Goal: Task Accomplishment & Management: Manage account settings

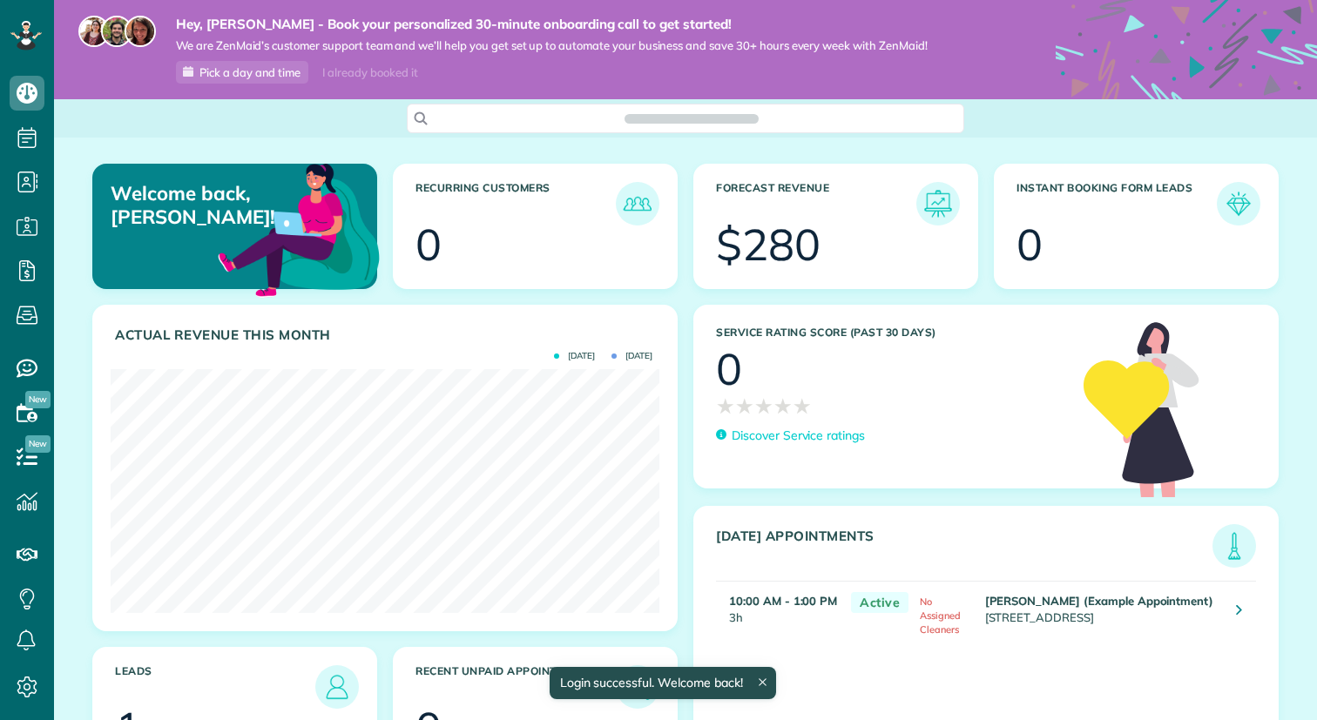
scroll to position [244, 549]
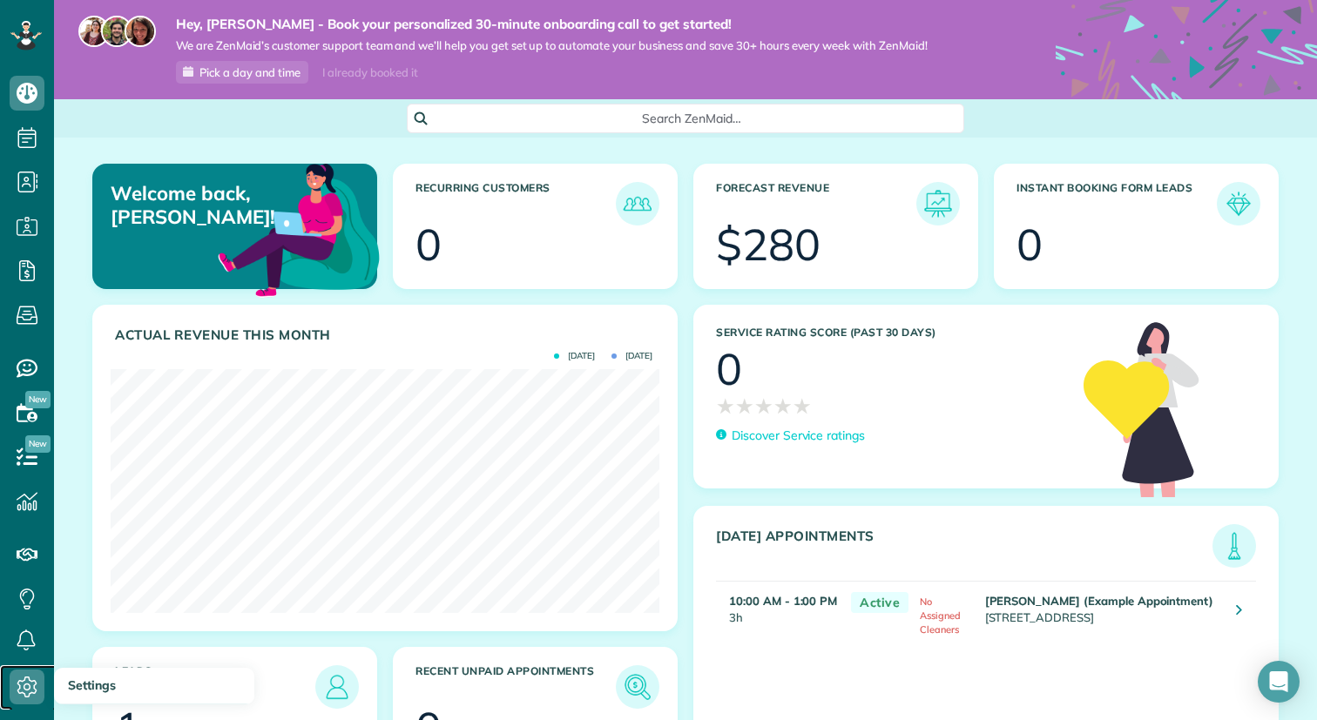
click at [30, 682] on icon at bounding box center [27, 687] width 35 height 35
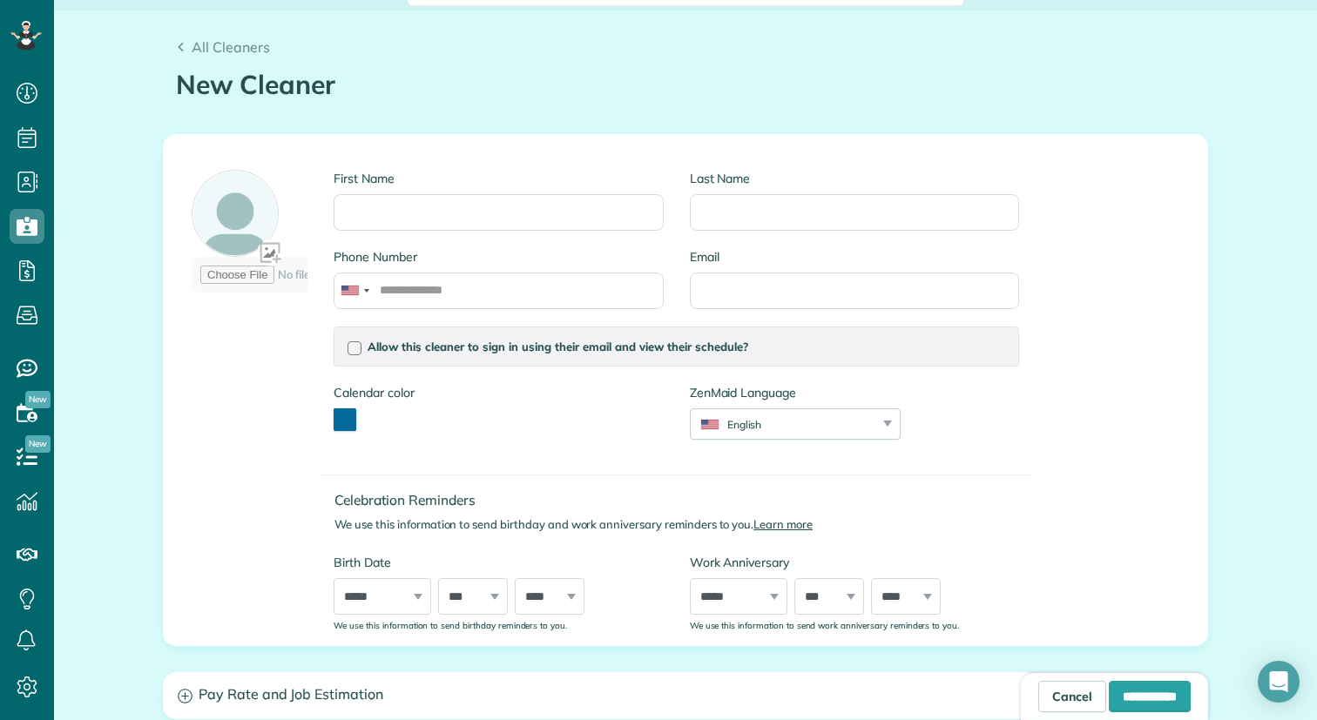
scroll to position [113, 0]
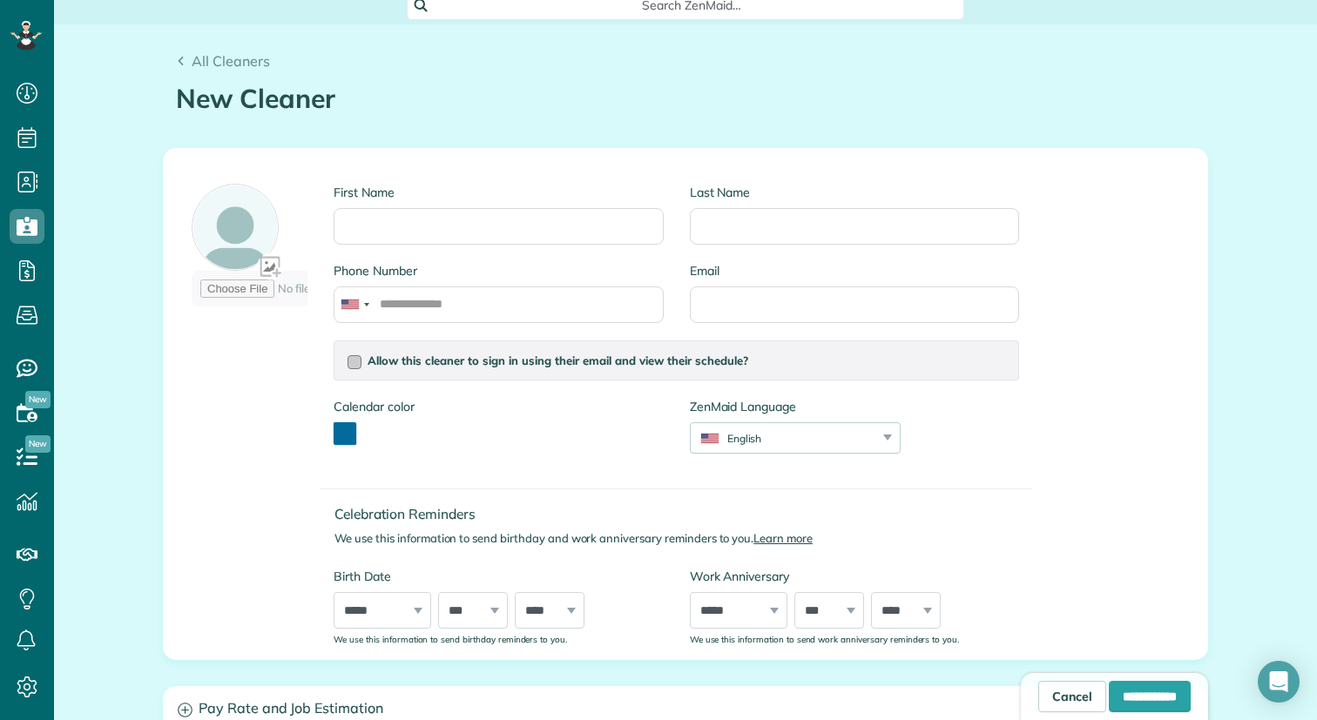
click at [353, 363] on div at bounding box center [355, 362] width 14 height 14
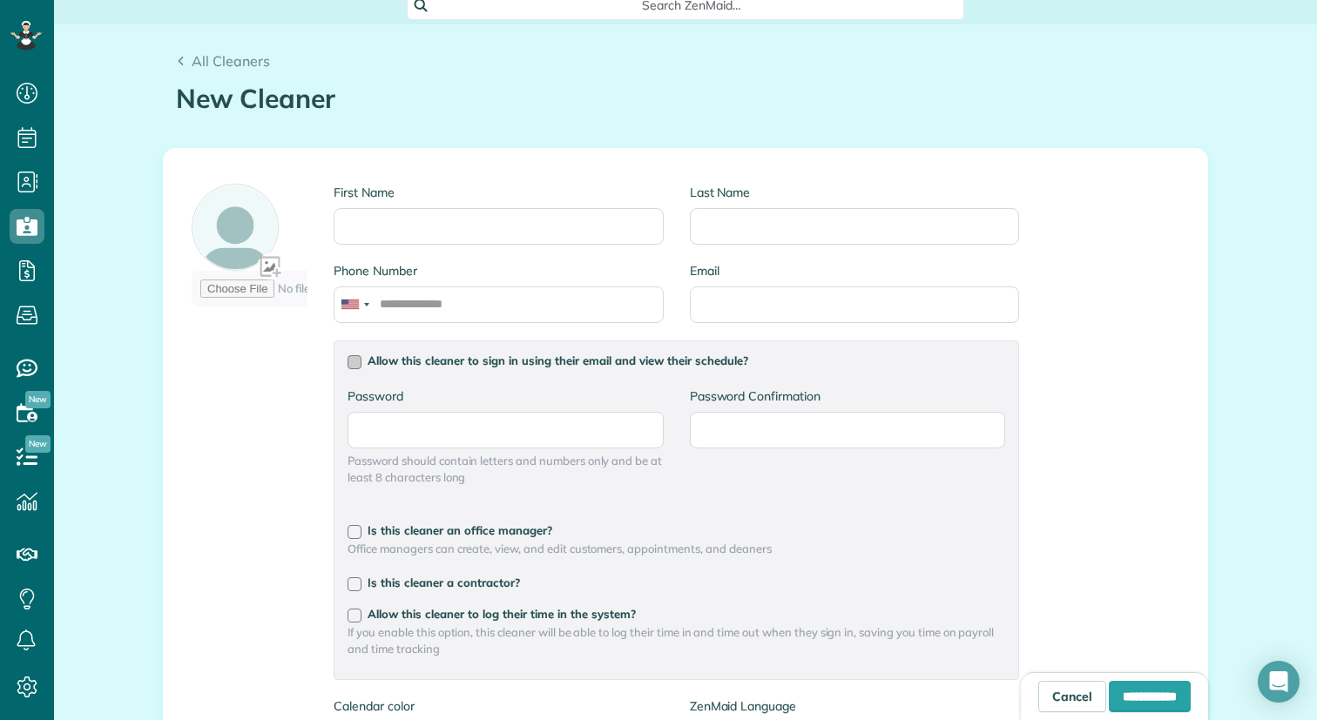
click at [353, 363] on div at bounding box center [355, 362] width 14 height 14
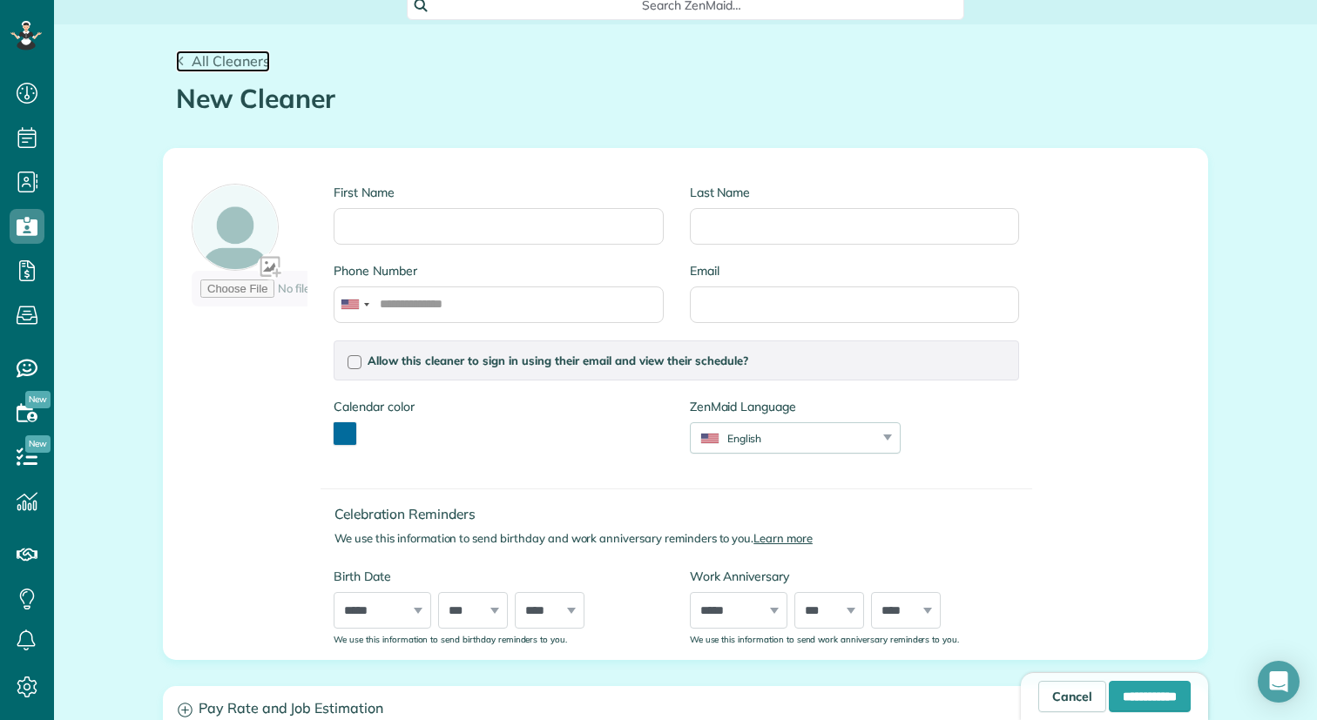
click at [182, 57] on icon at bounding box center [181, 62] width 10 height 10
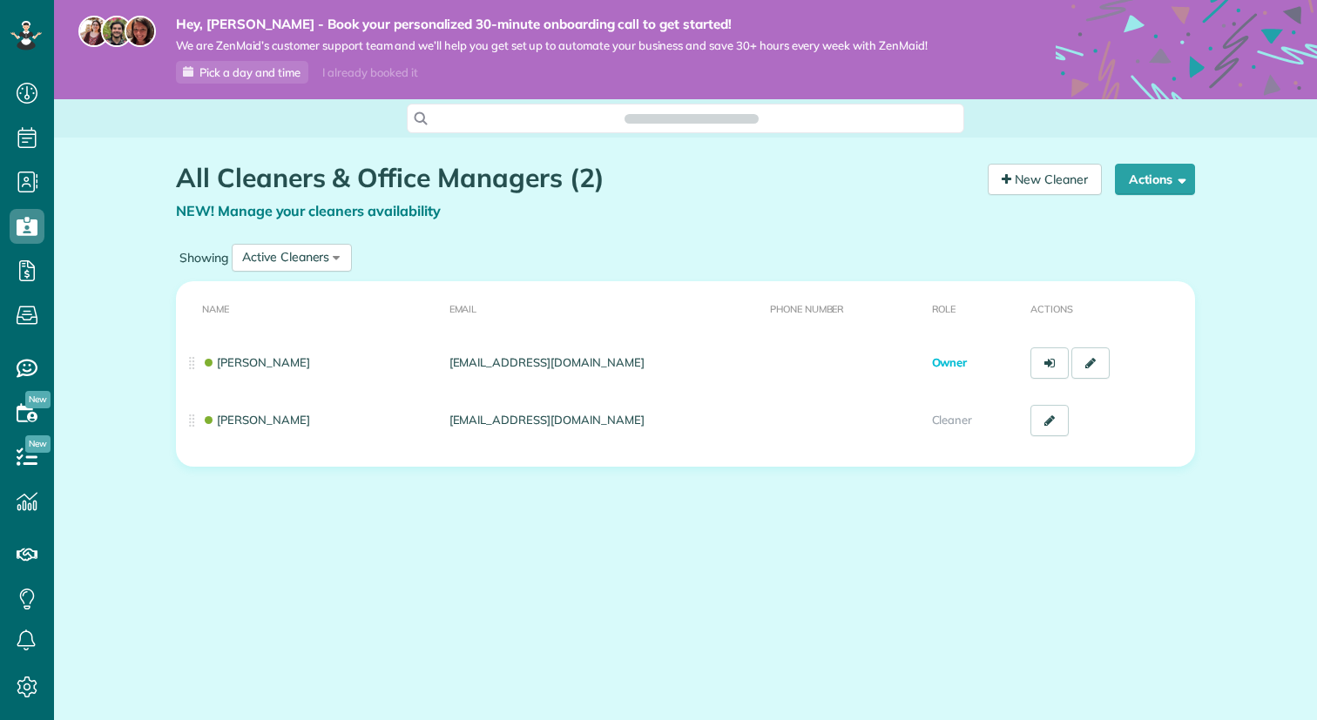
scroll to position [8, 8]
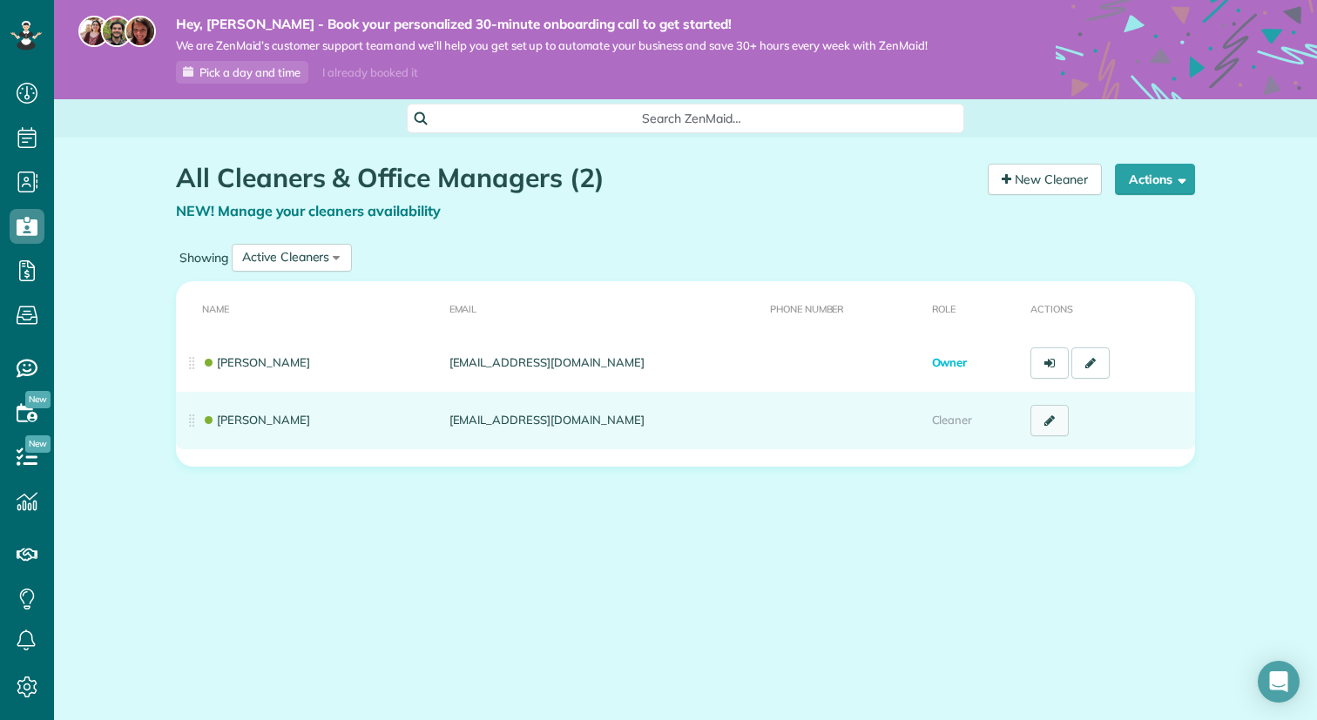
click at [1043, 416] on link at bounding box center [1050, 420] width 38 height 31
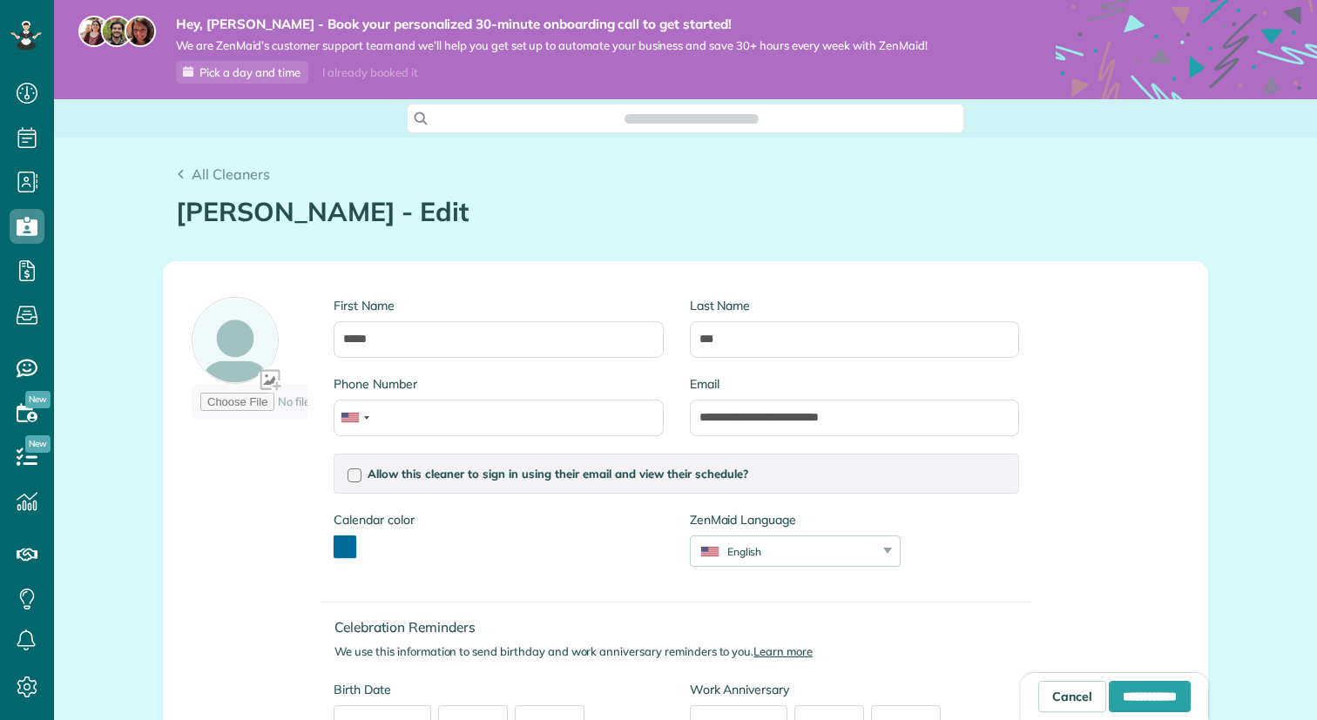
scroll to position [8, 8]
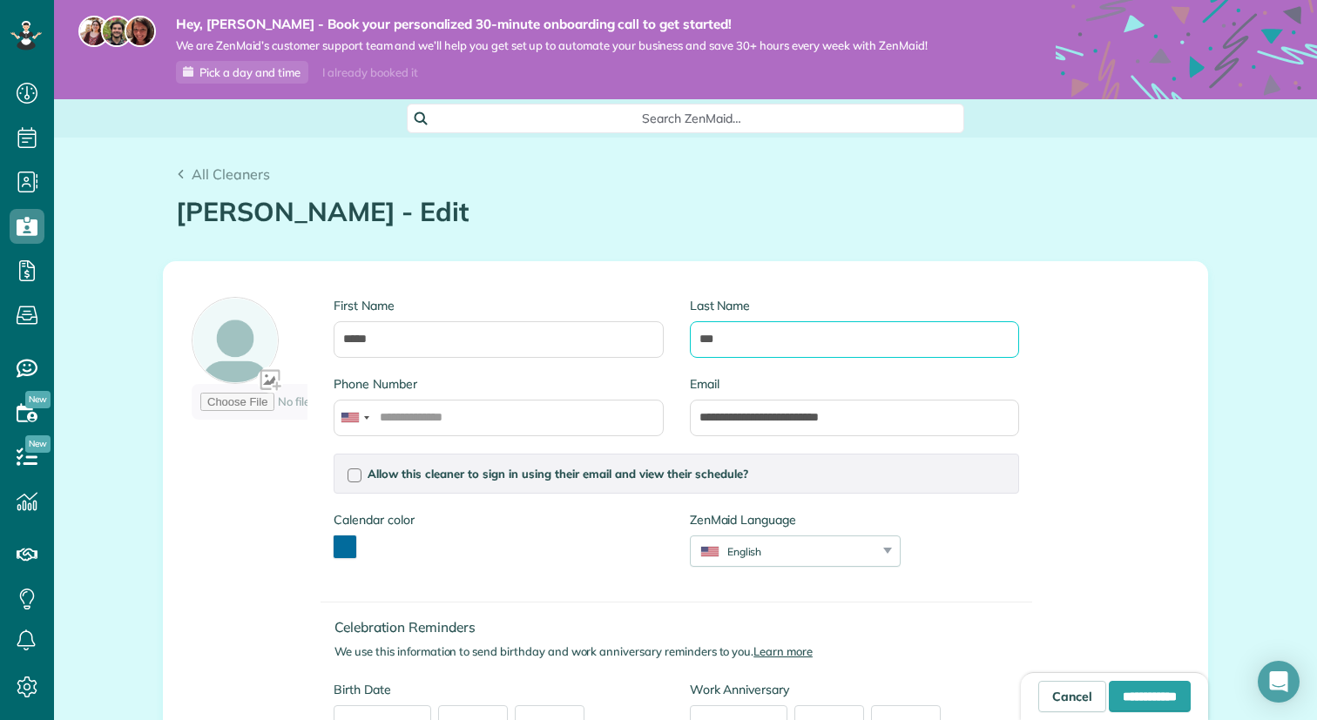
drag, startPoint x: 744, startPoint y: 348, endPoint x: 643, endPoint y: 348, distance: 101.1
click at [643, 348] on div "First Name ***** Last Name ***" at bounding box center [677, 336] width 712 height 78
drag, startPoint x: 766, startPoint y: 340, endPoint x: 675, endPoint y: 340, distance: 90.6
click at [675, 340] on div "First Name ***** Last Name ***" at bounding box center [677, 336] width 712 height 78
type input "*******"
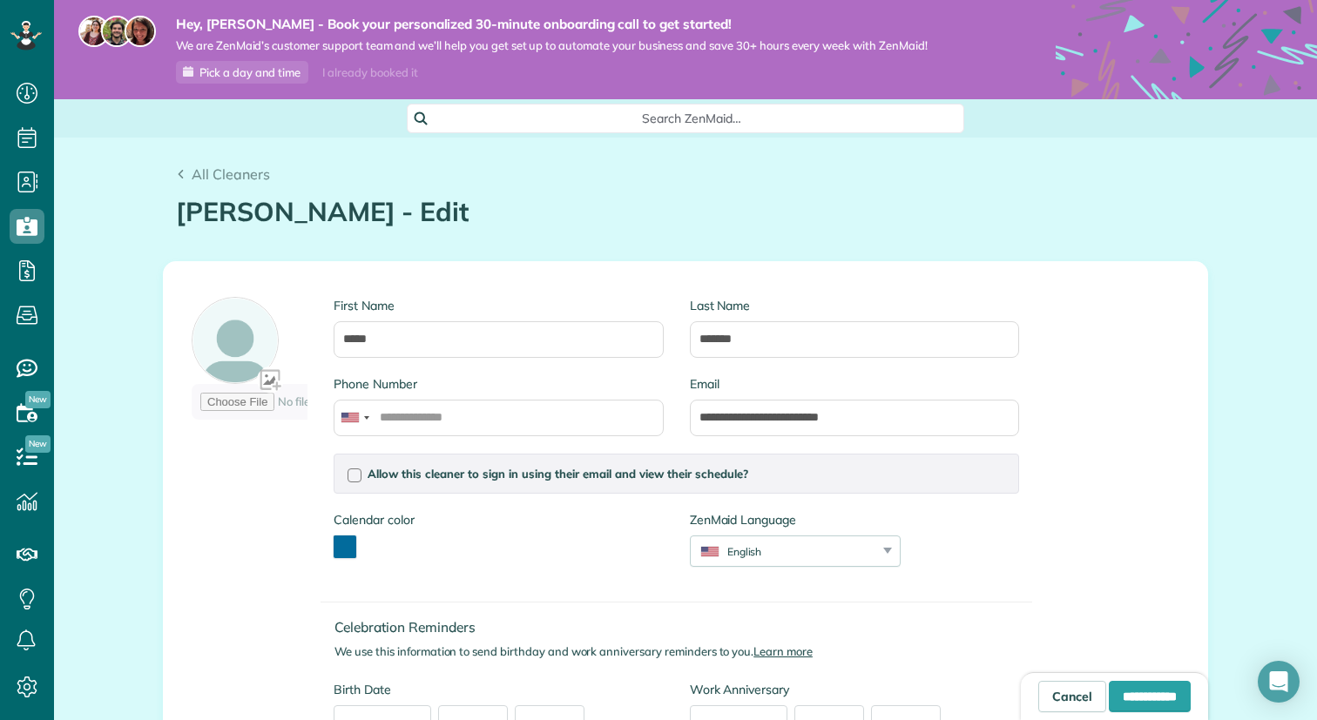
click at [1170, 442] on div "**********" at bounding box center [686, 517] width 1044 height 510
click at [1140, 696] on input "**********" at bounding box center [1150, 696] width 82 height 31
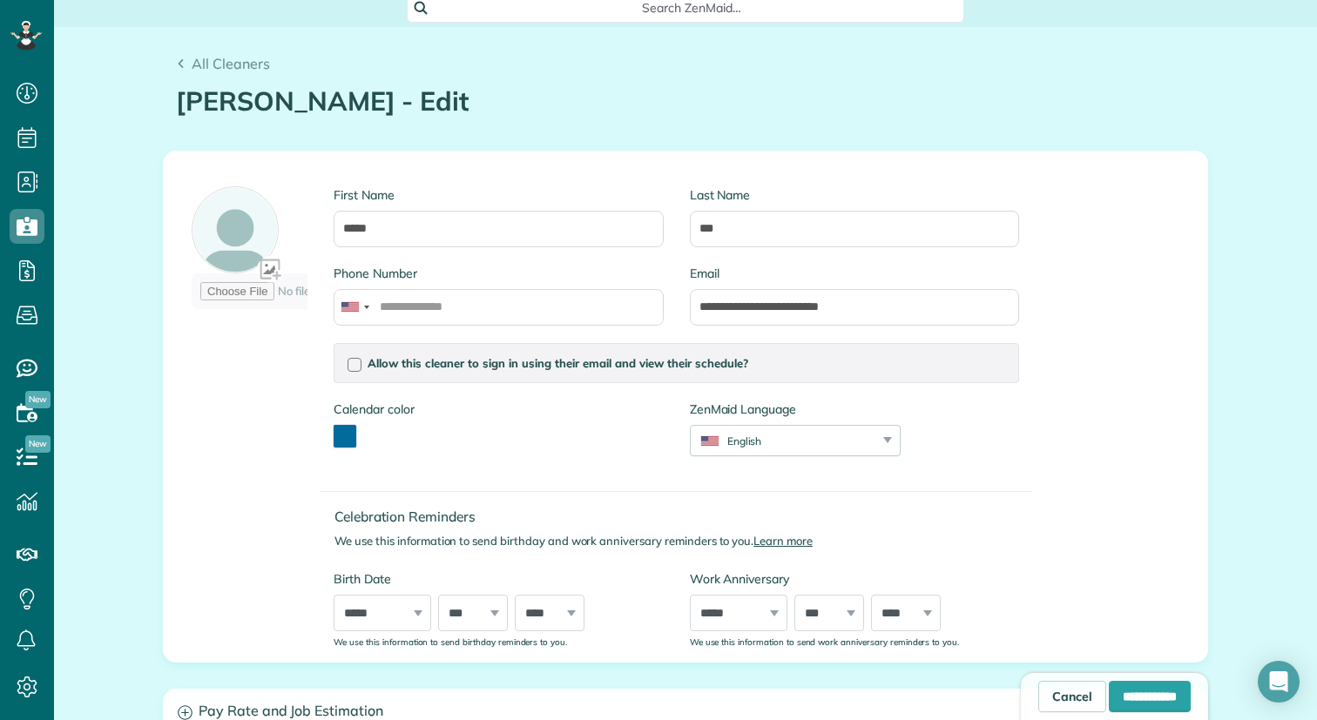
scroll to position [121, 0]
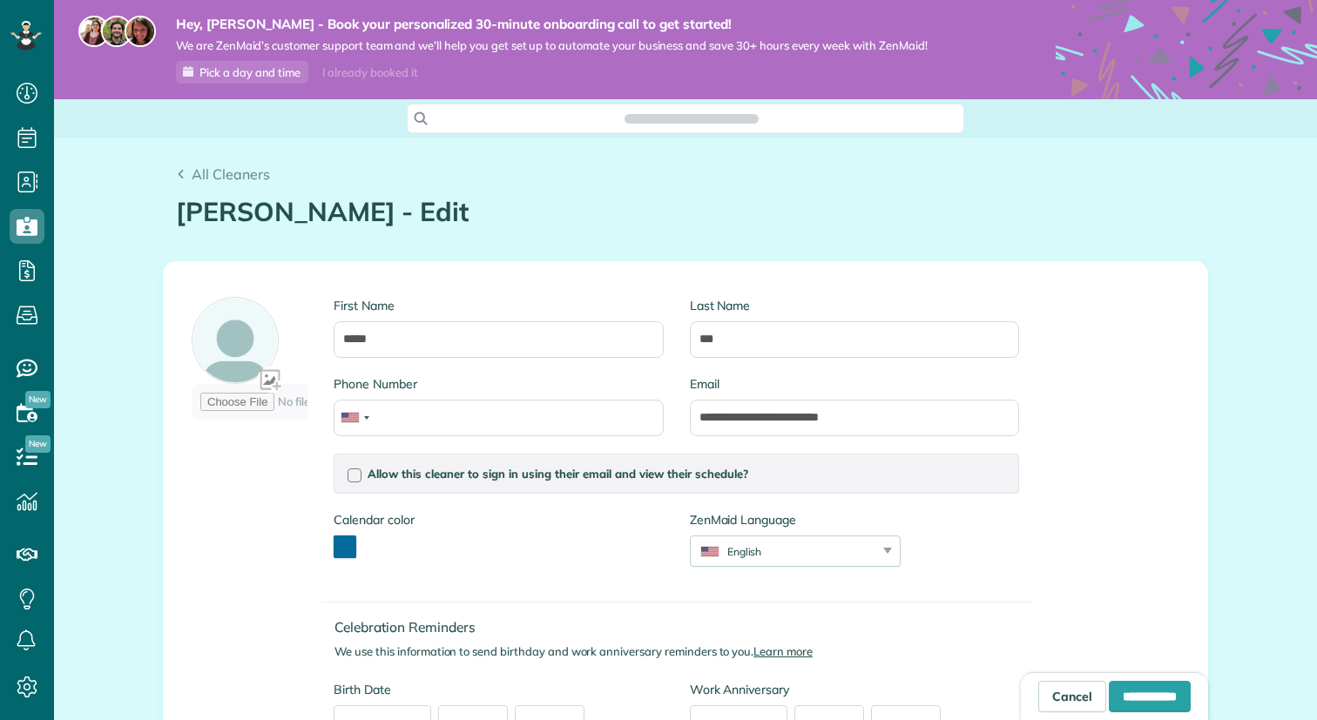
scroll to position [8, 8]
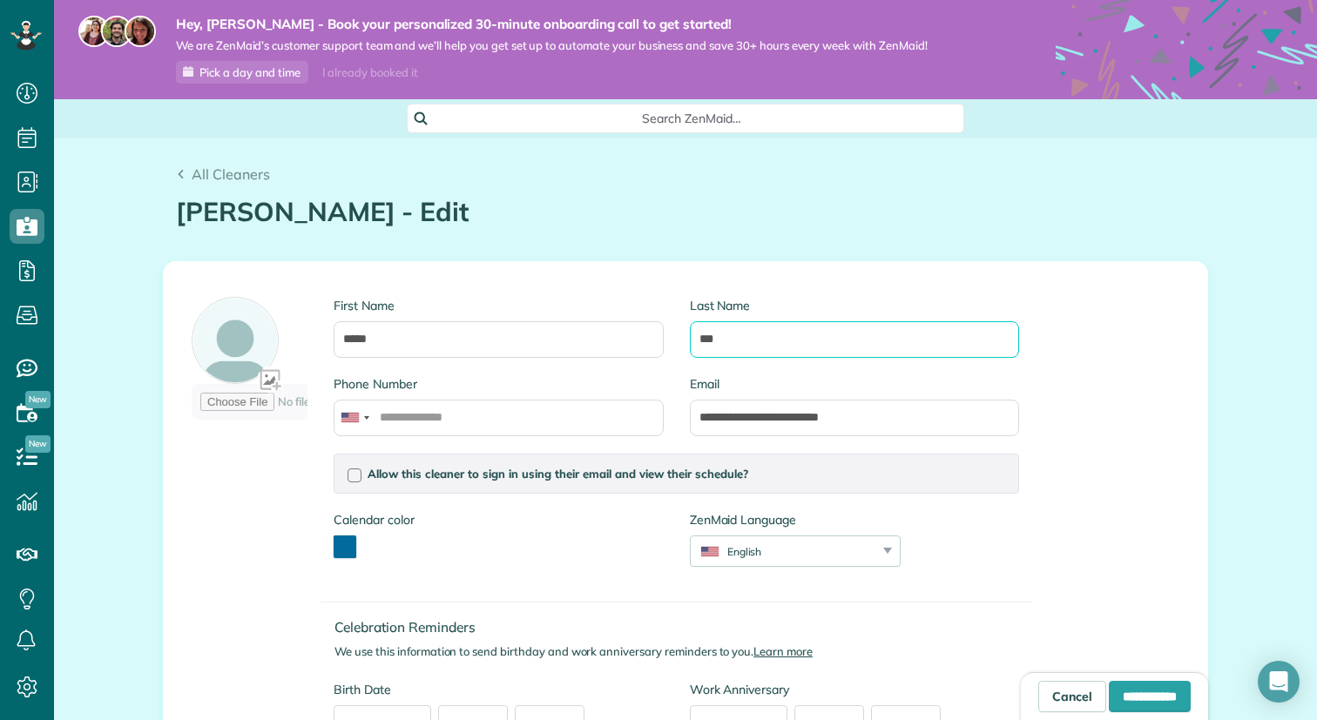
click at [810, 341] on input "***" at bounding box center [854, 339] width 329 height 37
type input "*"
type input "*******"
click at [355, 474] on div at bounding box center [355, 476] width 14 height 14
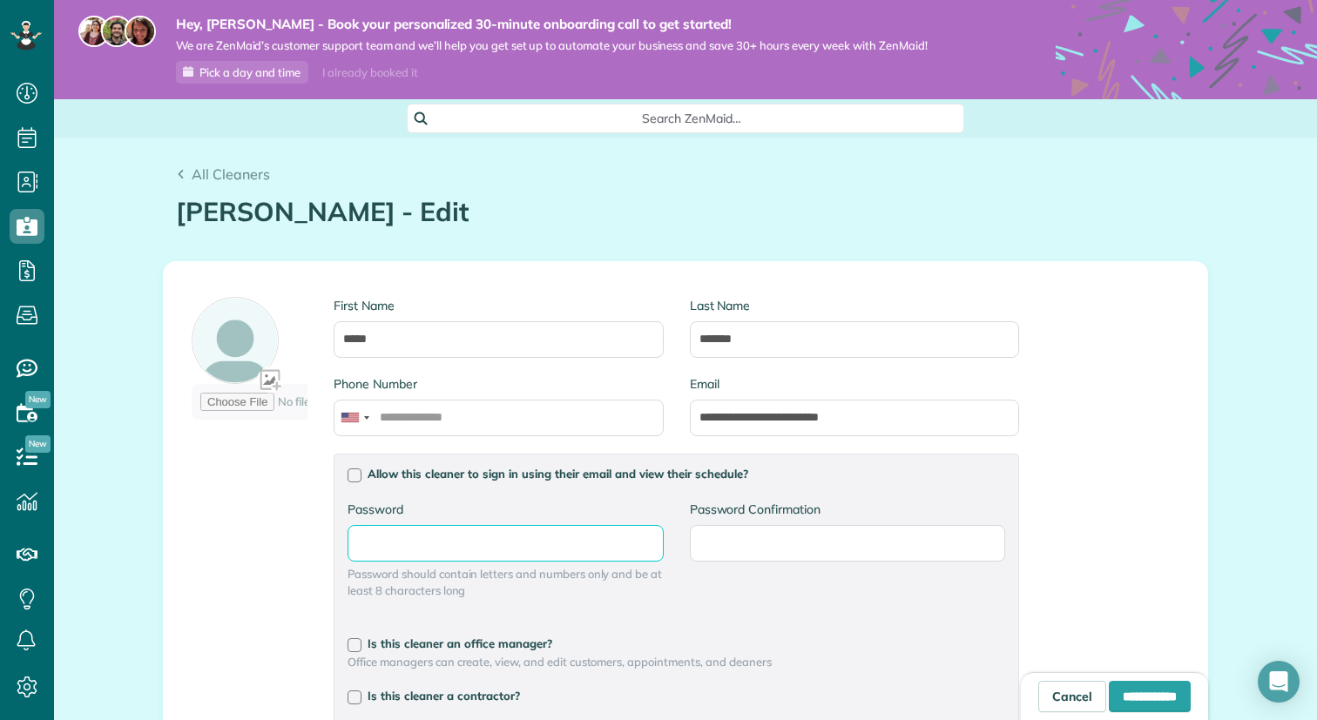
click at [475, 551] on input "Password" at bounding box center [505, 543] width 315 height 37
type input "*"
type input "*******"
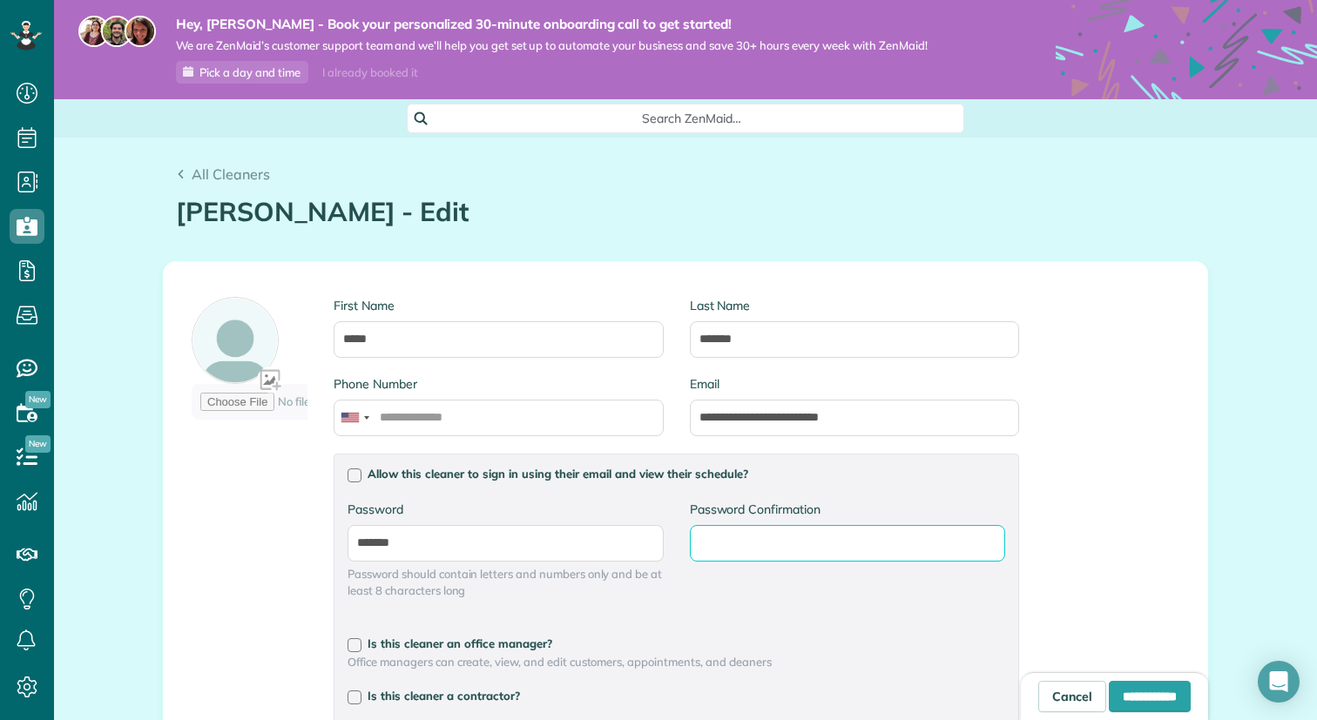
click at [831, 545] on input "Password Confirmation" at bounding box center [847, 543] width 315 height 37
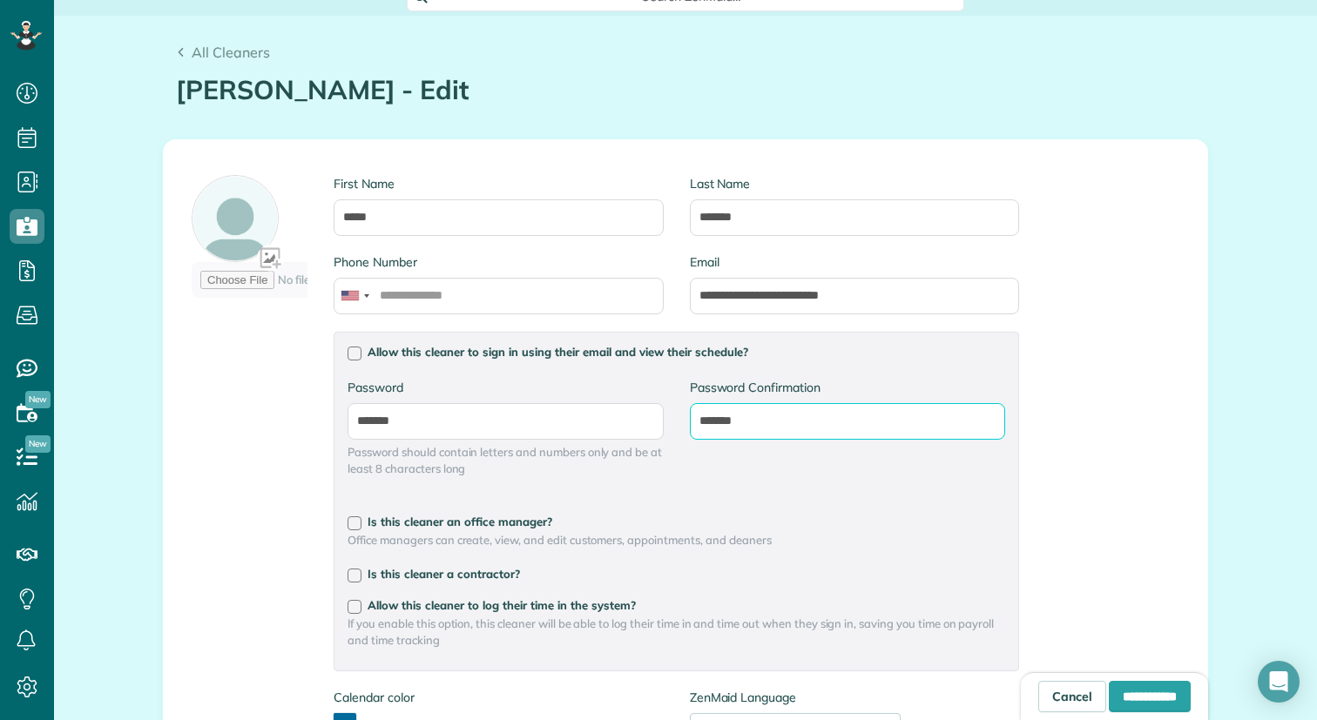
scroll to position [166, 0]
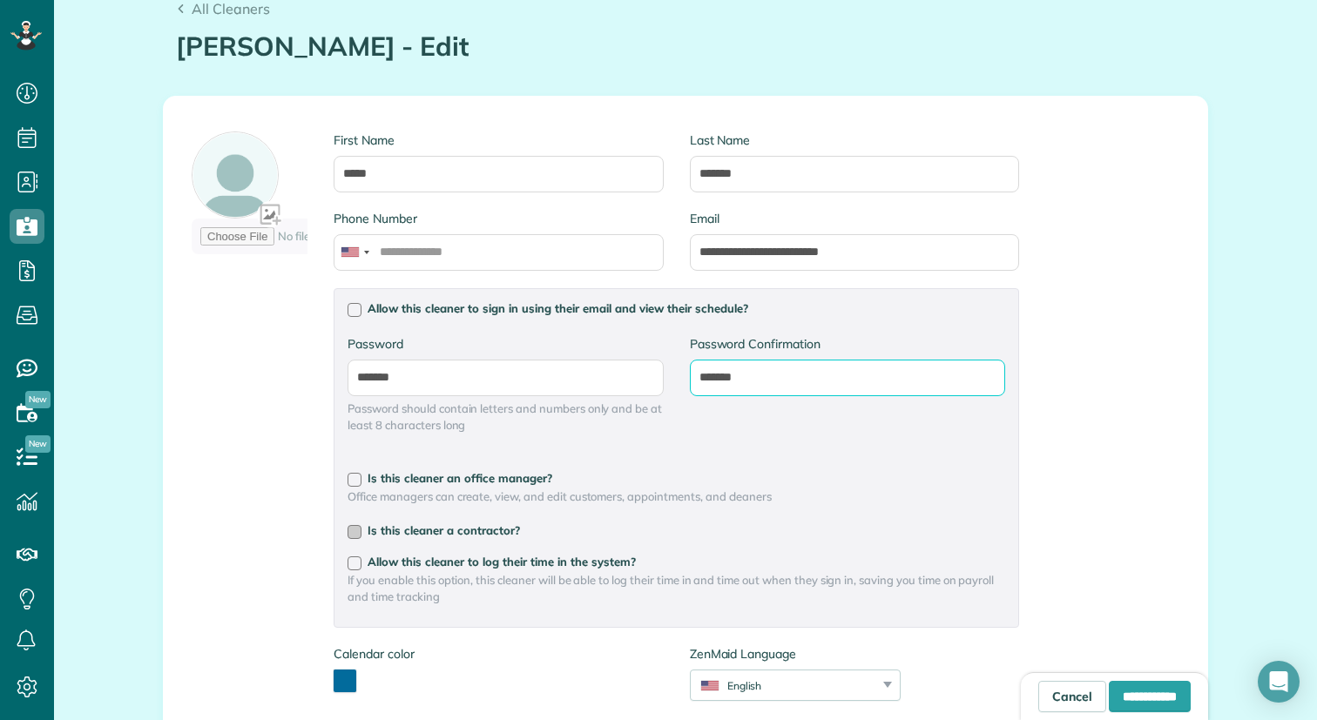
type input "*******"
click at [358, 531] on div at bounding box center [355, 532] width 14 height 14
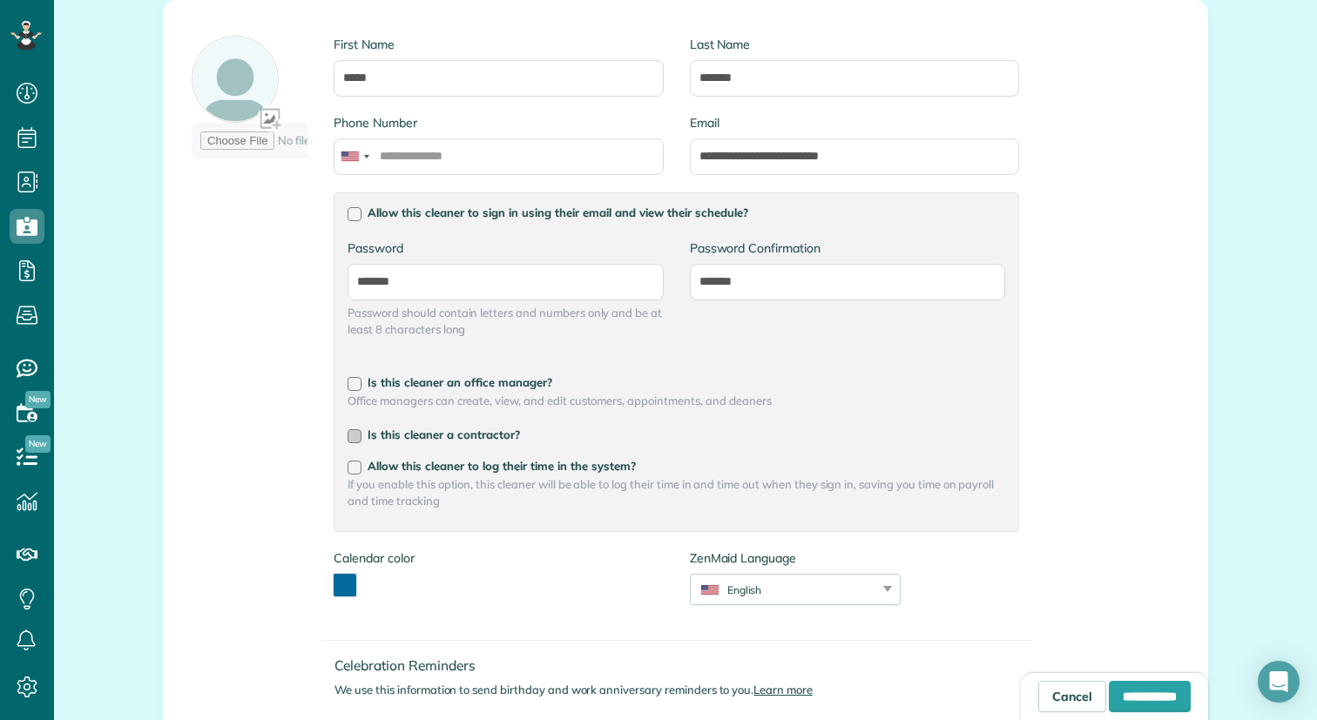
scroll to position [270, 0]
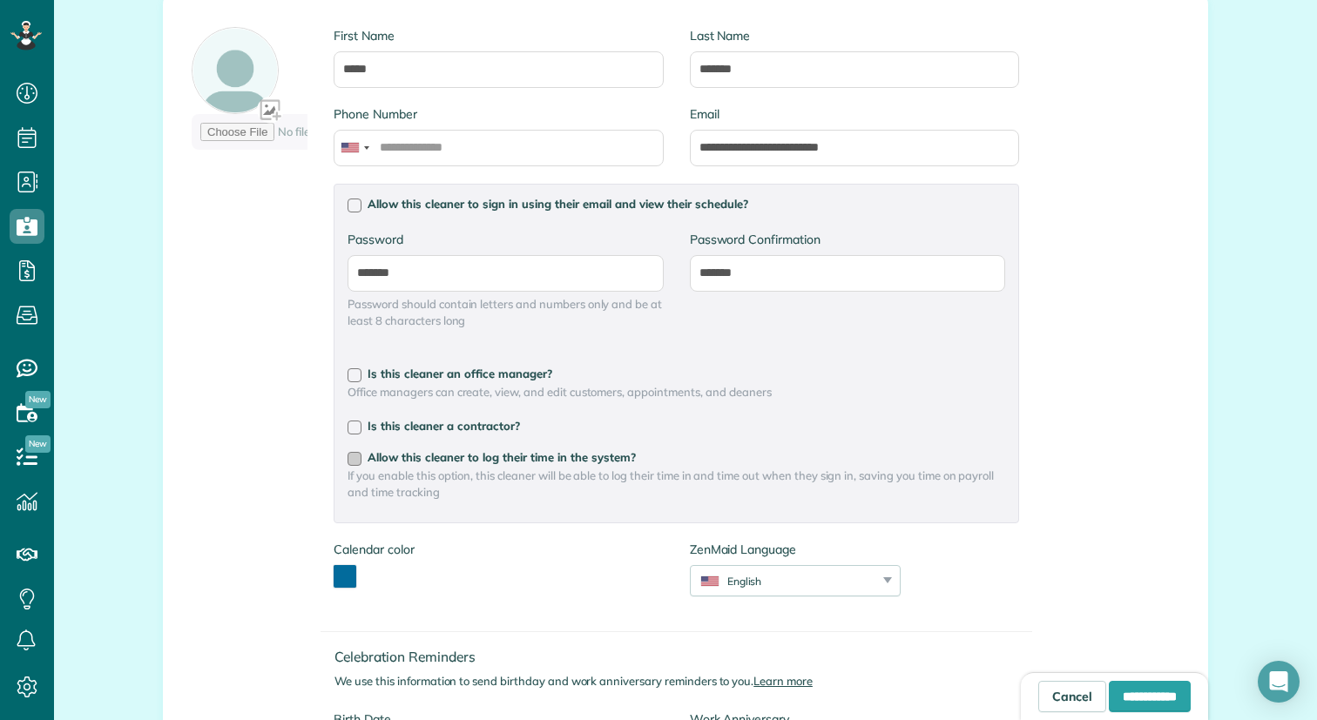
click at [357, 458] on div at bounding box center [355, 459] width 14 height 14
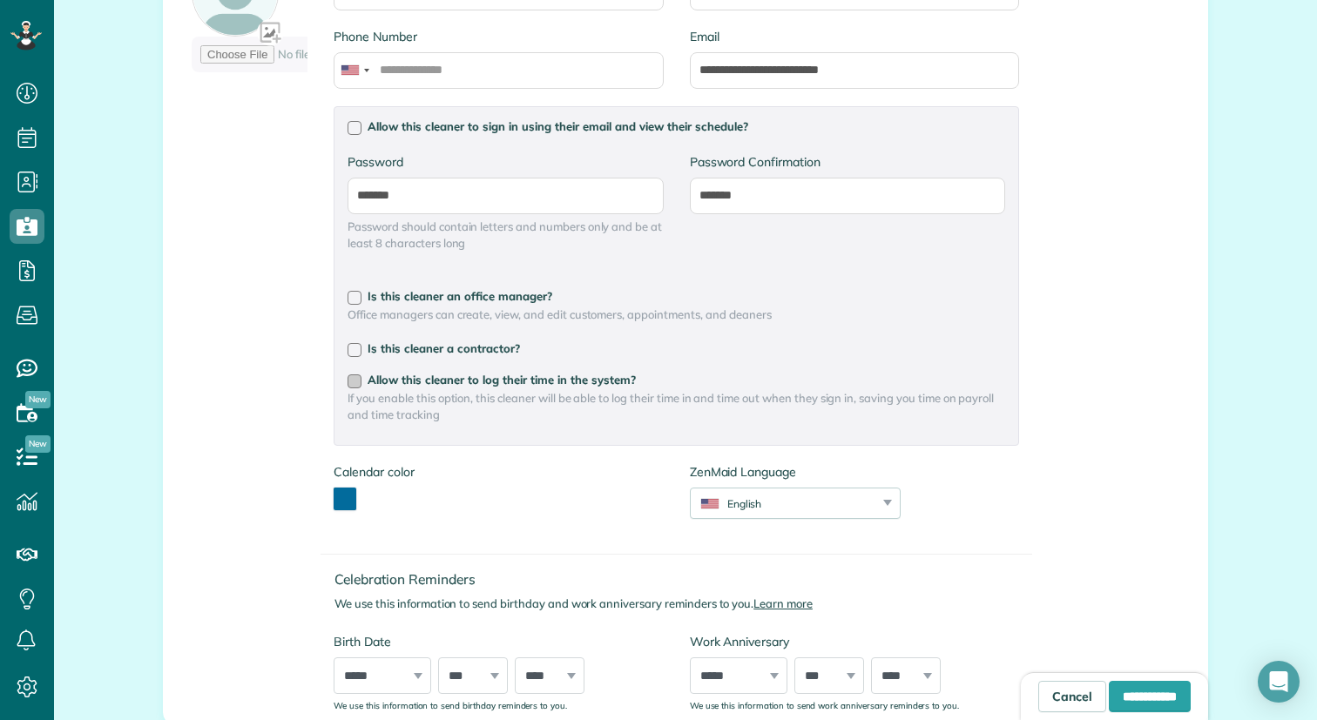
scroll to position [352, 0]
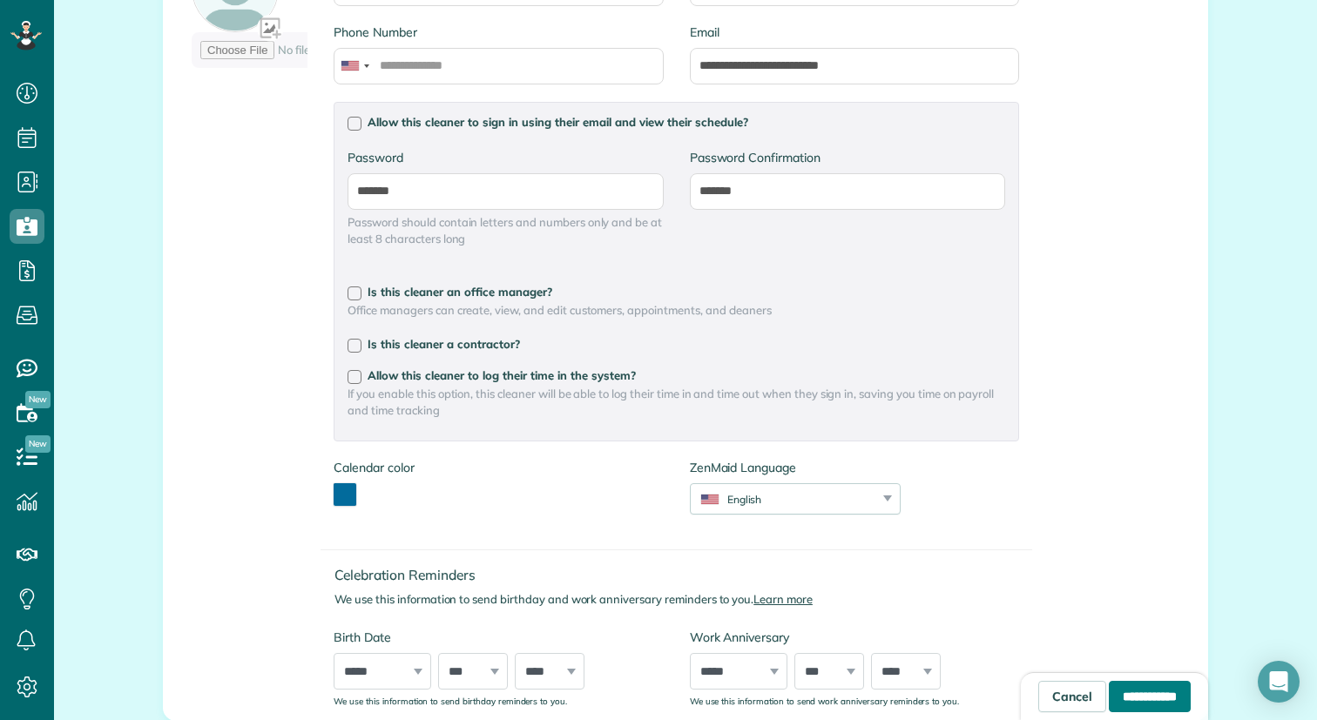
click at [1125, 687] on input "**********" at bounding box center [1150, 696] width 82 height 31
type input "*******"
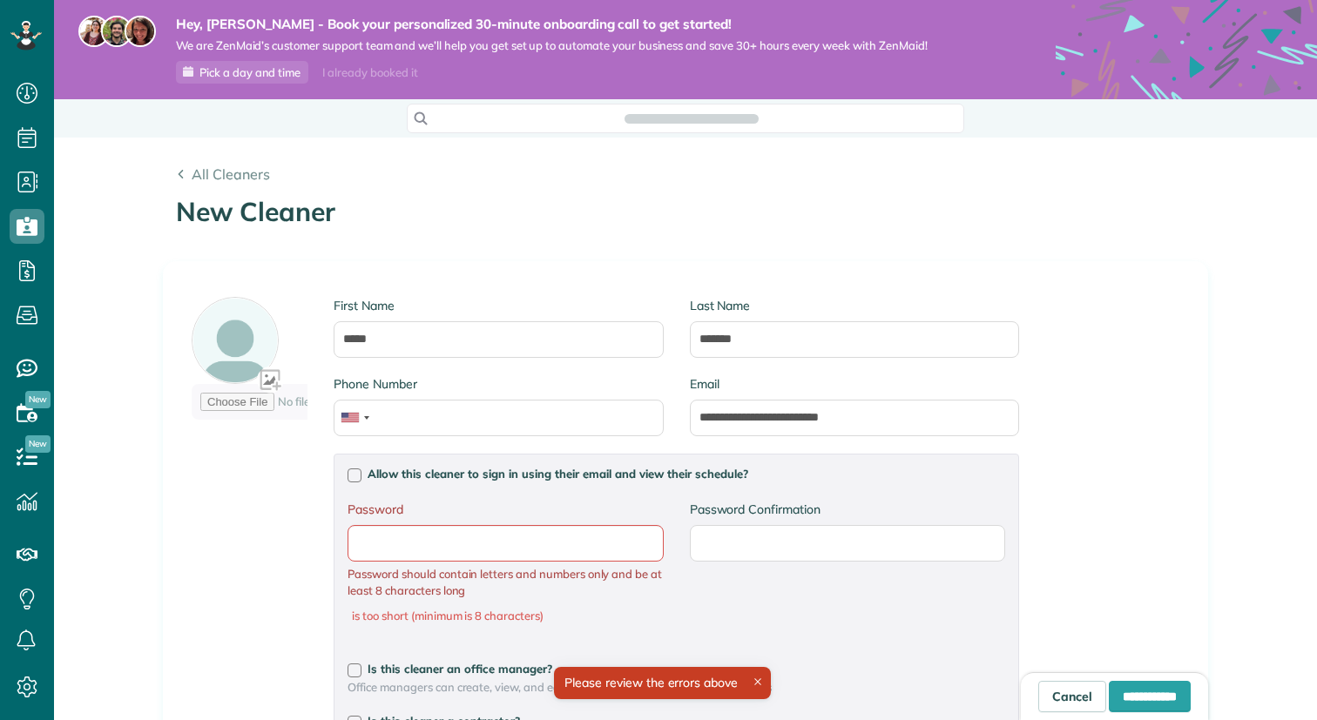
scroll to position [8, 8]
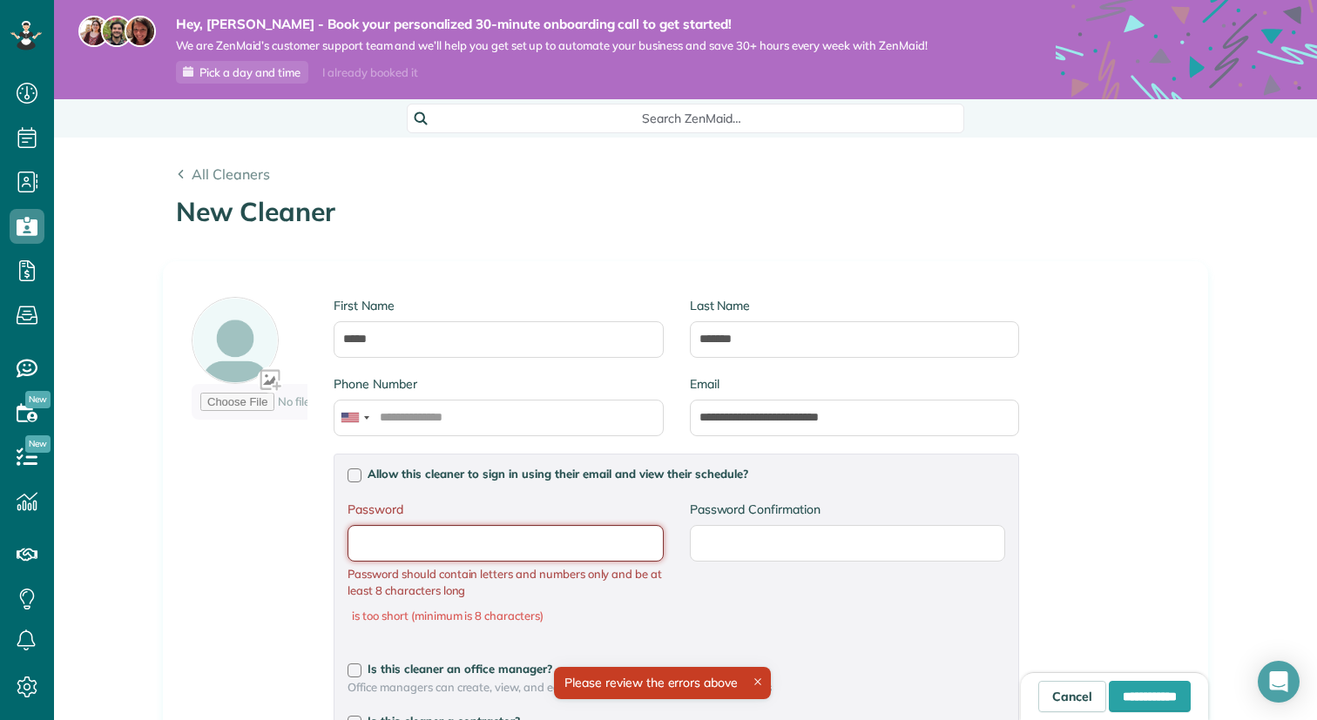
click at [576, 552] on input "Password" at bounding box center [505, 543] width 315 height 37
type input "********"
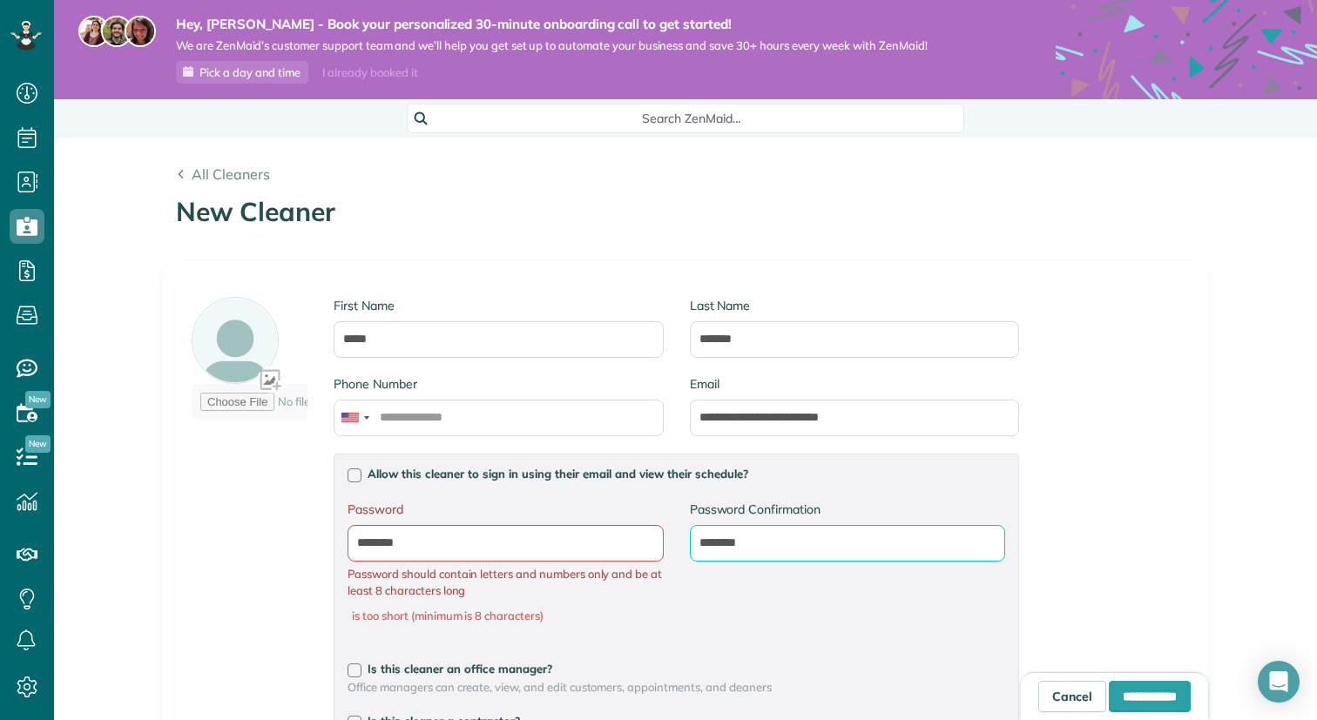
type input "********"
click at [1177, 537] on div "**********" at bounding box center [686, 680] width 1044 height 836
click at [1138, 700] on input "**********" at bounding box center [1150, 696] width 82 height 31
type input "********"
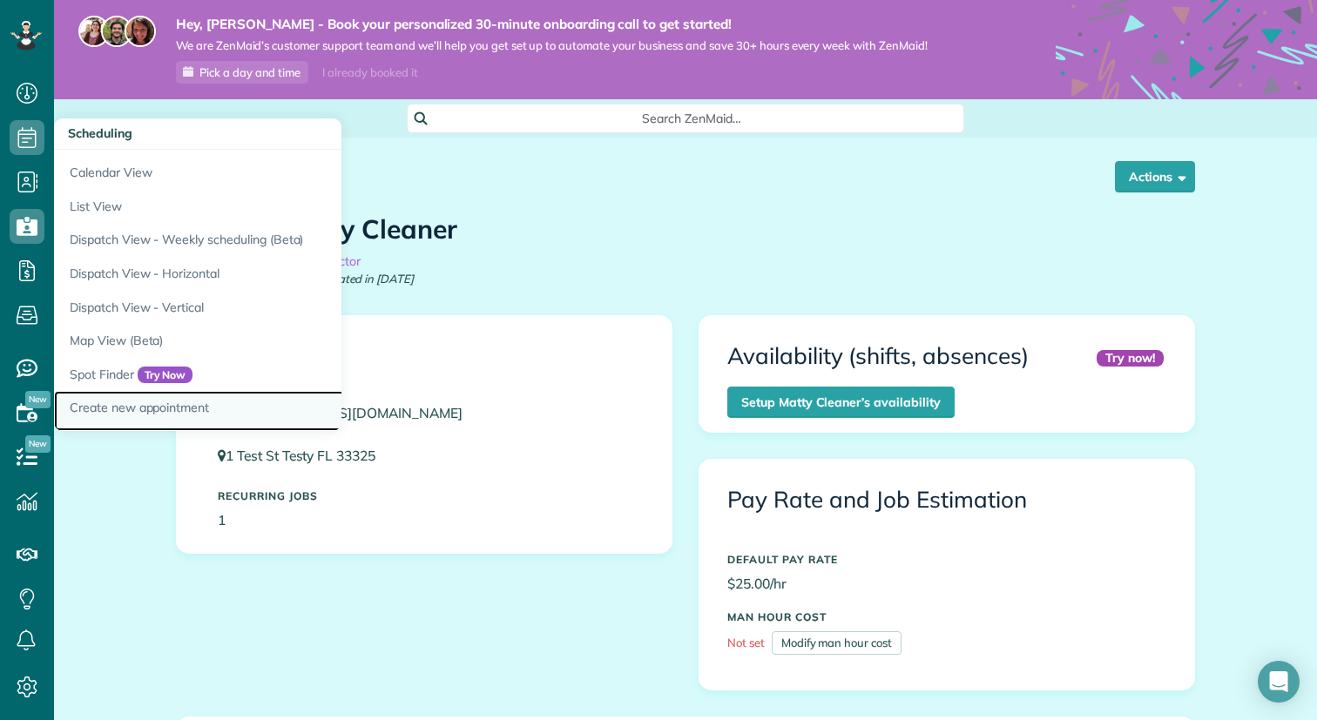
click at [120, 404] on link "Create new appointment" at bounding box center [272, 411] width 436 height 40
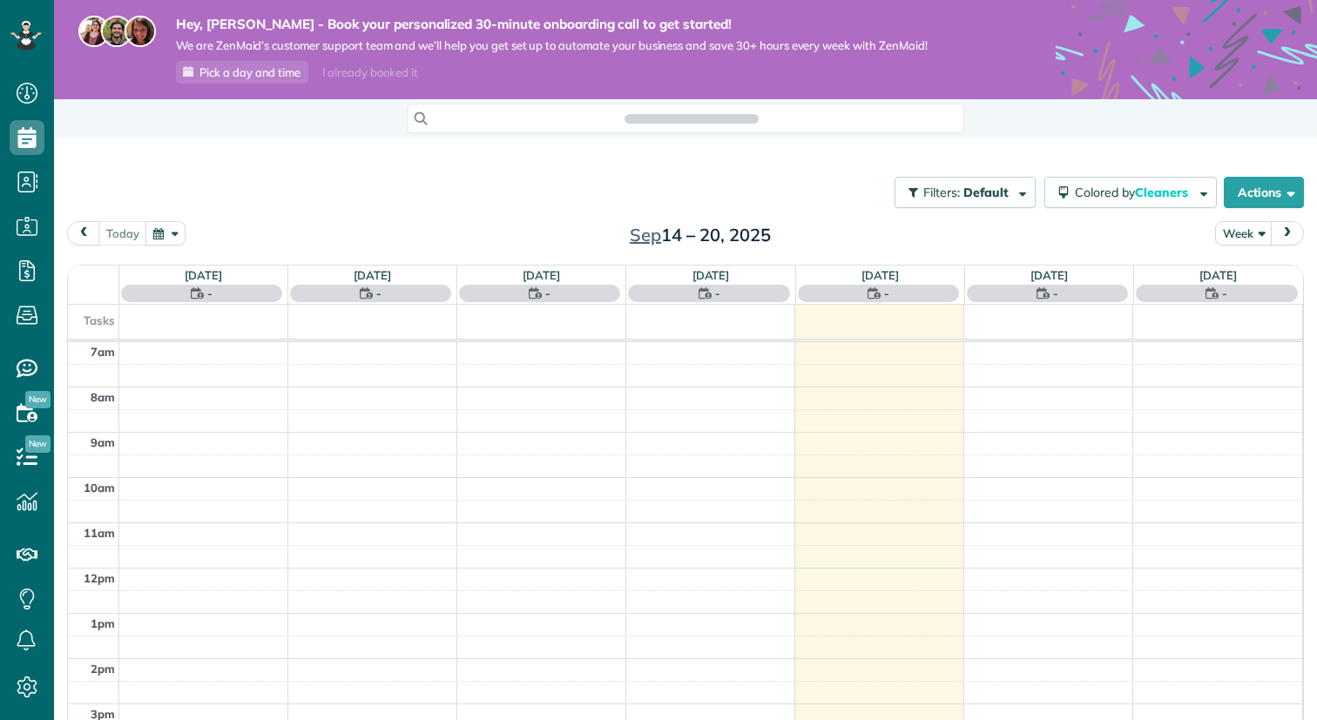
scroll to position [8, 8]
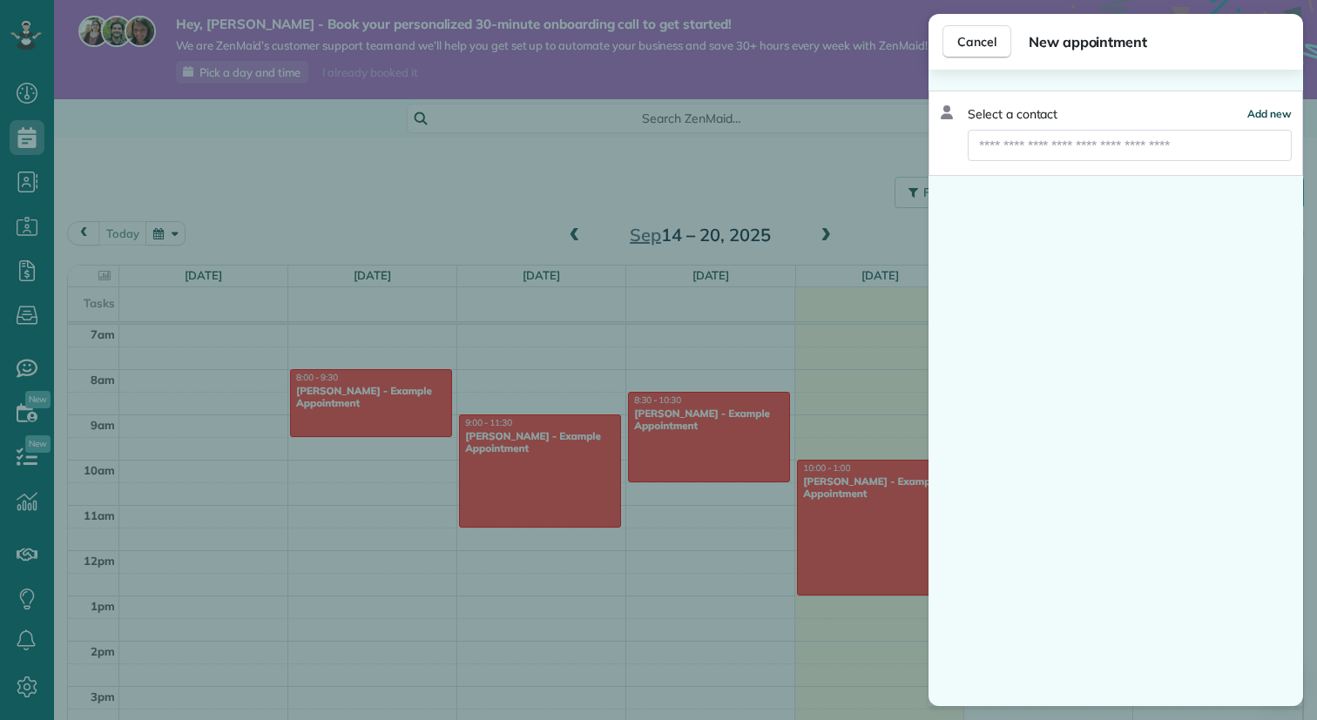
click at [1267, 116] on span "Add new" at bounding box center [1269, 113] width 44 height 13
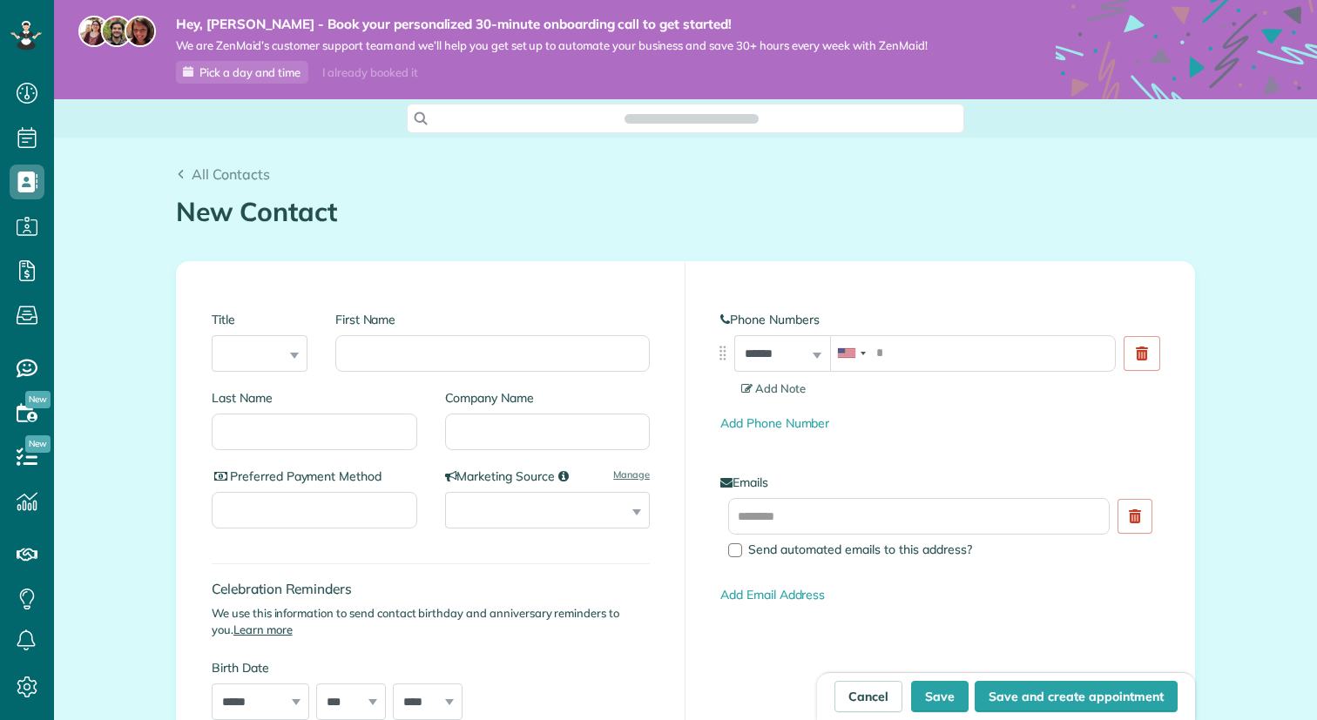
scroll to position [8, 8]
click at [419, 363] on input "First Name" at bounding box center [492, 353] width 314 height 37
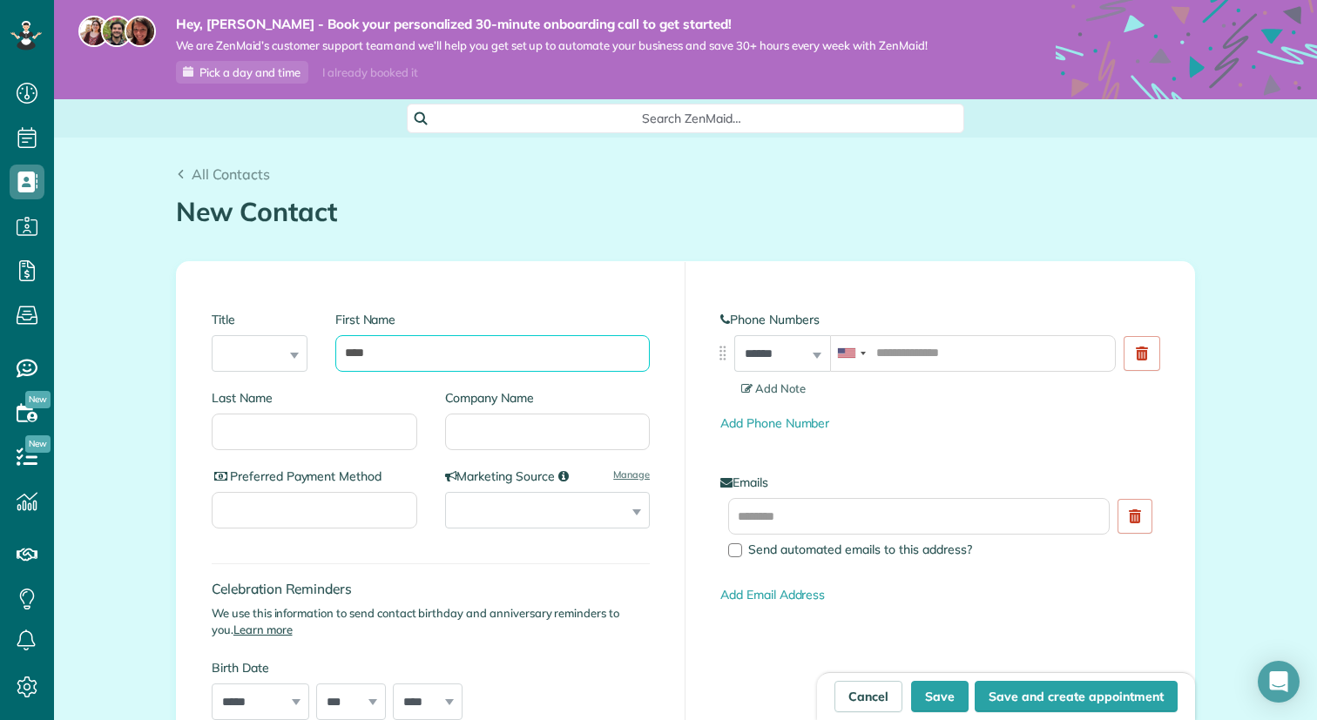
type input "****"
click at [317, 436] on input "Last Name" at bounding box center [315, 432] width 206 height 37
type input "**********"
click at [515, 304] on div "Title *** **** *** *** First Name ****" at bounding box center [431, 343] width 438 height 92
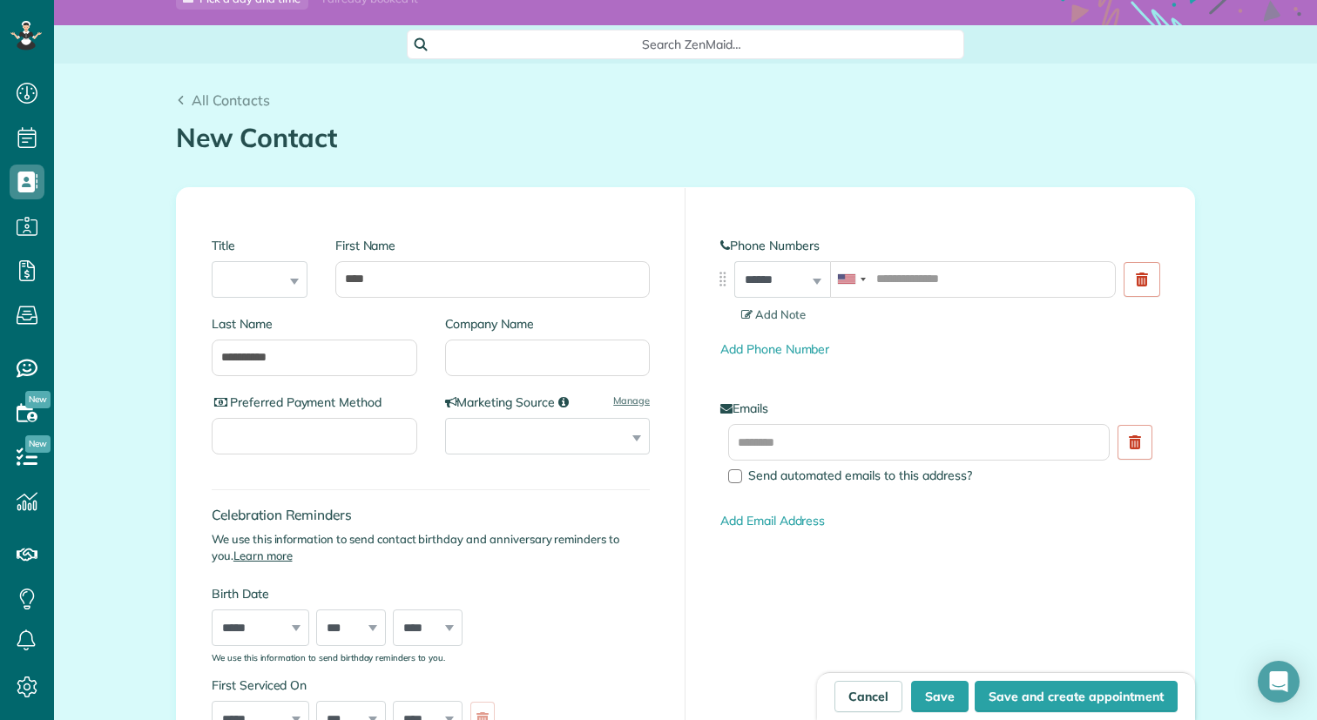
scroll to position [136, 0]
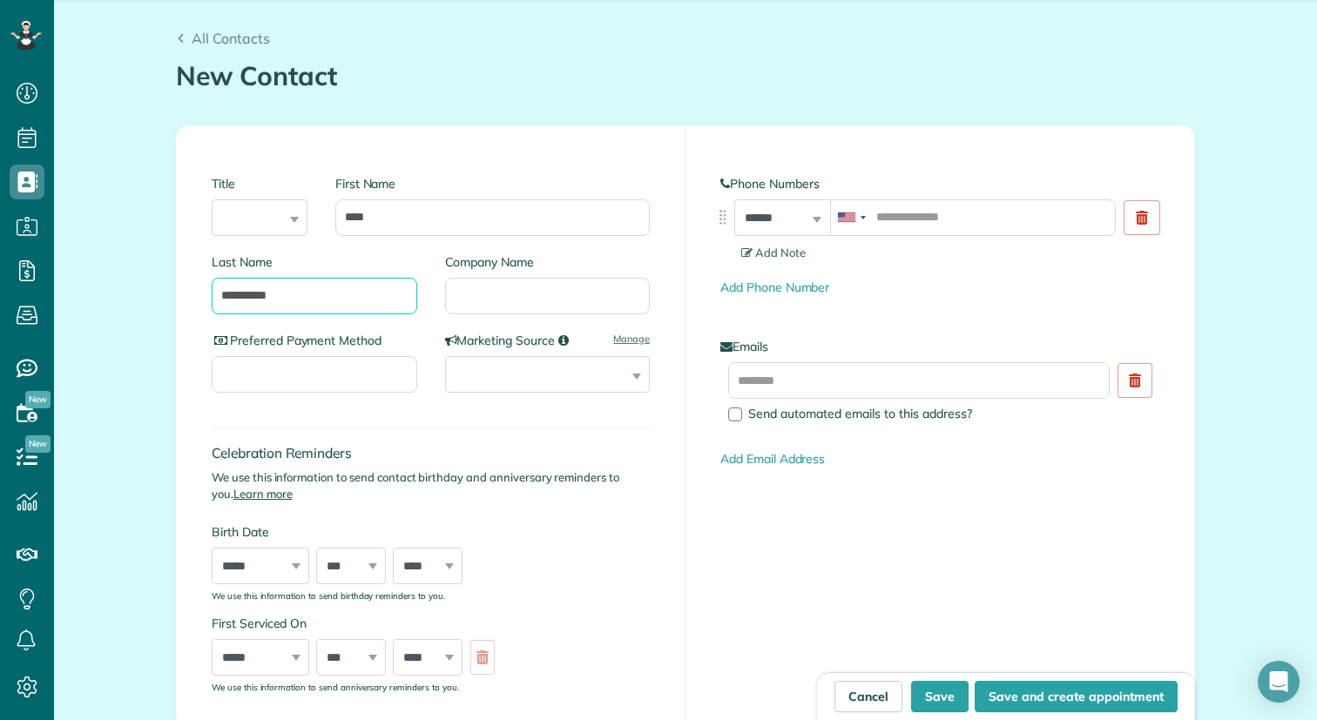
click at [382, 305] on input "**********" at bounding box center [315, 296] width 206 height 37
click at [337, 506] on div "Celebration Reminders We use this information to send contact birthday and anni…" at bounding box center [431, 505] width 438 height 191
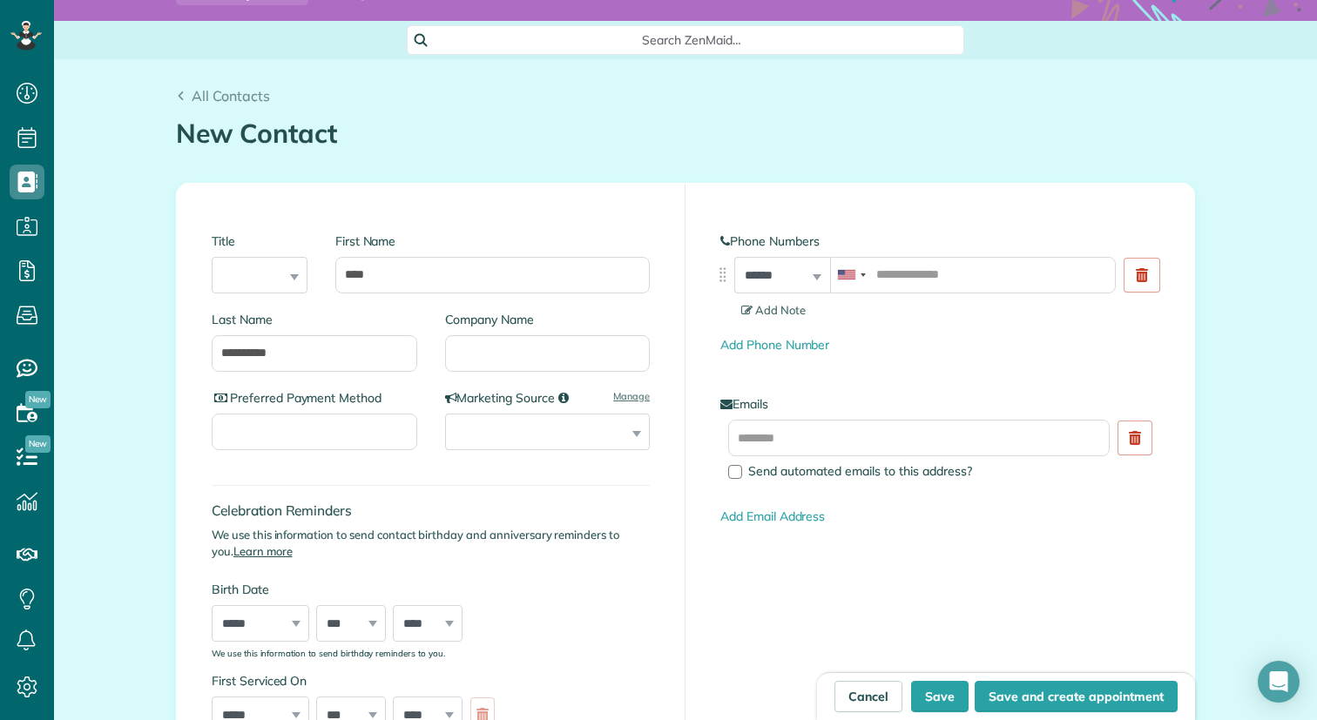
scroll to position [0, 0]
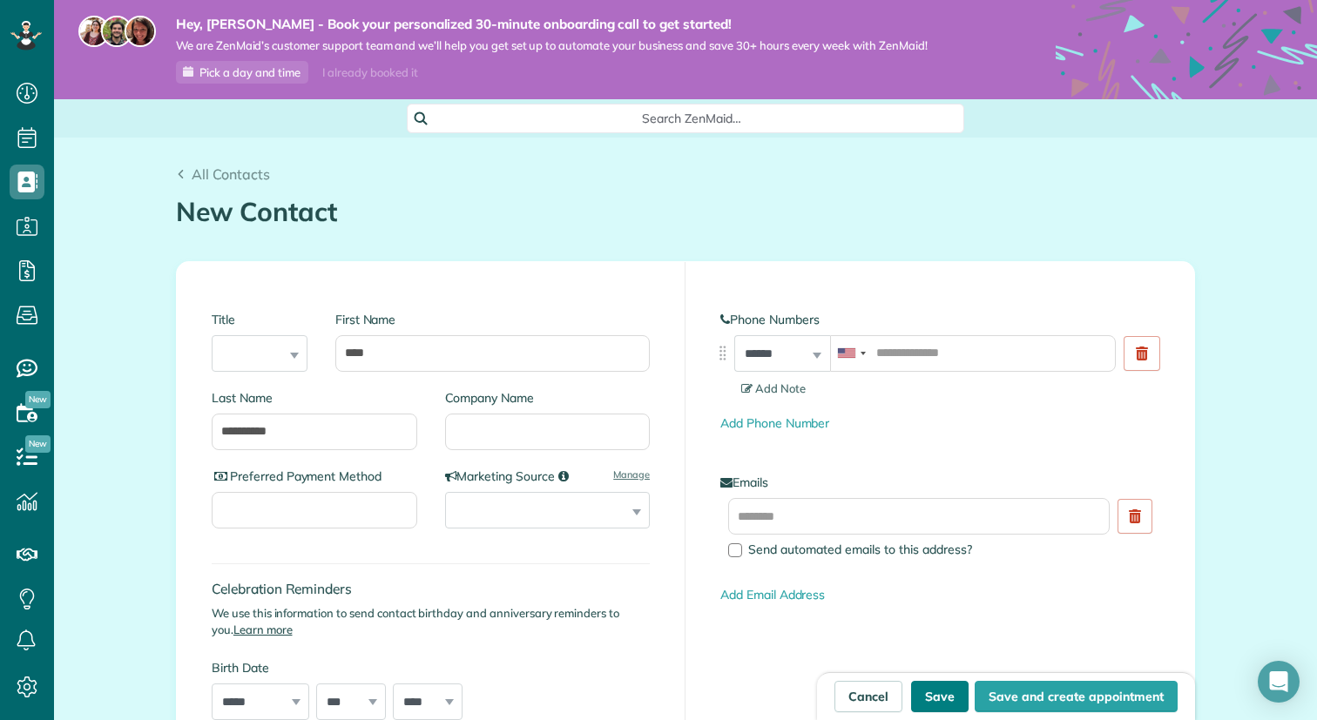
click at [942, 699] on button "Save" at bounding box center [939, 696] width 57 height 31
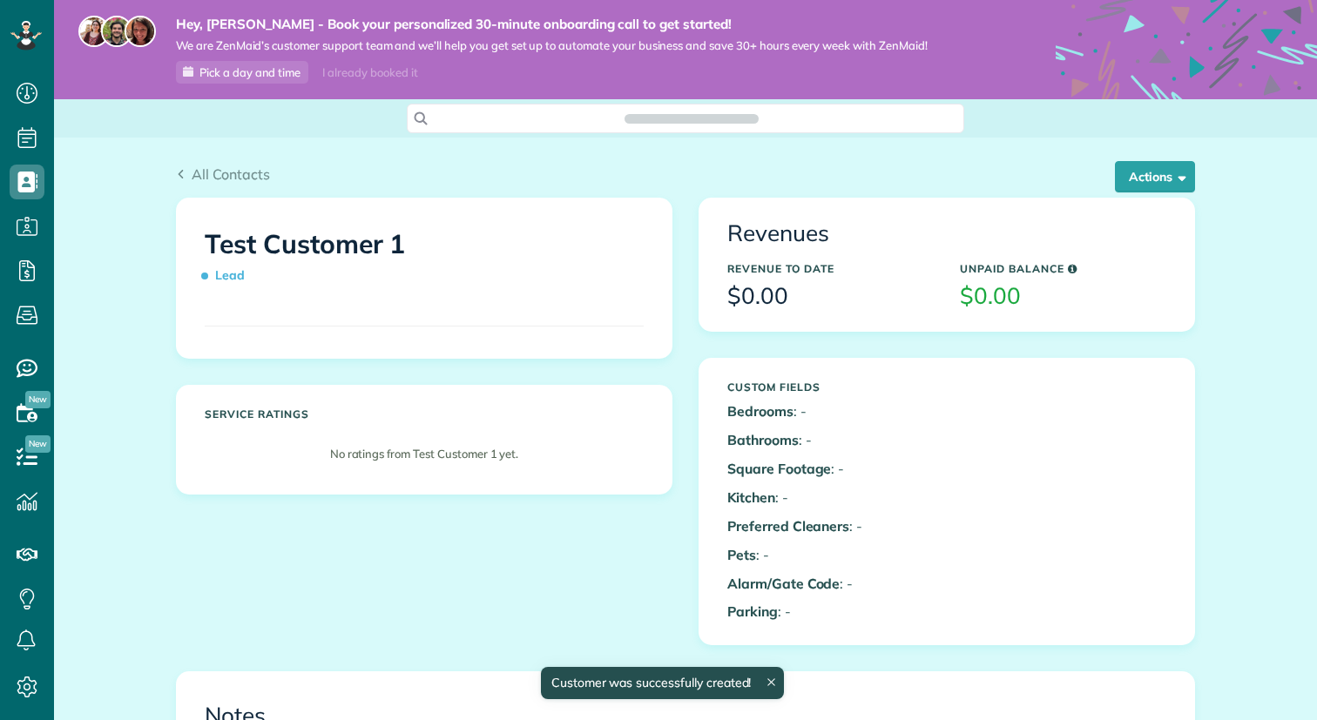
scroll to position [8, 8]
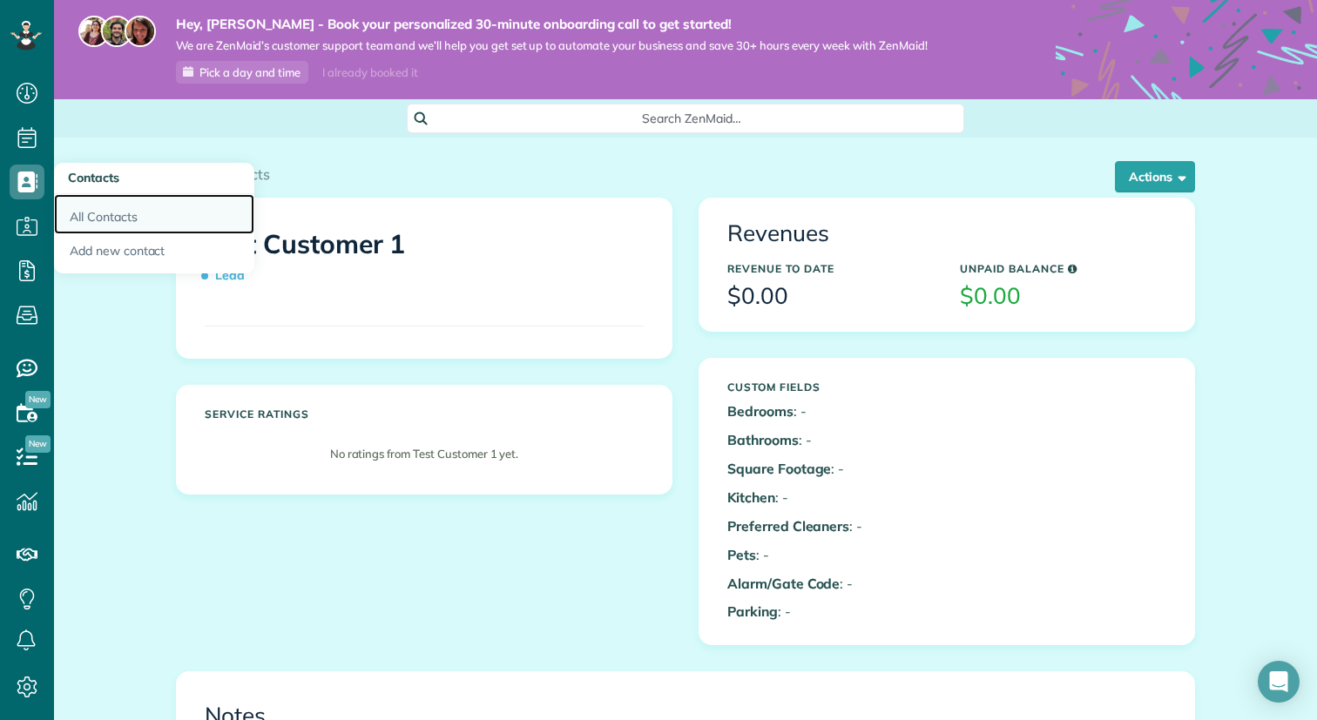
click at [99, 215] on link "All Contacts" at bounding box center [154, 214] width 200 height 40
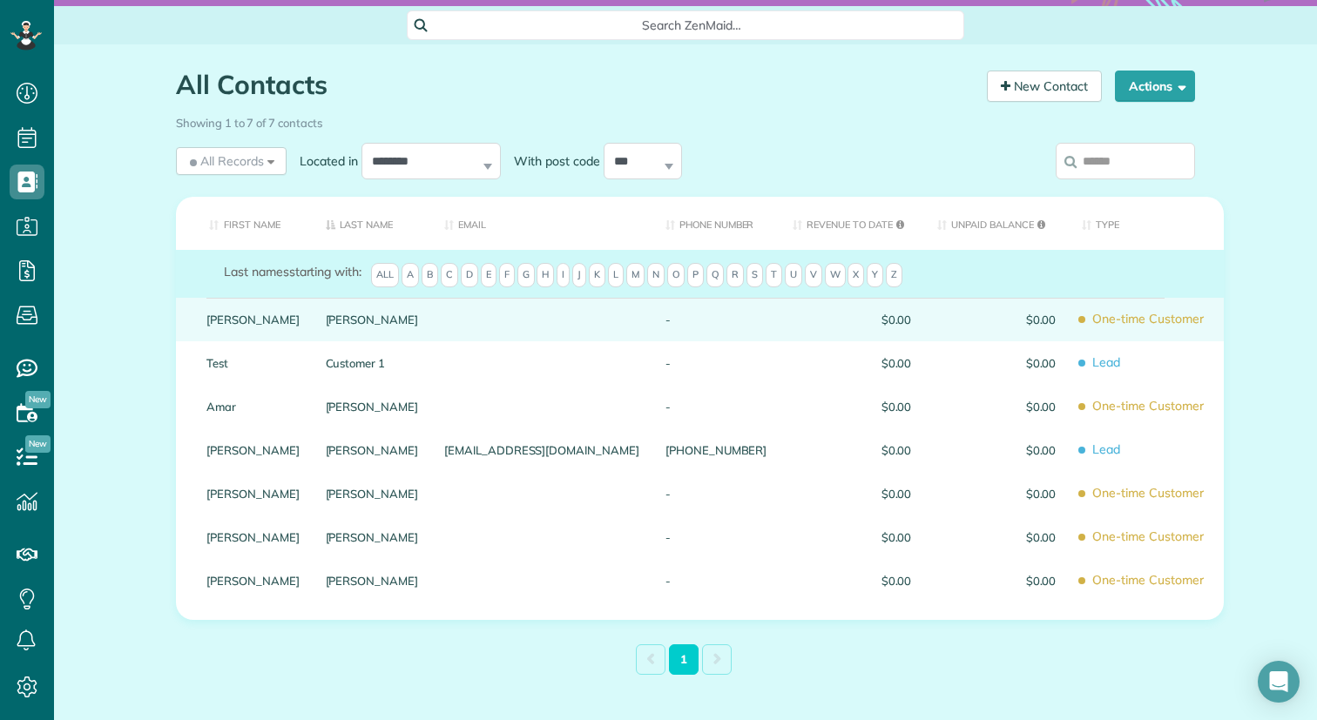
scroll to position [94, 0]
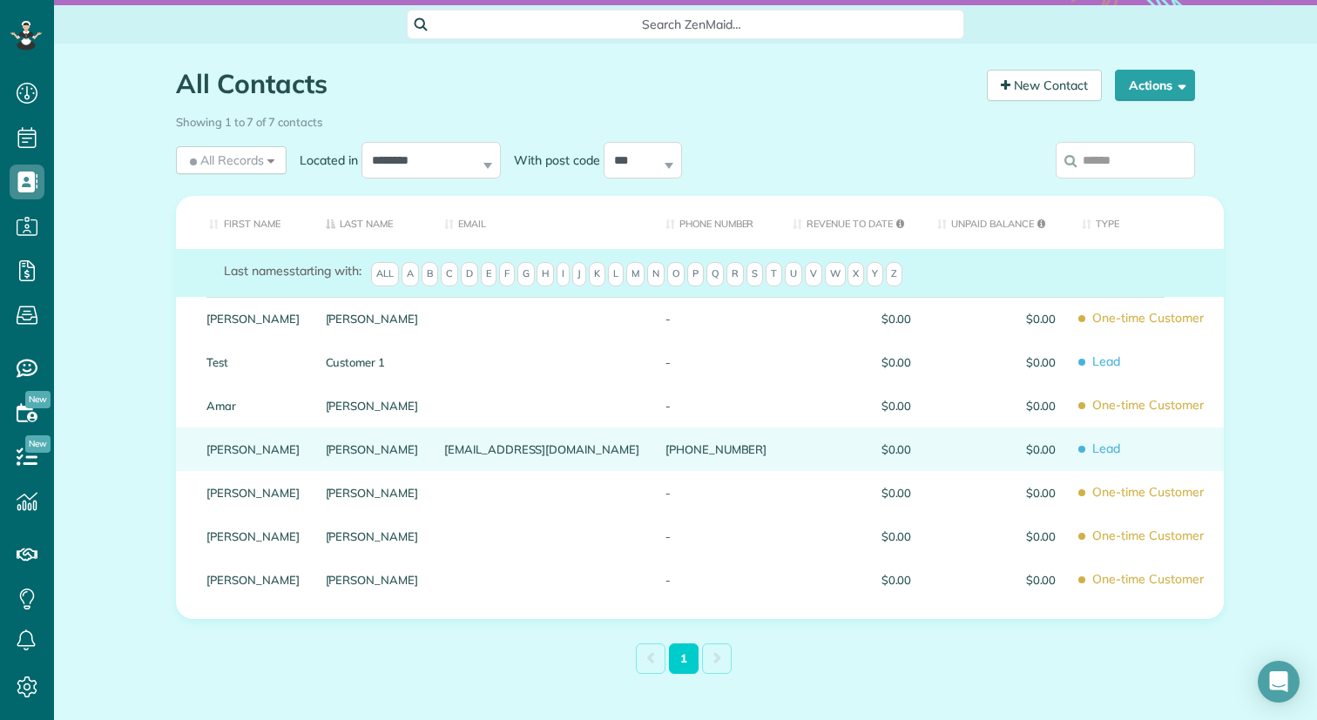
click at [474, 442] on div "mathiasvroberts@gmail.com" at bounding box center [541, 450] width 221 height 44
click at [378, 453] on link "[PERSON_NAME]" at bounding box center [372, 449] width 93 height 12
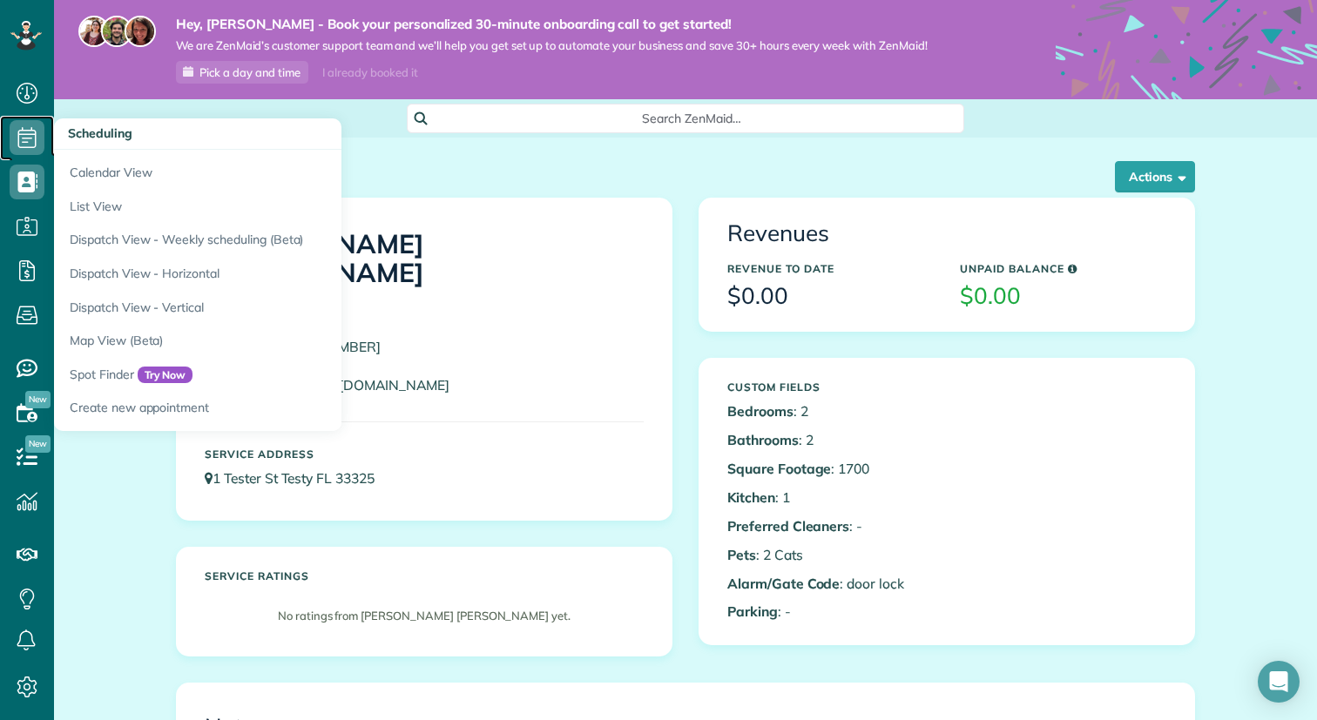
click at [29, 138] on use at bounding box center [27, 137] width 18 height 21
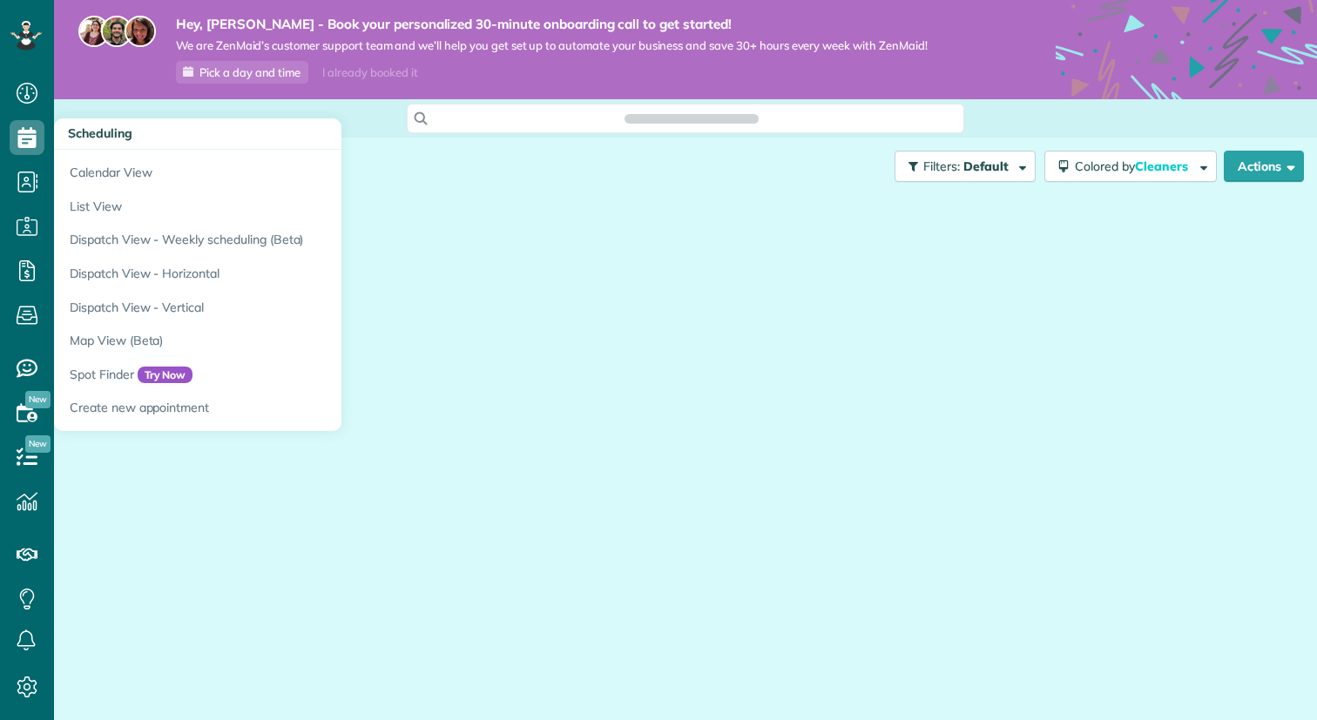
scroll to position [8, 8]
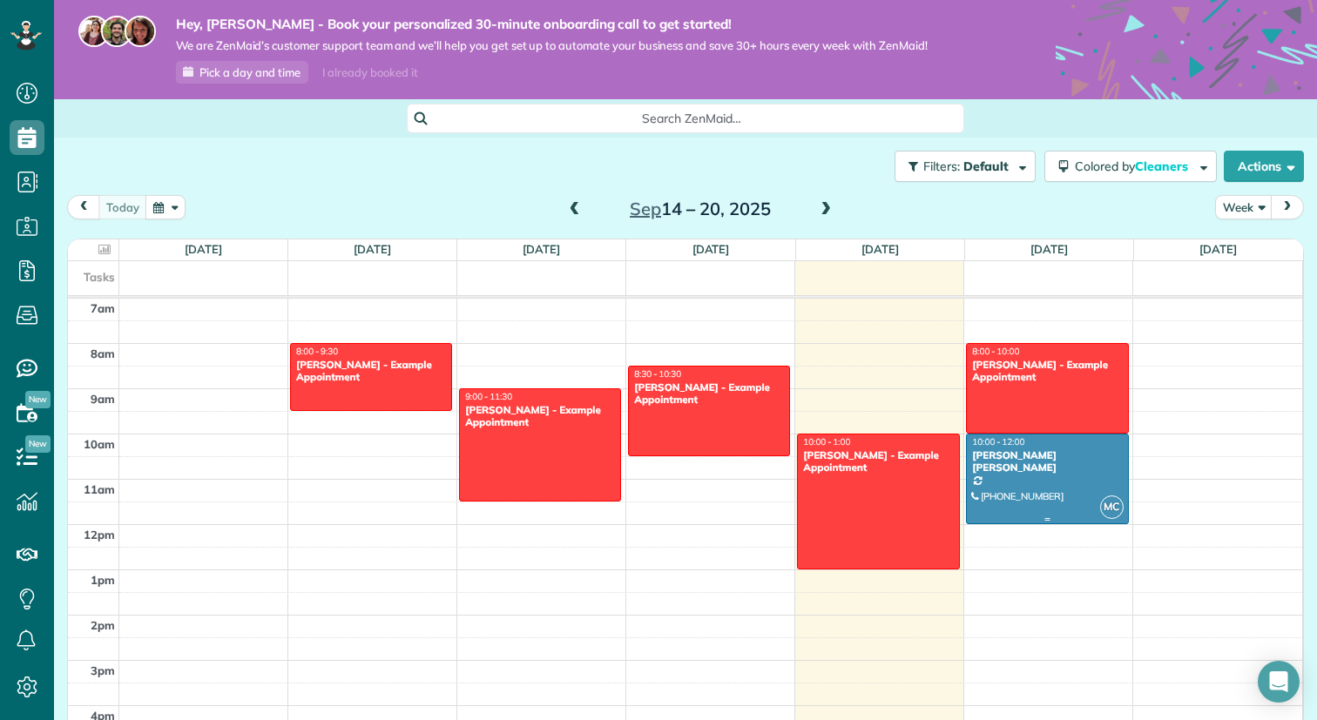
click at [1037, 477] on div at bounding box center [1047, 479] width 160 height 89
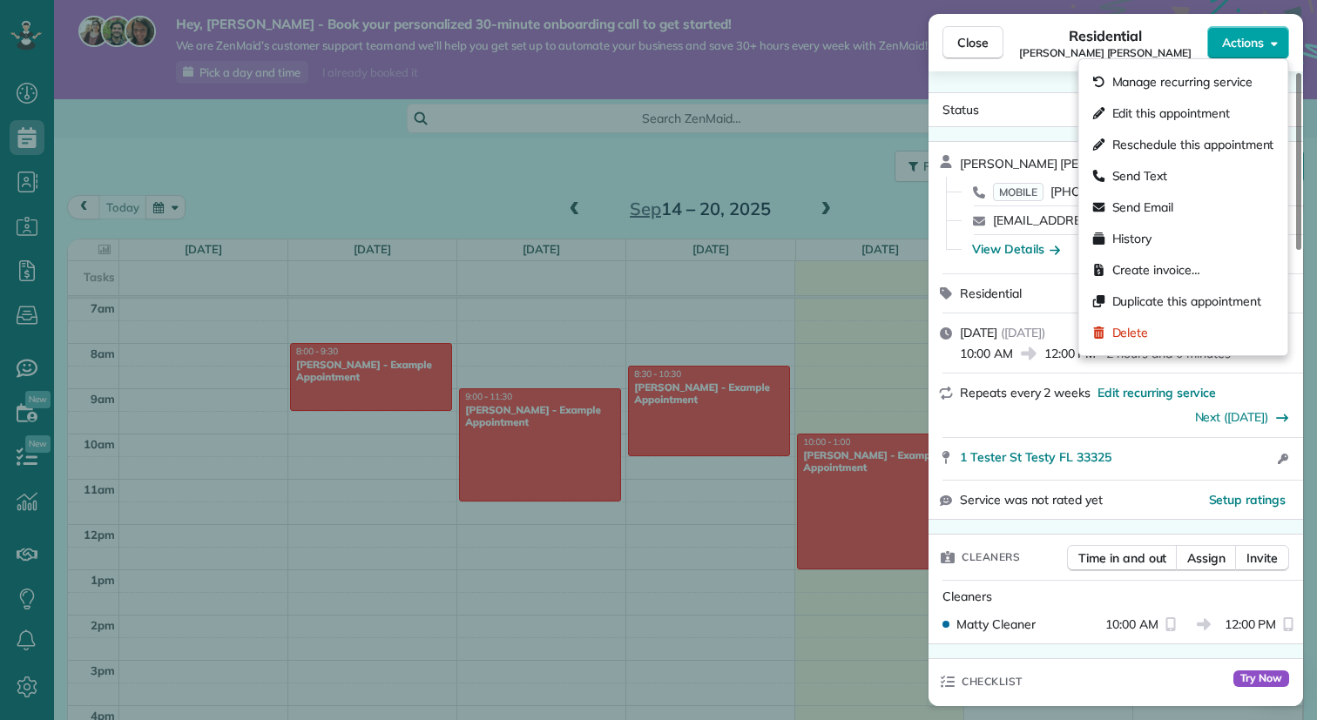
click at [1268, 48] on button "Actions" at bounding box center [1248, 42] width 82 height 33
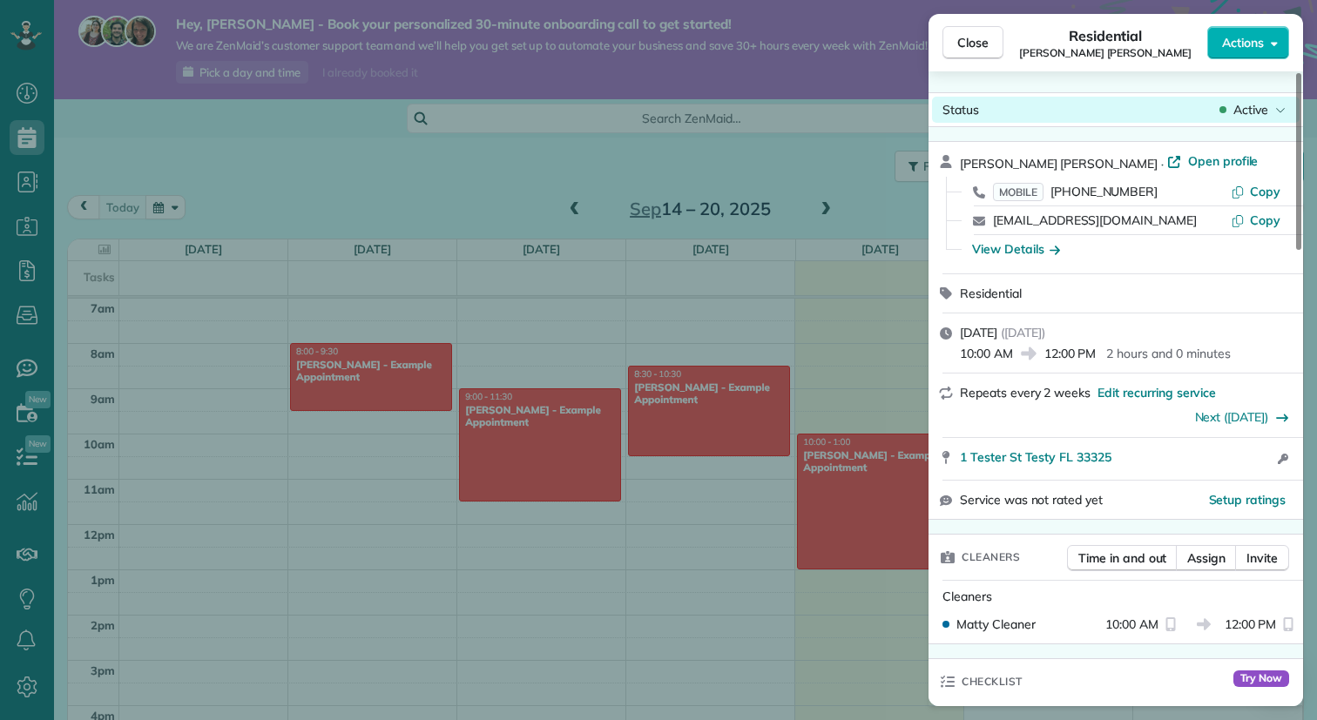
click at [1263, 114] on span "Active" at bounding box center [1250, 109] width 35 height 17
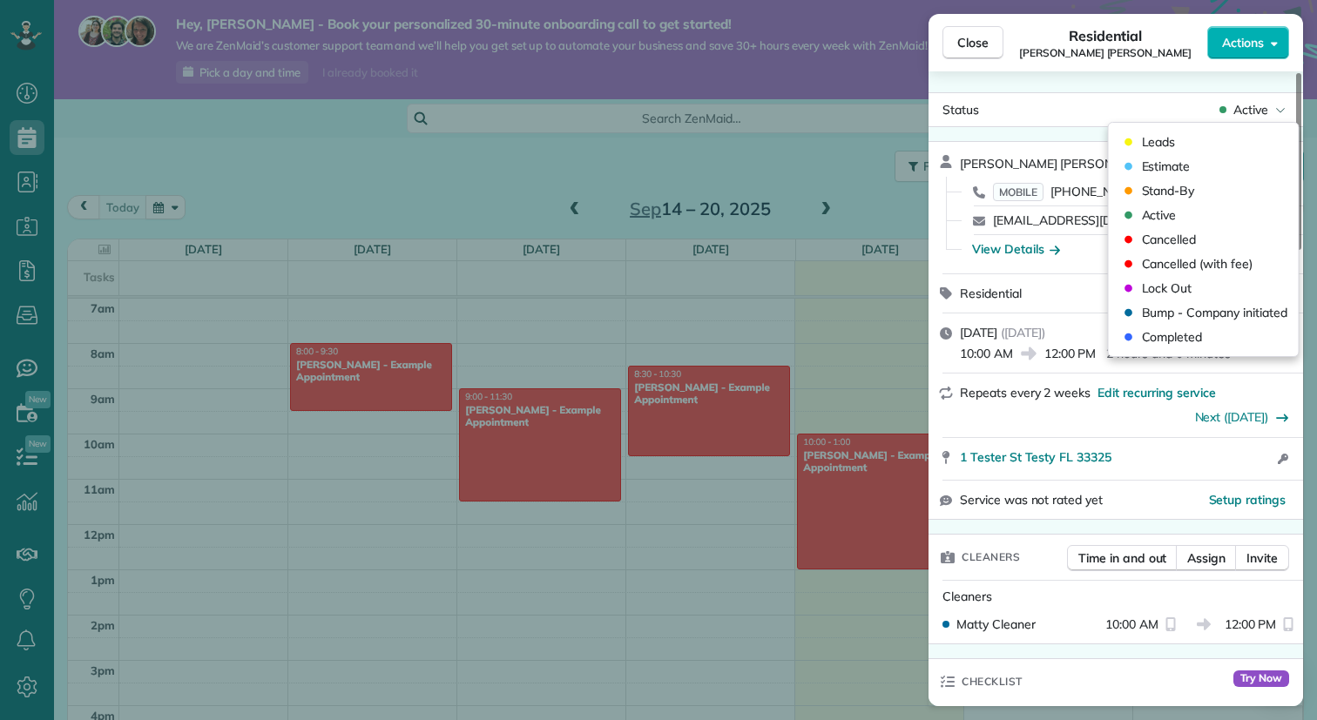
click at [644, 301] on div "Close Residential Matula Roberts Actions Status Active Matula Roberts · Open pr…" at bounding box center [658, 360] width 1317 height 720
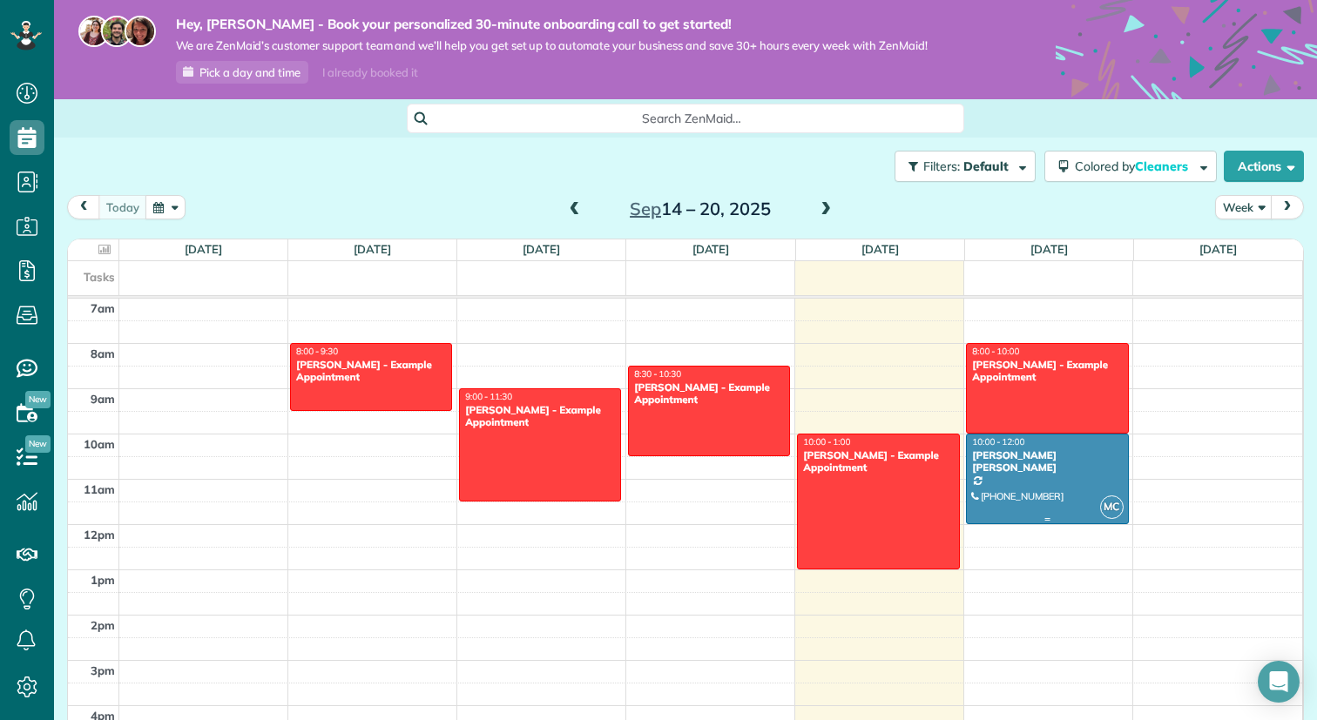
click at [1051, 463] on div at bounding box center [1047, 479] width 160 height 89
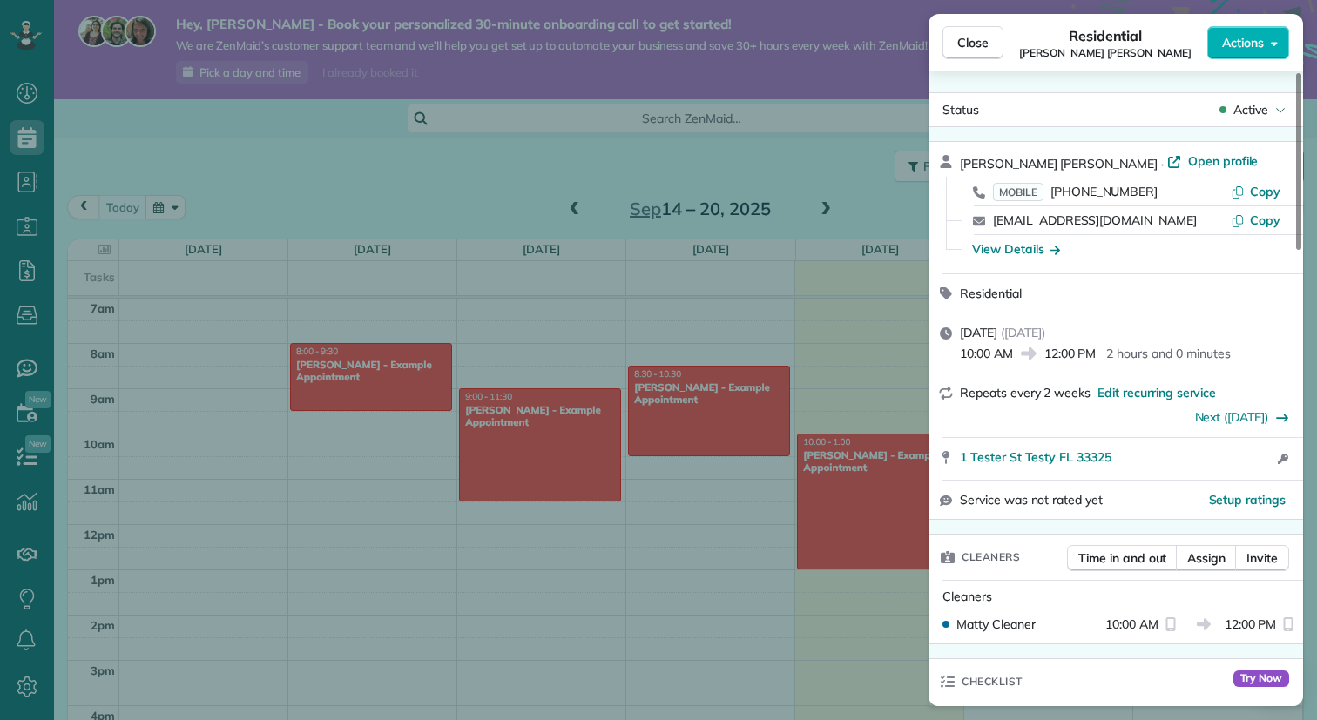
click at [1267, 13] on div "Close Residential Matula Roberts Actions Status Active Matula Roberts · Open pr…" at bounding box center [658, 360] width 1317 height 720
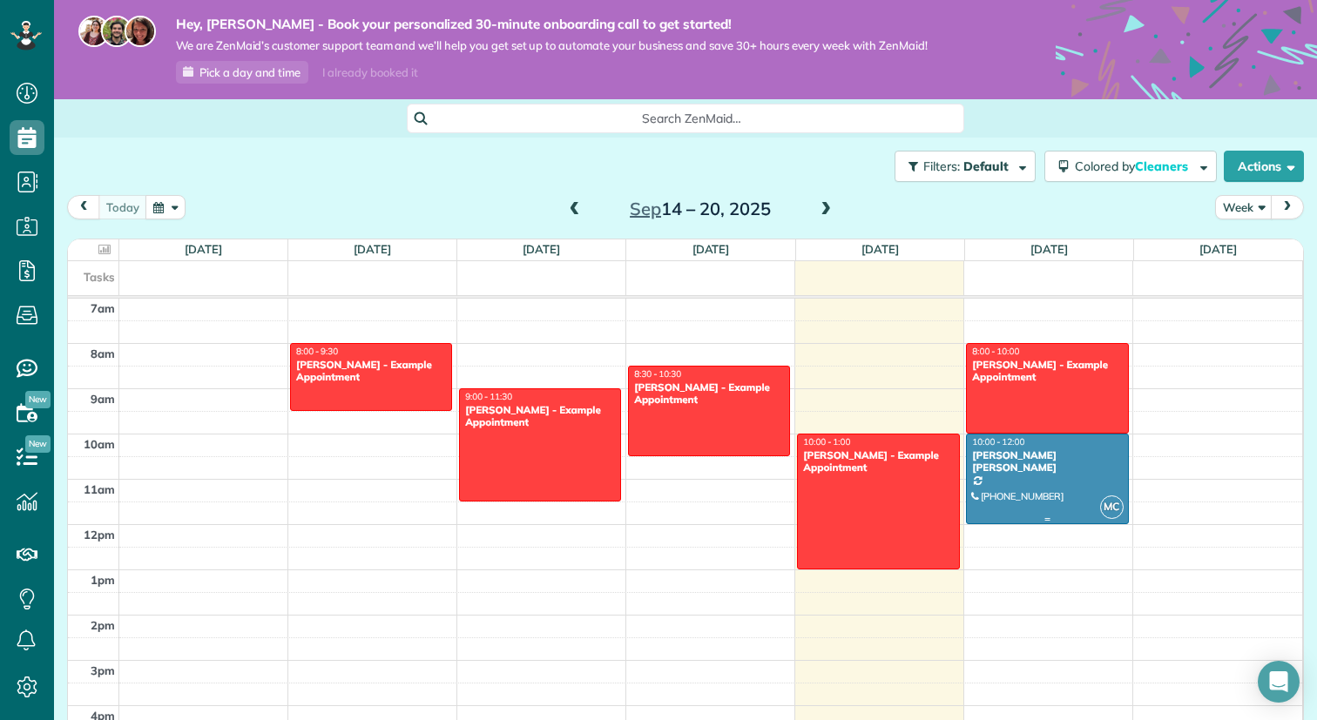
click at [1061, 476] on div at bounding box center [1047, 479] width 160 height 89
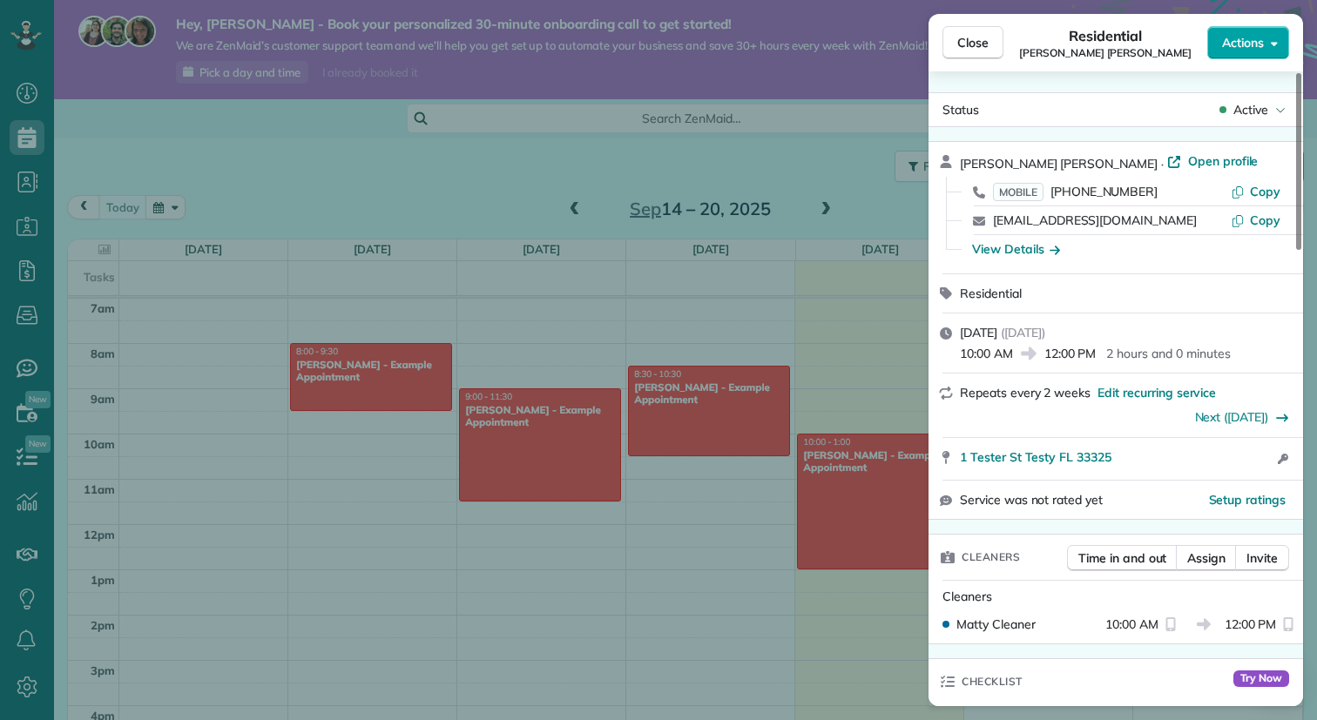
click at [1270, 34] on button "Actions" at bounding box center [1248, 42] width 82 height 33
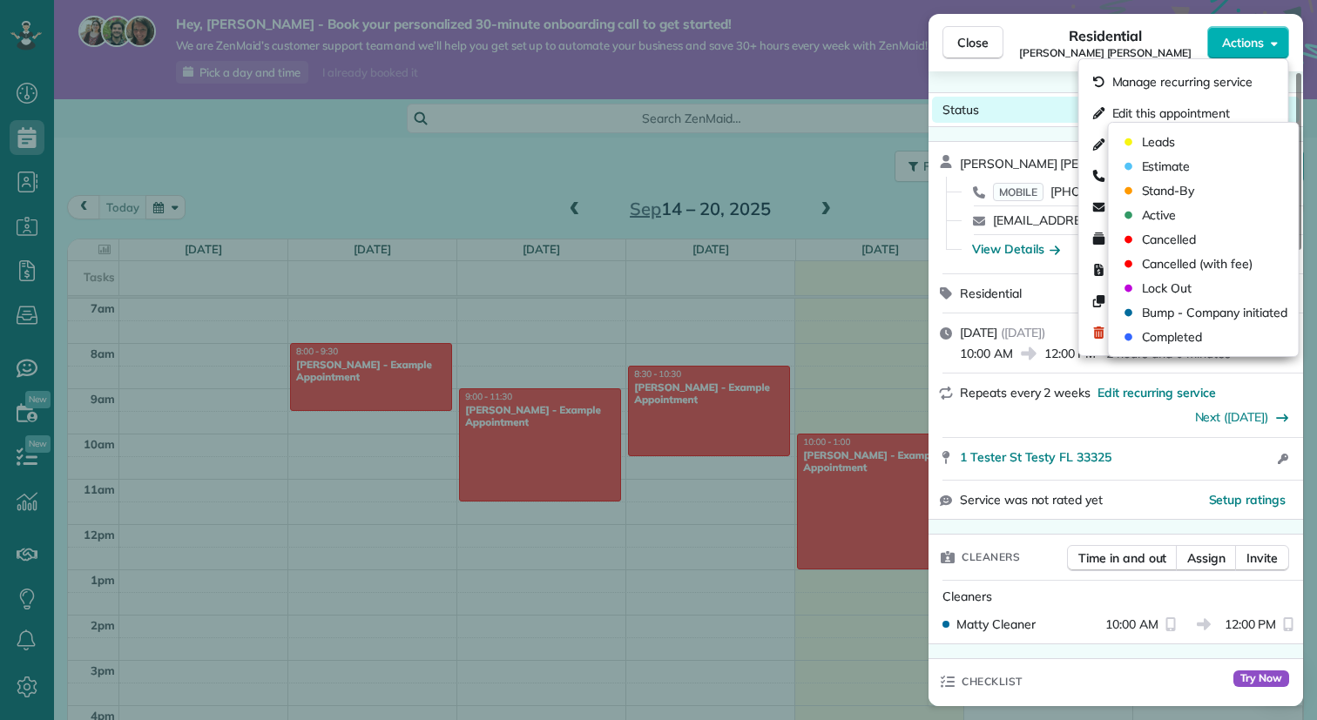
click at [1033, 109] on div "Status Active" at bounding box center [1116, 110] width 368 height 26
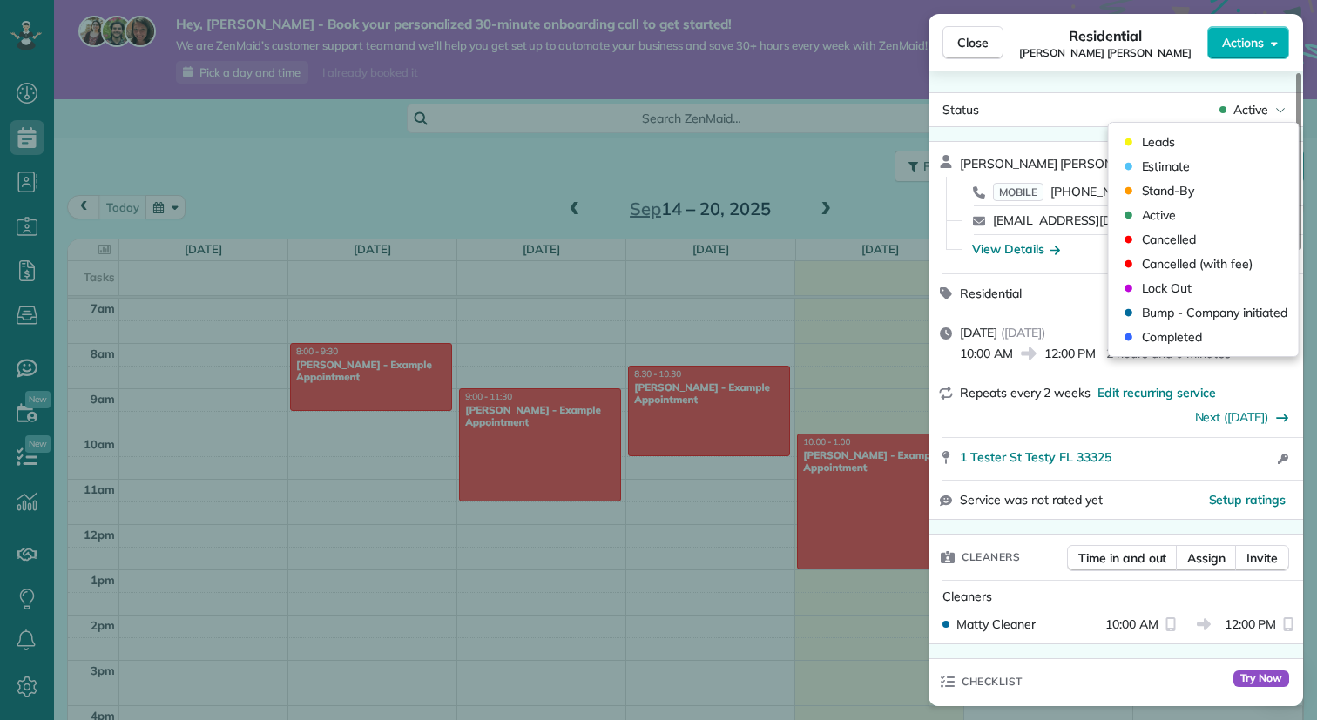
click at [865, 333] on div "Close Residential Matula Roberts Actions Status Active Matula Roberts · Open pr…" at bounding box center [658, 360] width 1317 height 720
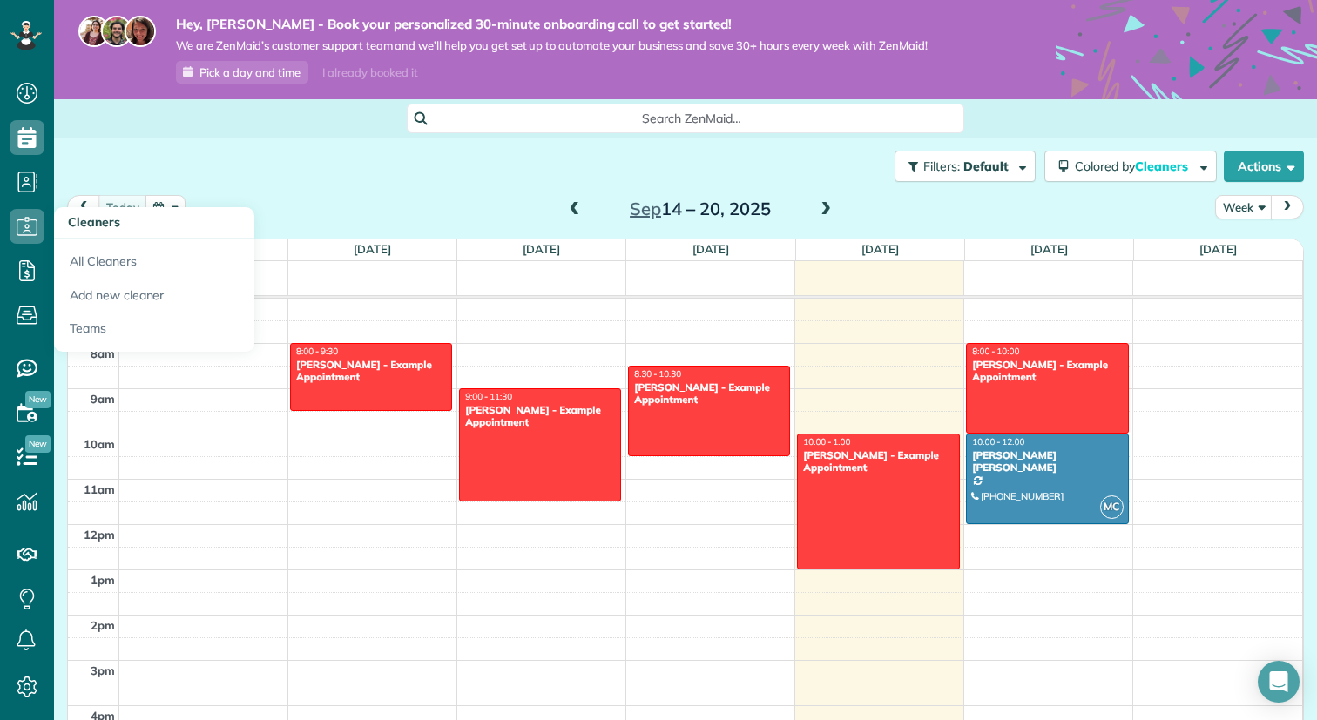
click at [86, 218] on span "Cleaners" at bounding box center [94, 222] width 52 height 16
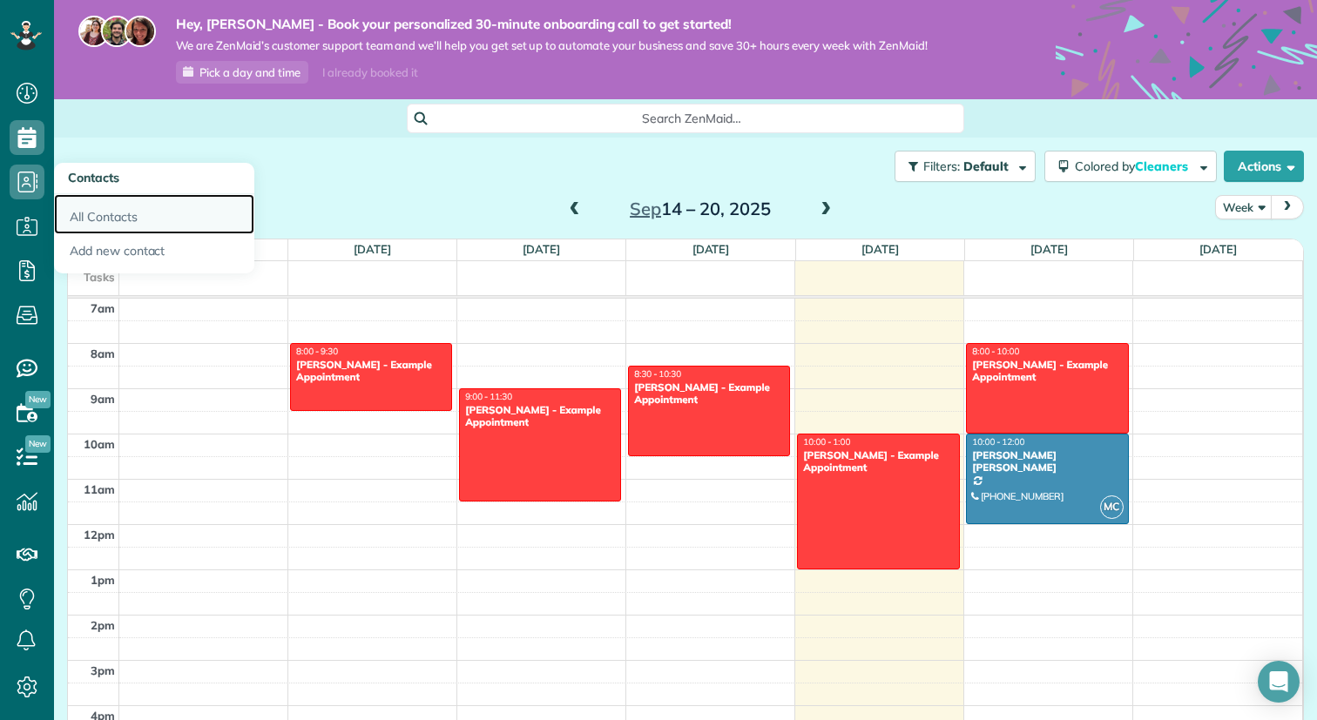
click at [98, 213] on link "All Contacts" at bounding box center [154, 214] width 200 height 40
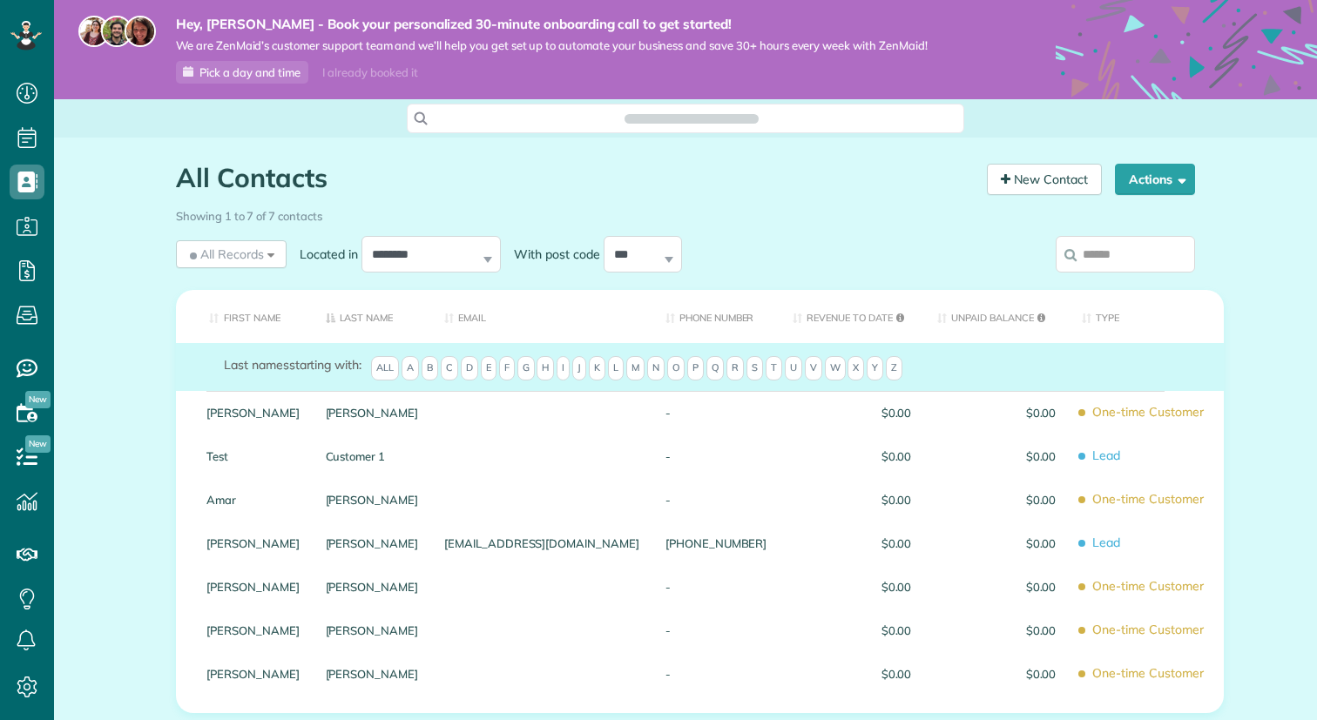
scroll to position [8, 8]
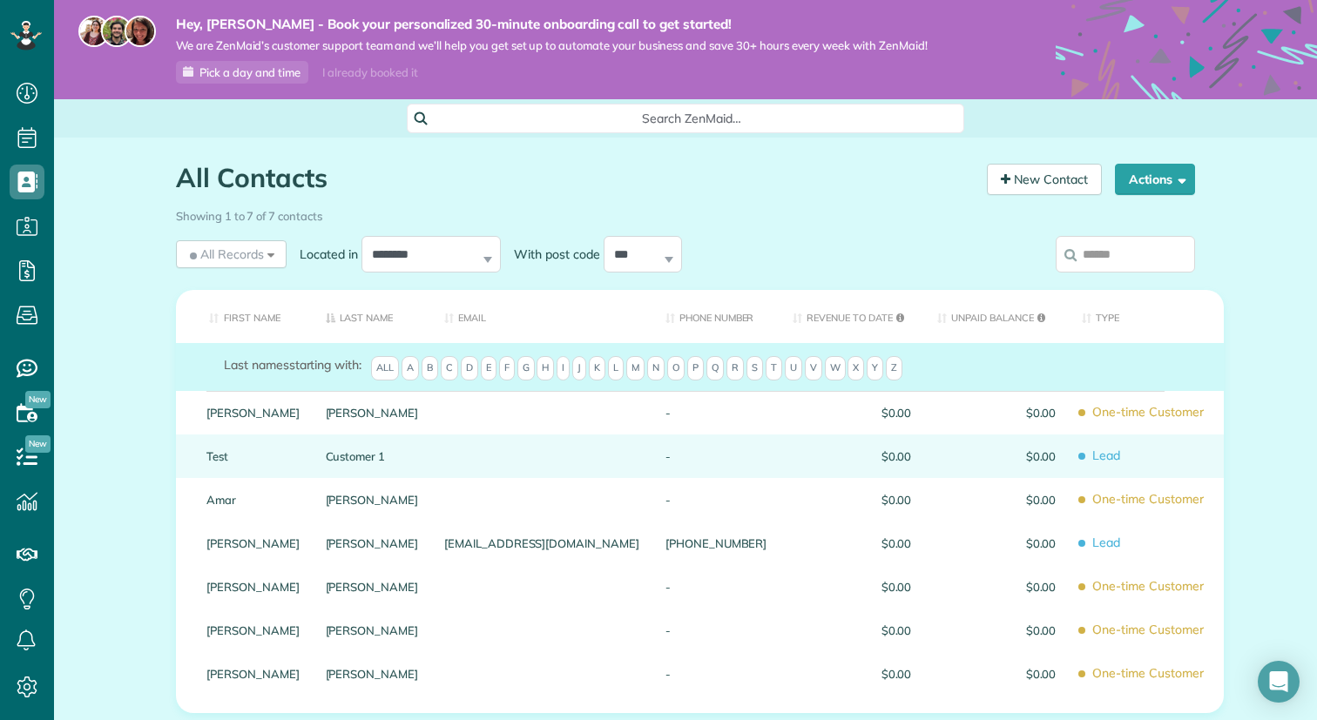
click at [1100, 453] on span "Lead" at bounding box center [1146, 456] width 129 height 30
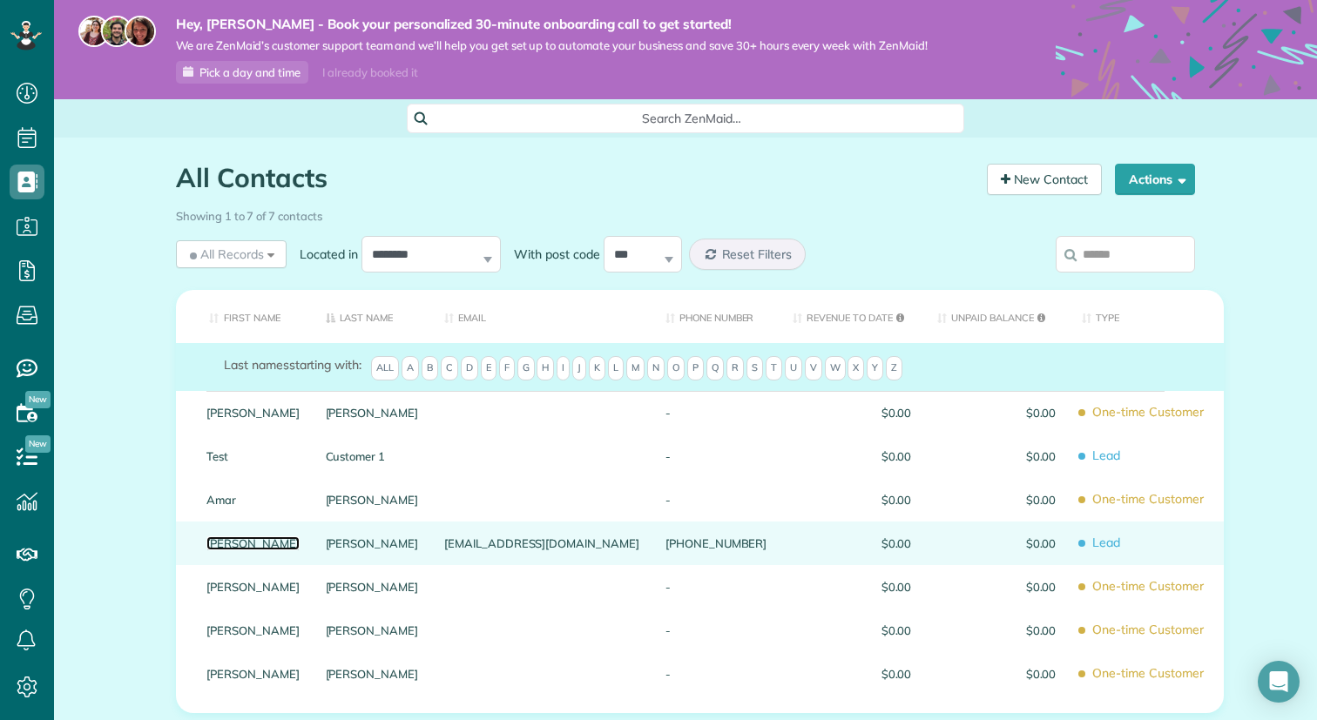
click at [291, 544] on link "[PERSON_NAME]" at bounding box center [252, 543] width 93 height 12
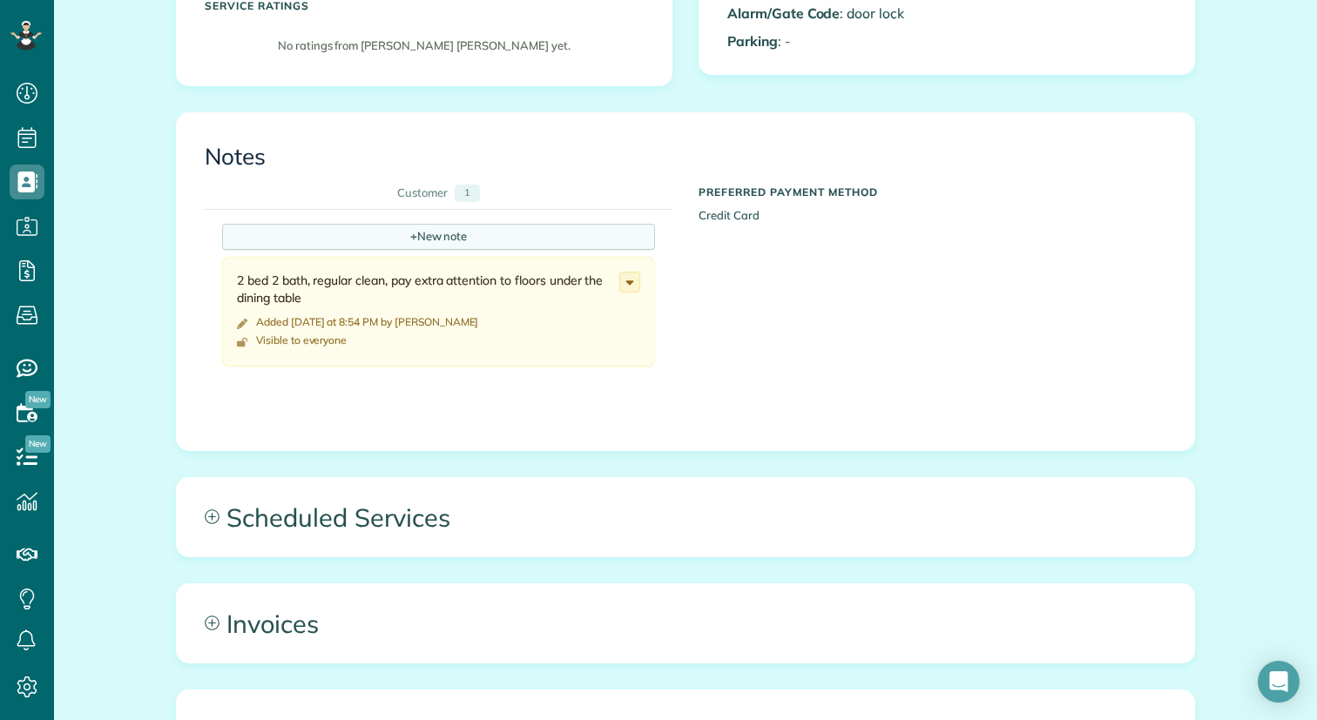
scroll to position [596, 0]
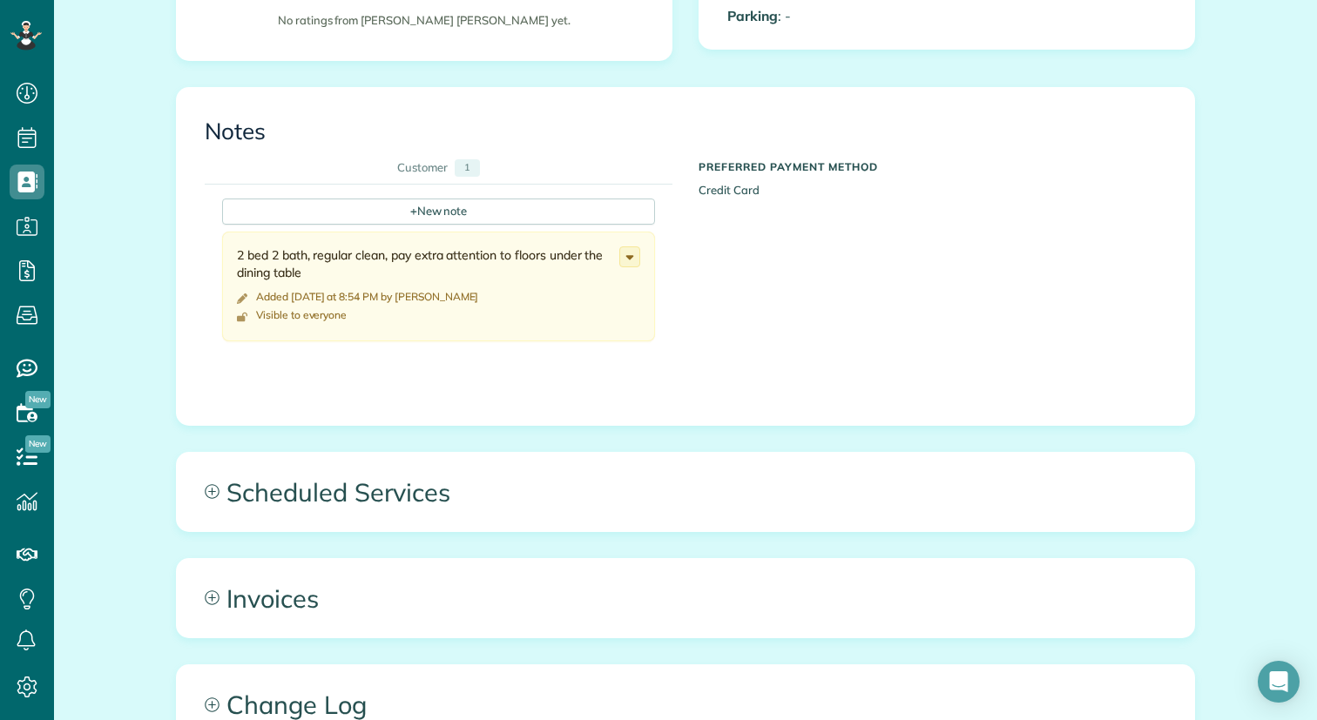
click at [750, 186] on div "Preferred Payment Method Credit Card" at bounding box center [933, 183] width 494 height 62
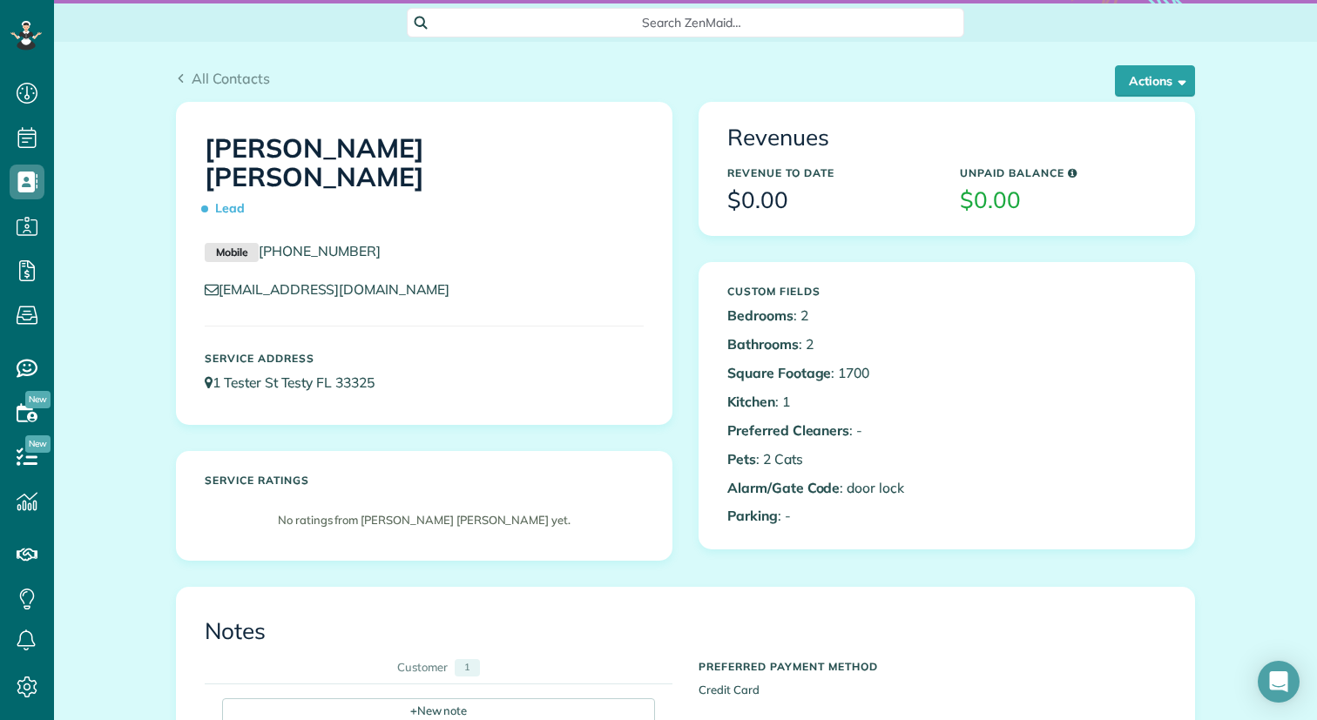
scroll to position [81, 0]
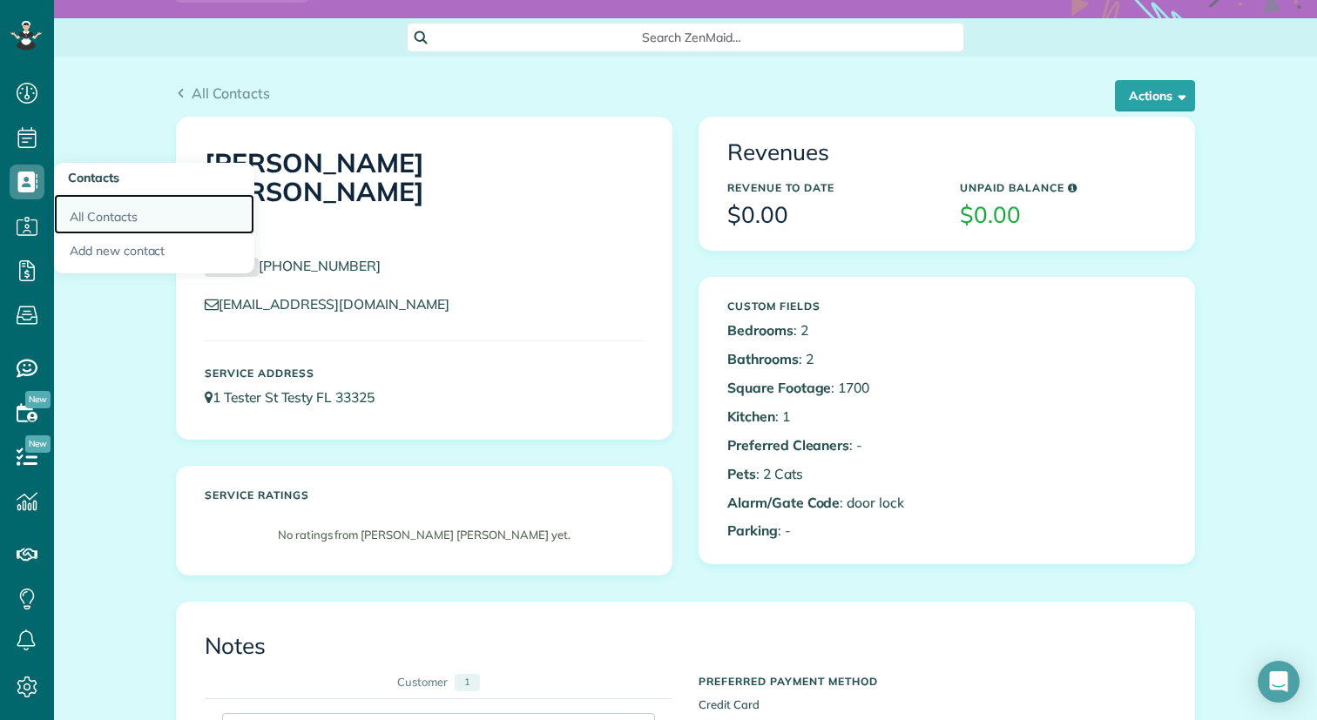
click at [105, 220] on link "All Contacts" at bounding box center [154, 214] width 200 height 40
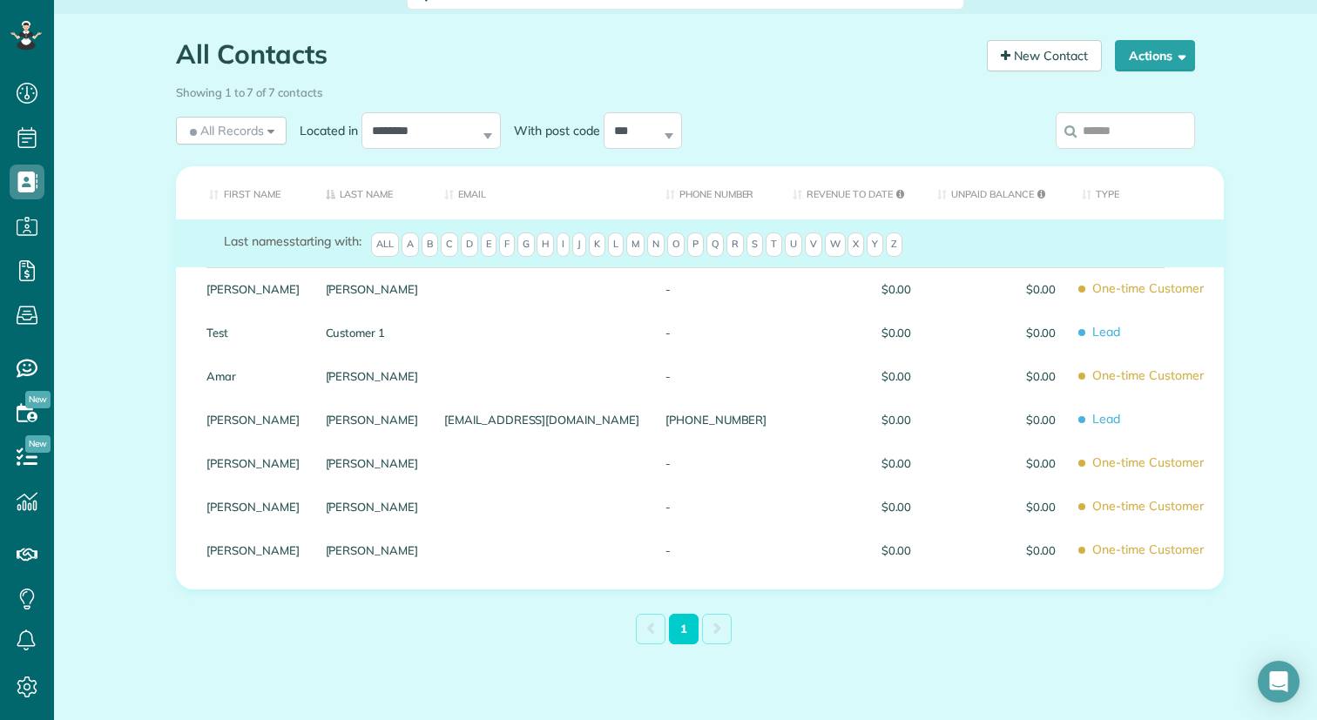
scroll to position [131, 0]
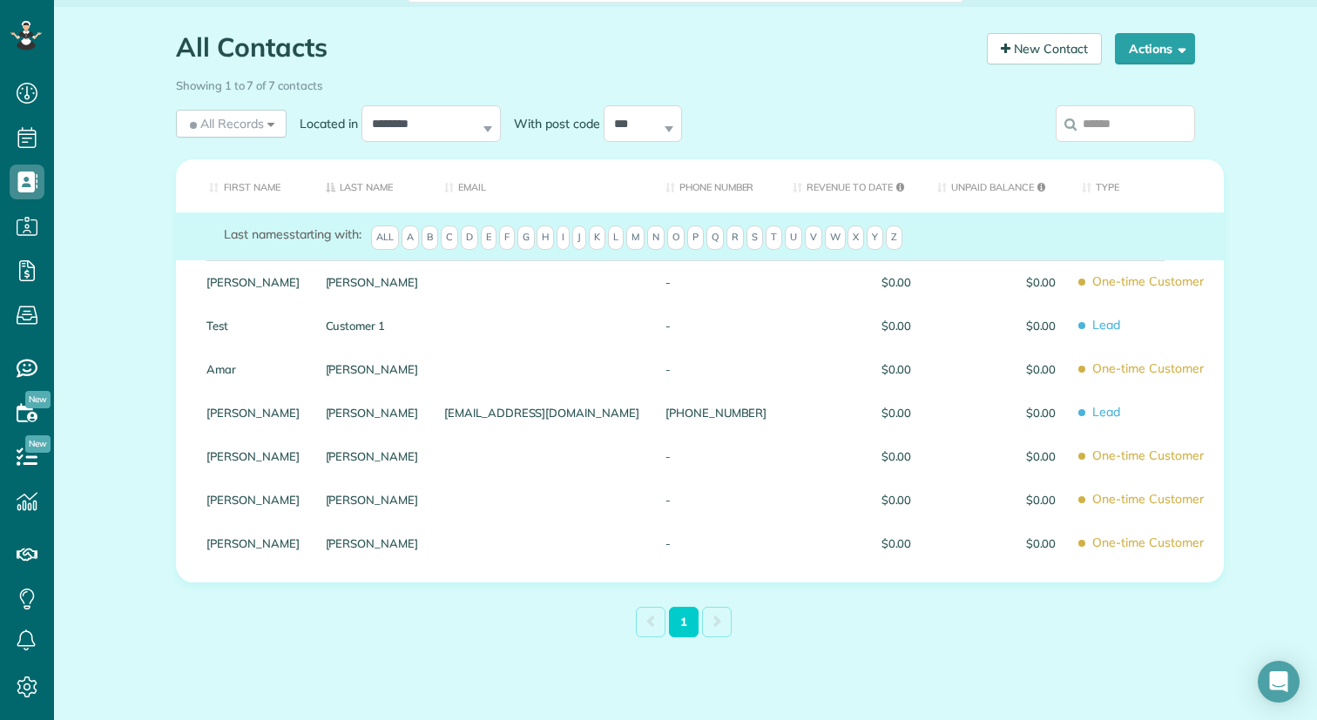
click at [1071, 188] on th "Type" at bounding box center [1146, 185] width 155 height 53
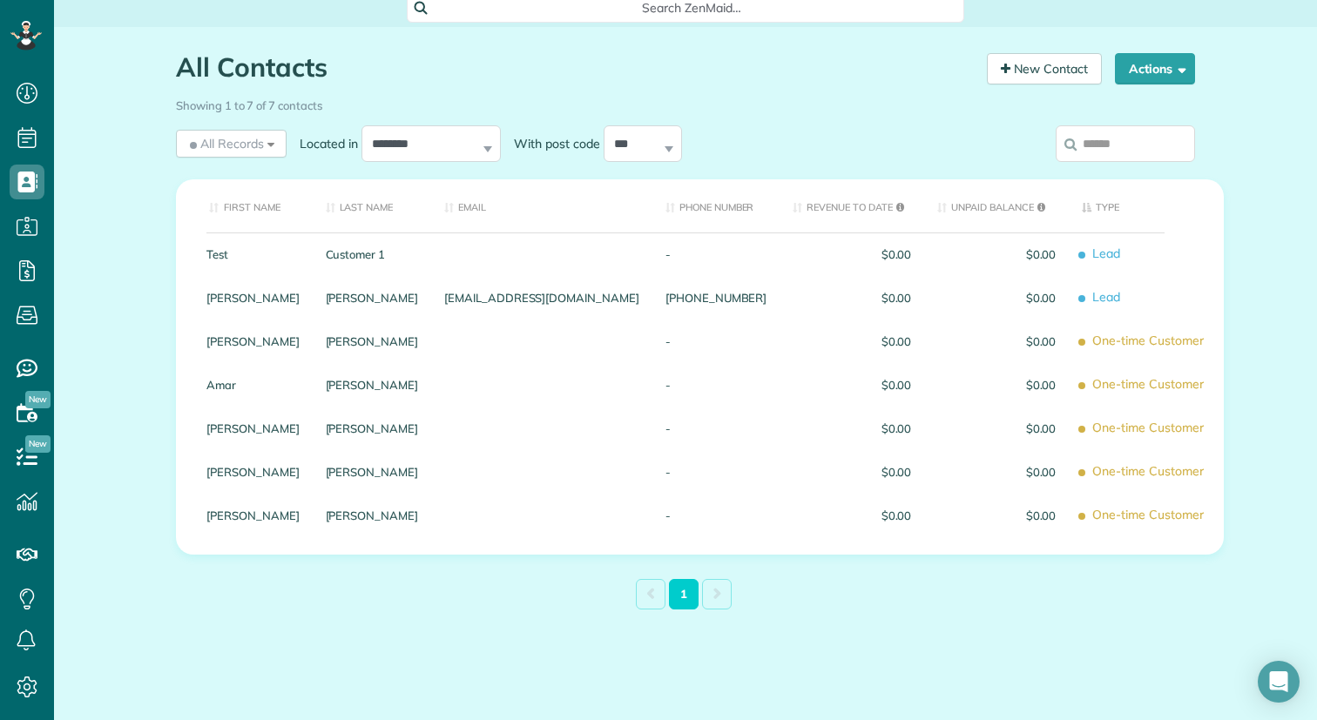
scroll to position [111, 0]
click at [1069, 210] on th "Type" at bounding box center [1146, 205] width 155 height 53
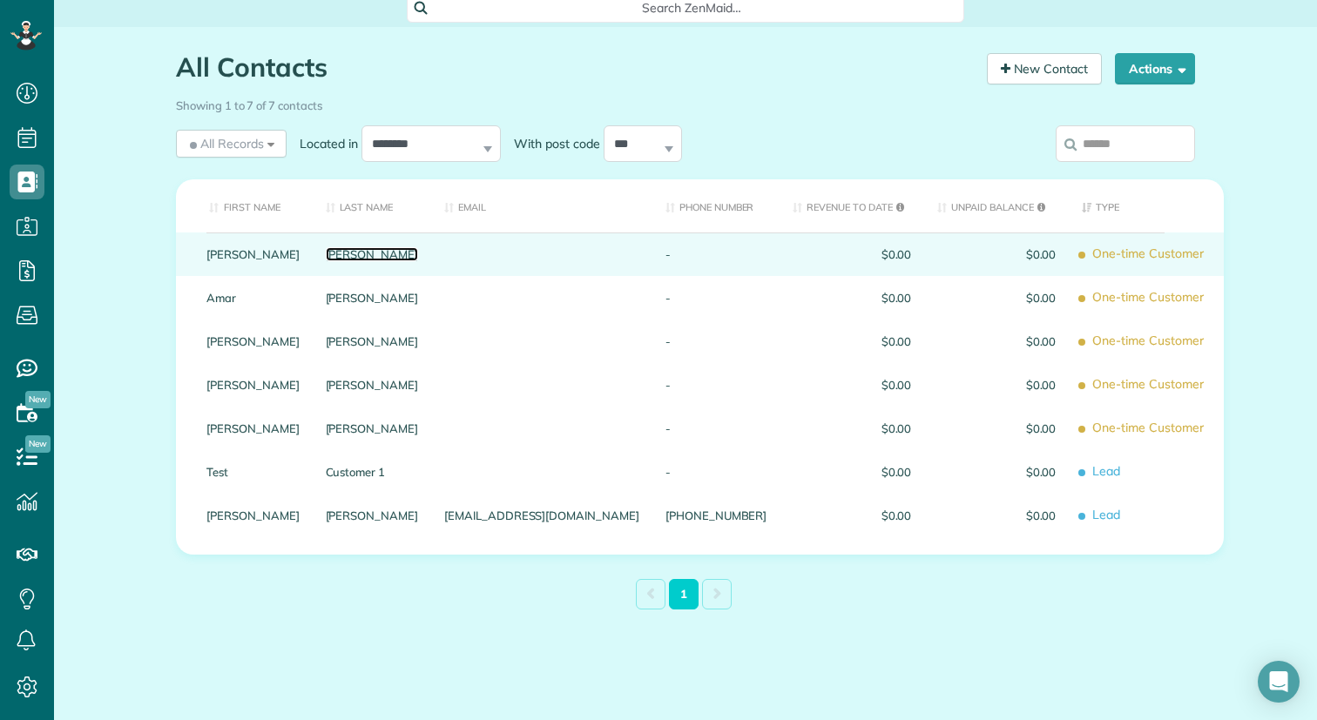
click at [395, 249] on link "[PERSON_NAME]" at bounding box center [372, 254] width 93 height 12
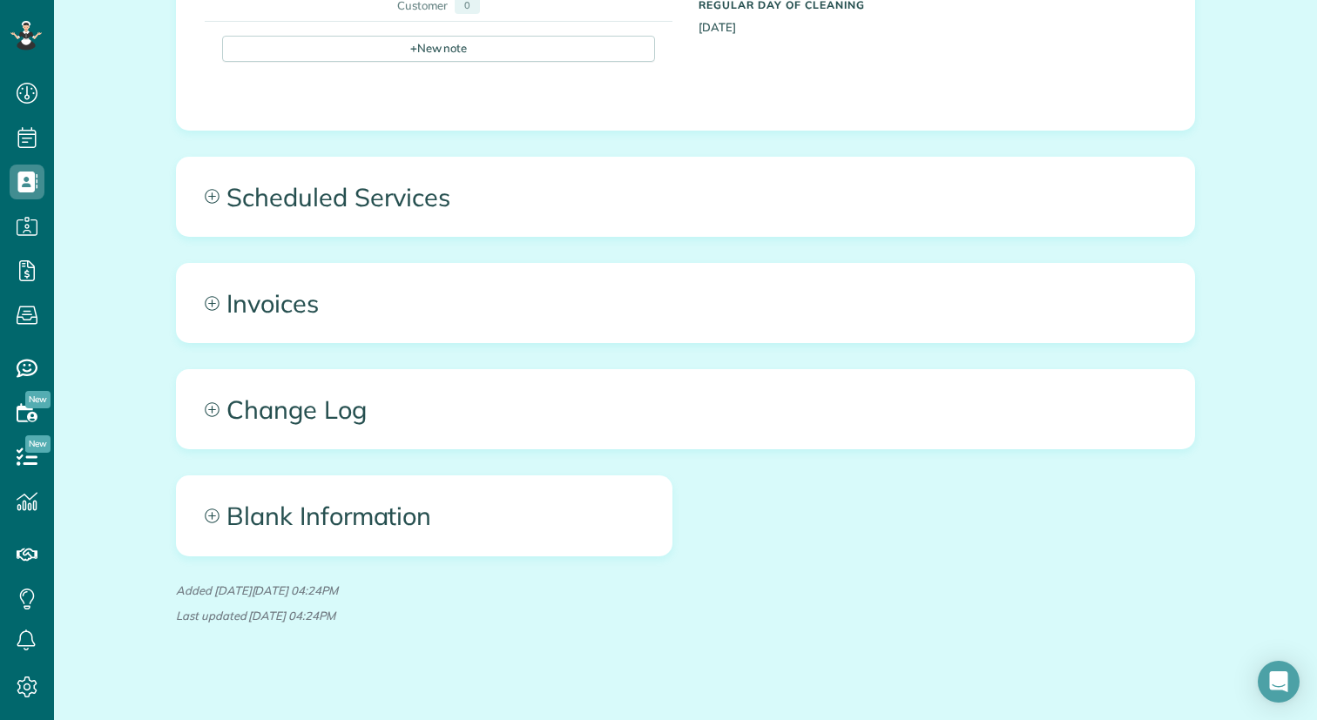
scroll to position [804, 0]
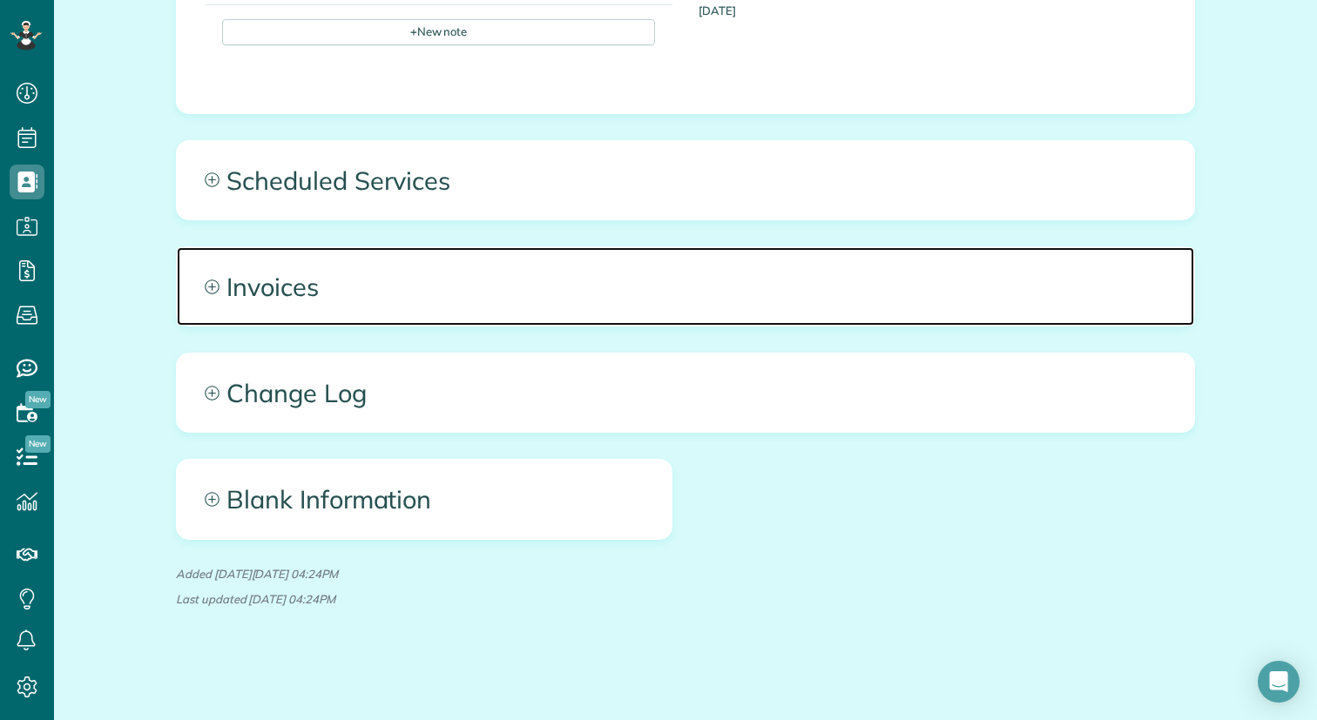
click at [208, 283] on icon at bounding box center [212, 287] width 15 height 15
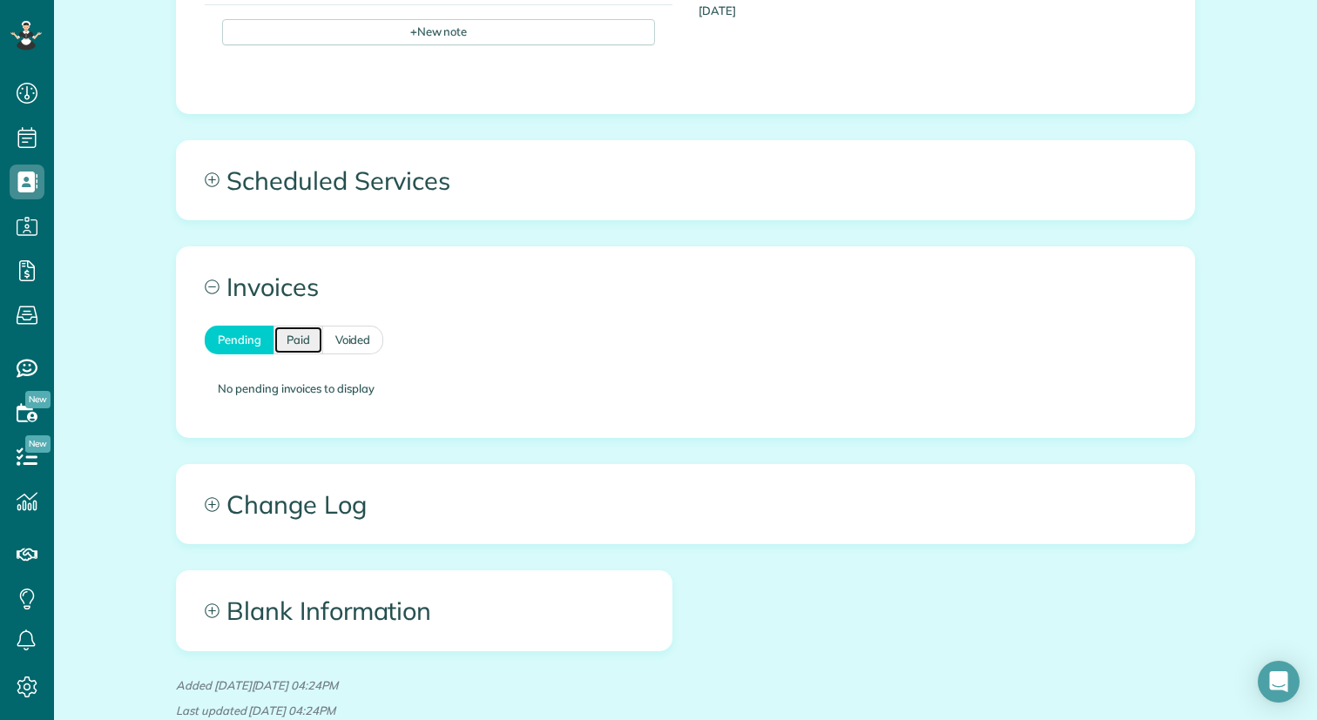
click at [301, 335] on link "Paid" at bounding box center [299, 340] width 50 height 29
click at [347, 335] on link "Voided" at bounding box center [353, 340] width 61 height 29
click at [229, 343] on link "Pending" at bounding box center [239, 340] width 69 height 29
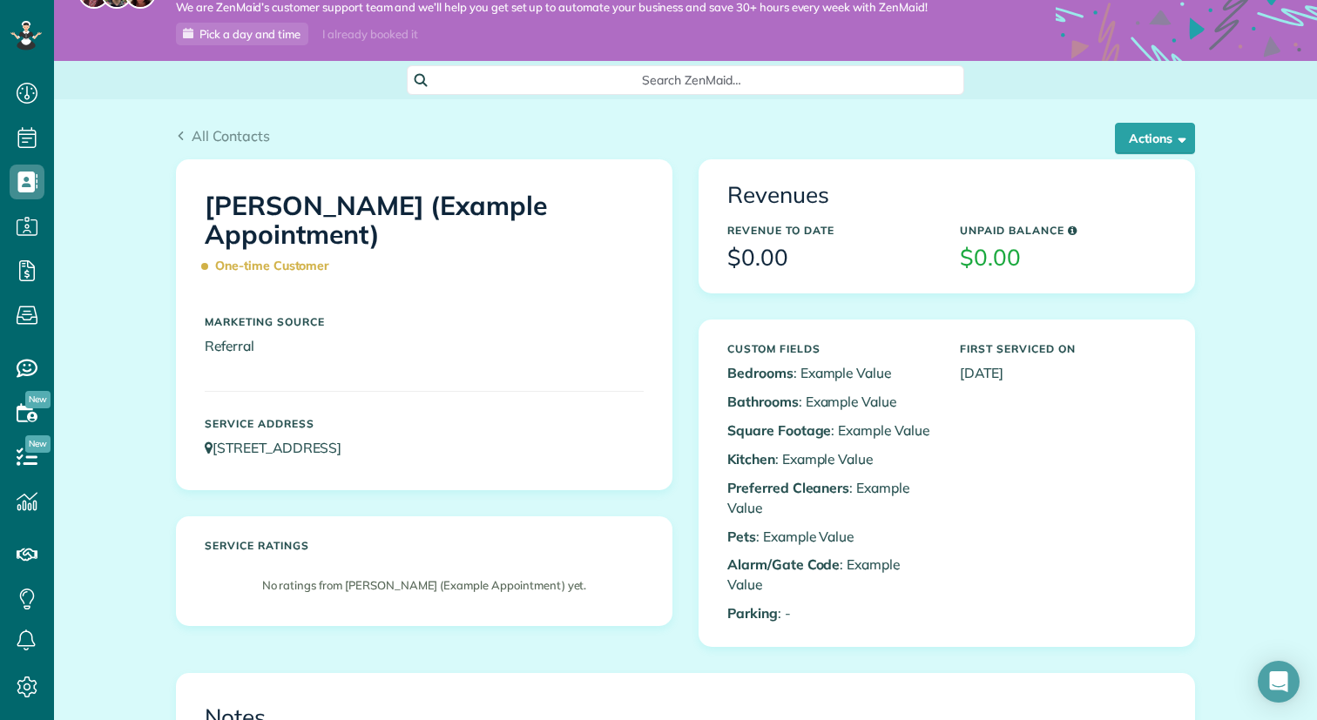
scroll to position [0, 0]
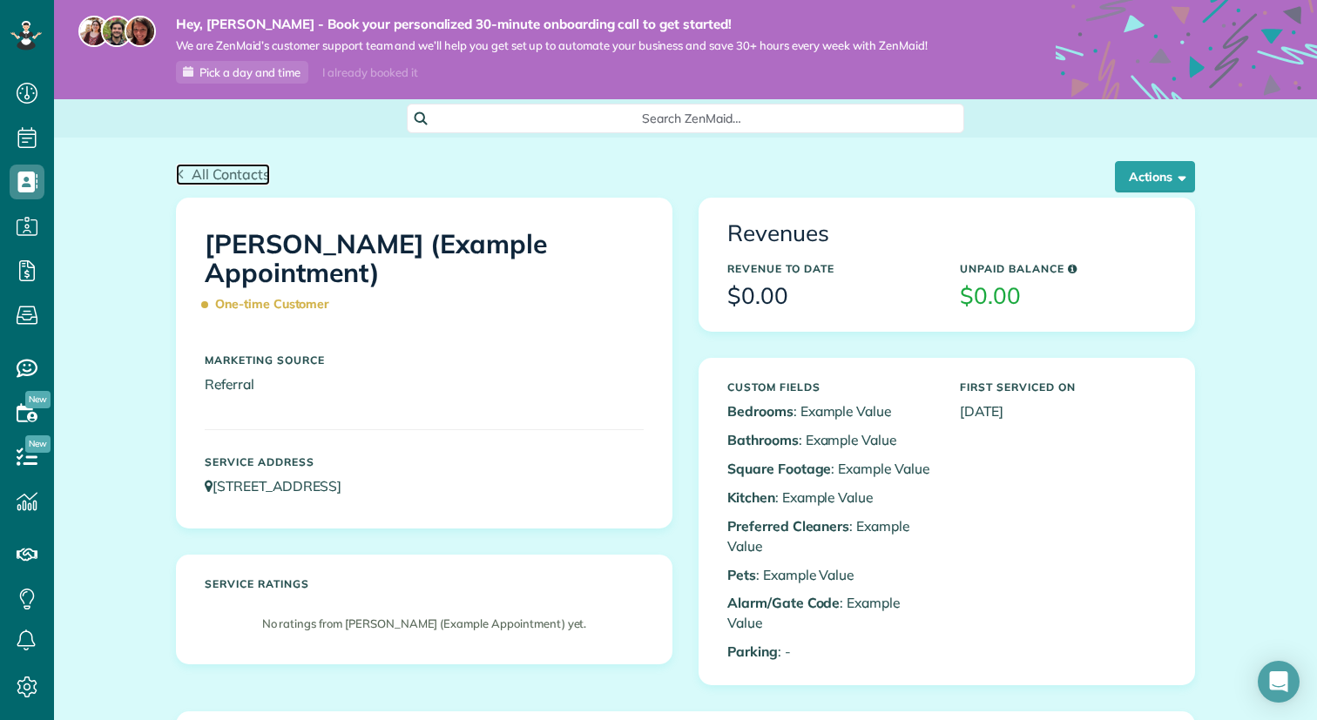
click at [198, 174] on span "All Contacts" at bounding box center [231, 174] width 78 height 17
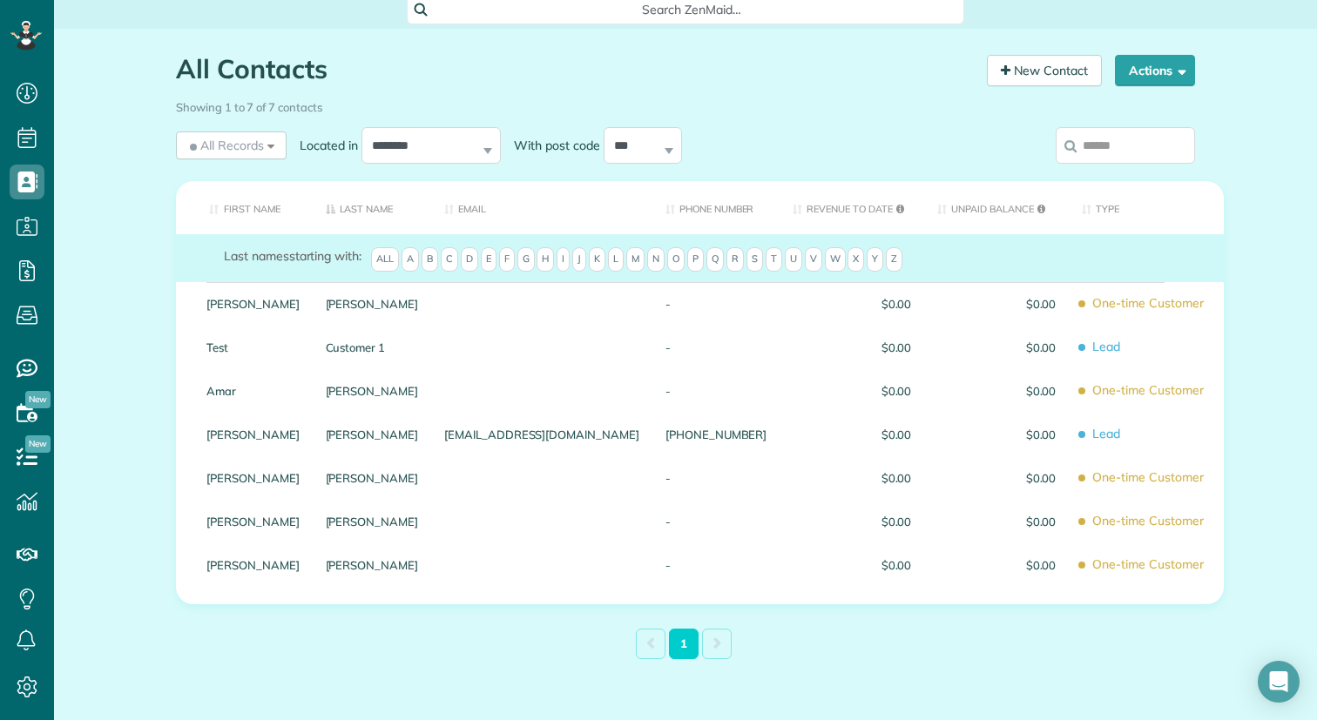
scroll to position [125, 0]
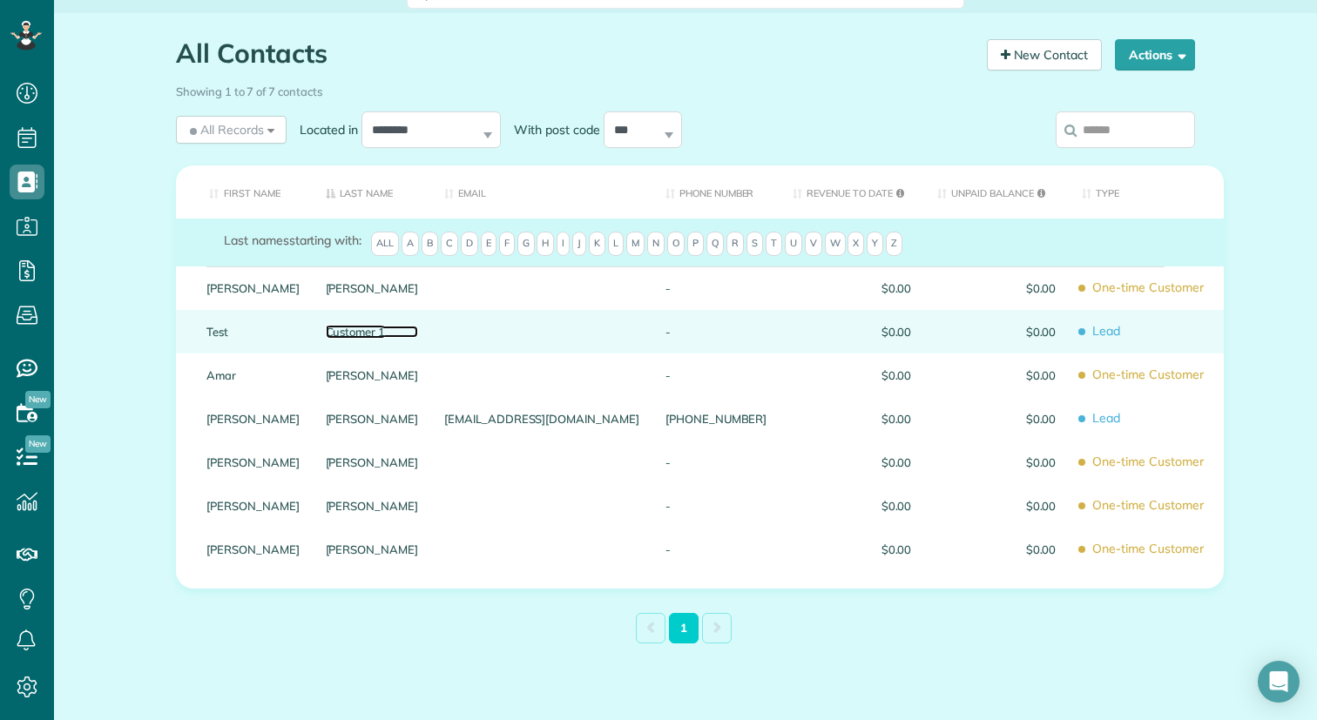
click at [384, 330] on link "Customer 1" at bounding box center [372, 332] width 93 height 12
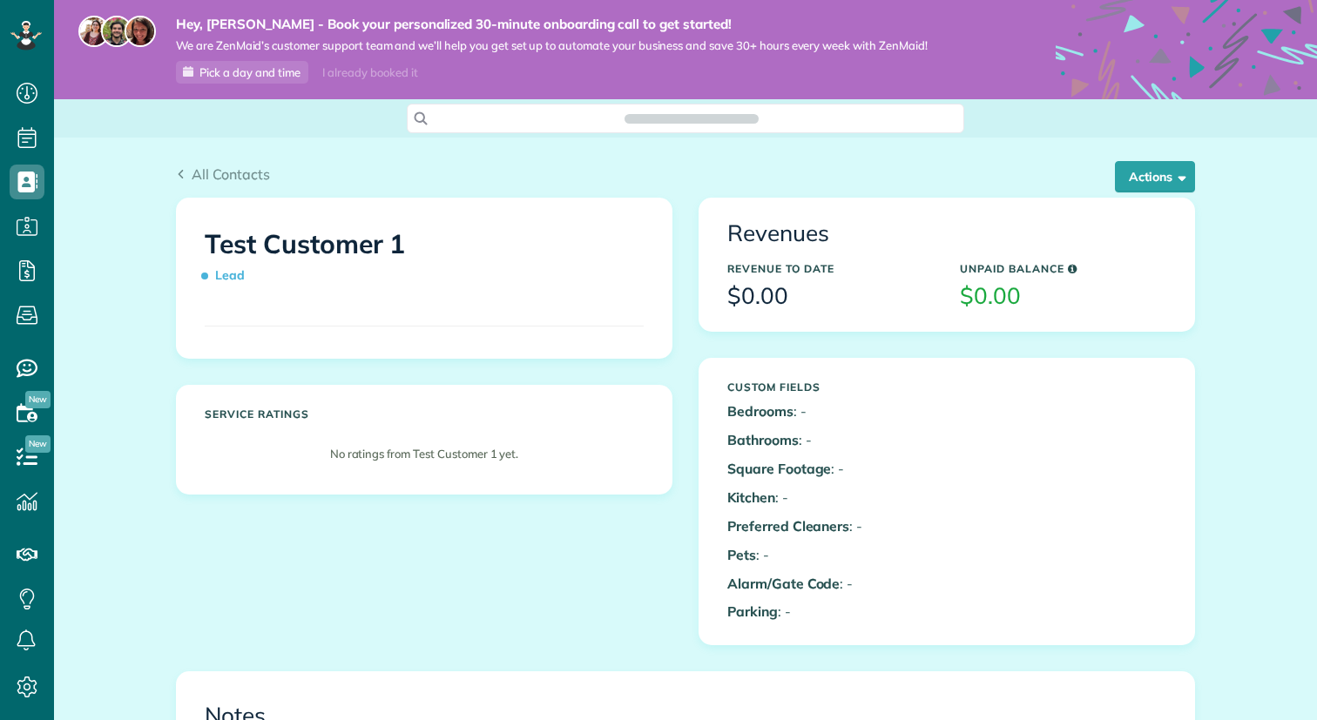
scroll to position [8, 8]
click at [1160, 168] on button "Actions" at bounding box center [1155, 176] width 80 height 31
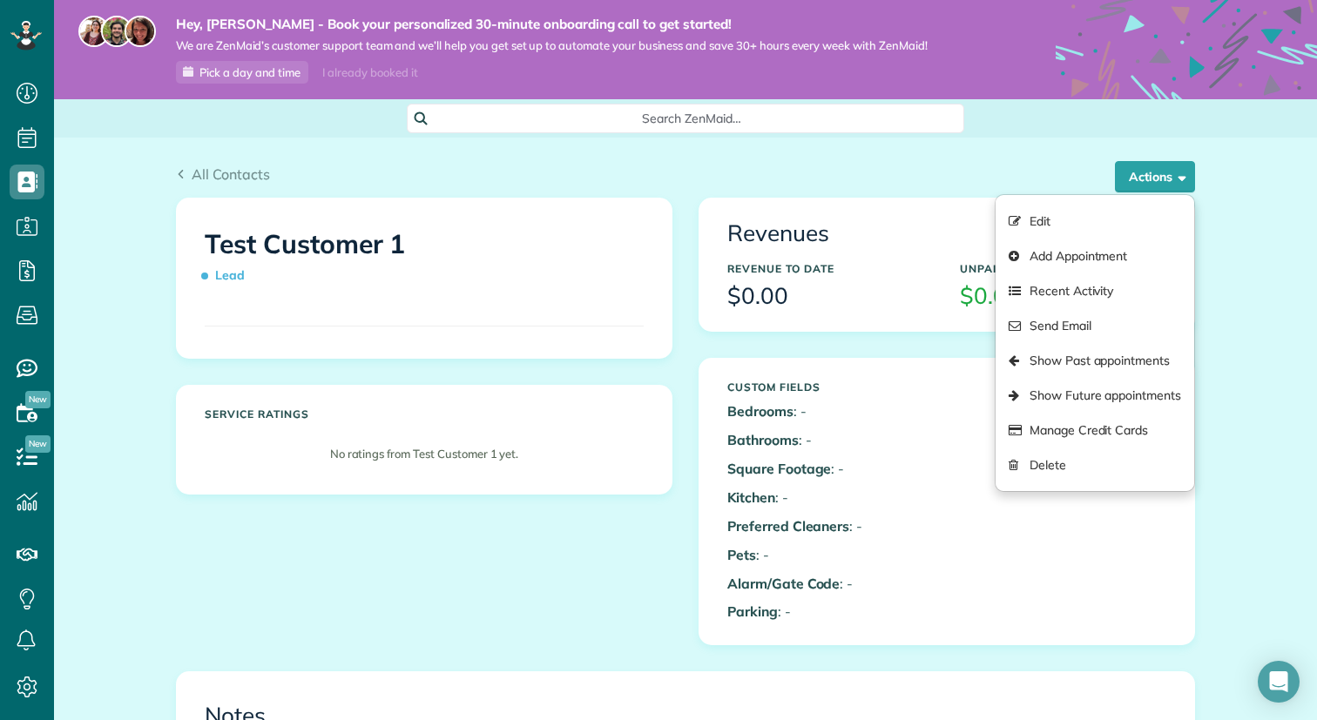
click at [693, 332] on div "Revenues Revenue to Date $0.00 Unpaid Balance $0.00 Custom Fields Bedrooms : - …" at bounding box center [947, 435] width 523 height 474
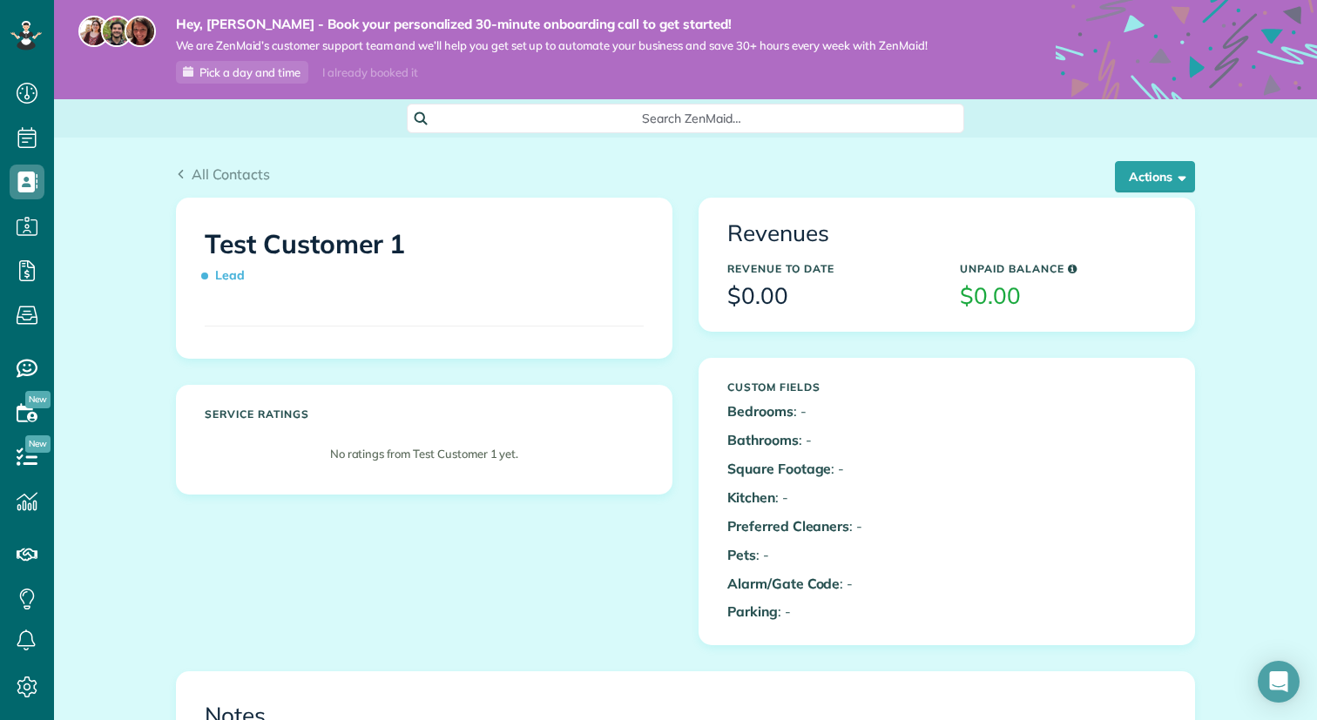
click at [222, 273] on span "Lead" at bounding box center [228, 275] width 47 height 30
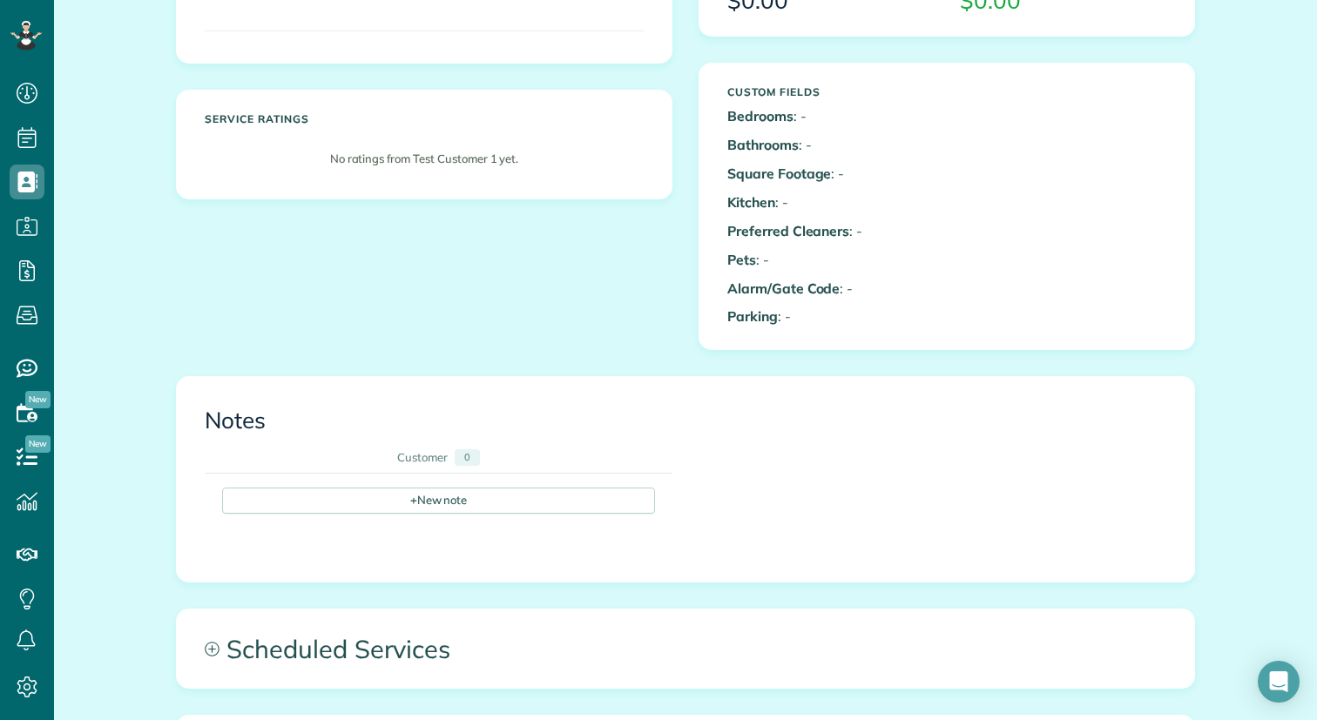
scroll to position [0, 0]
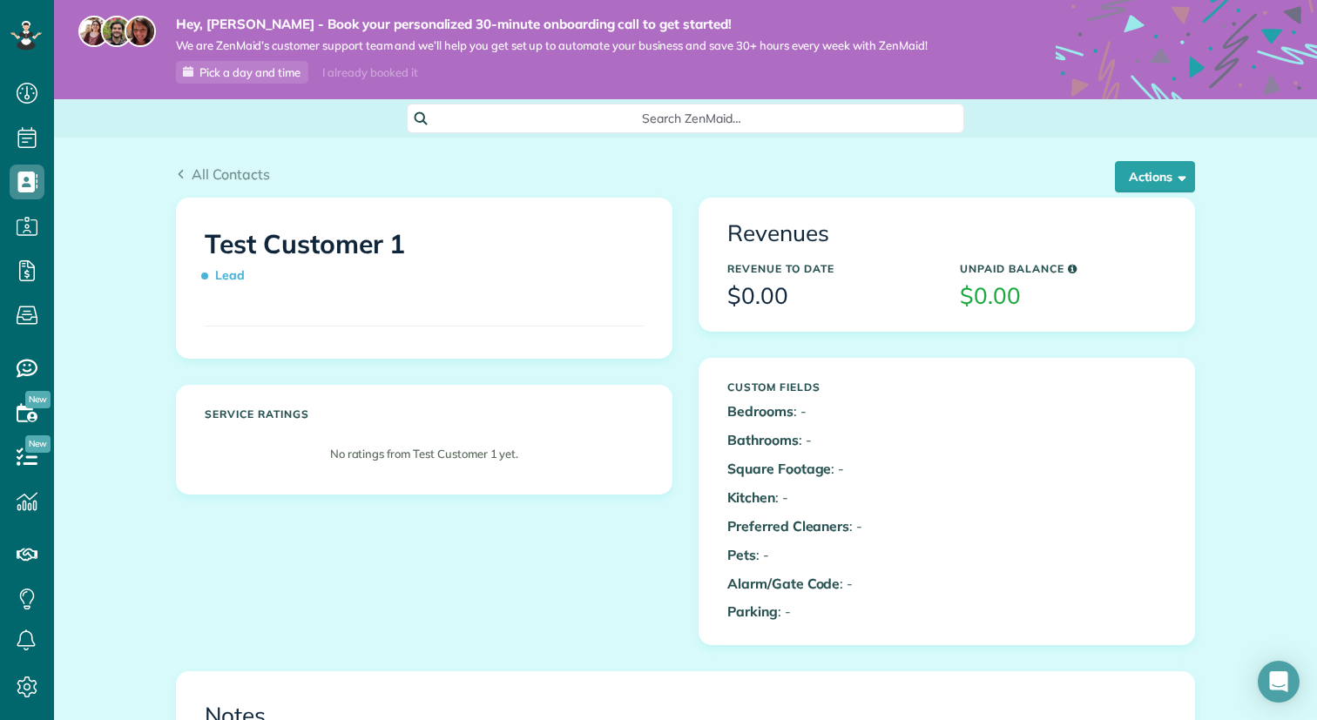
click at [174, 179] on div "All Contacts Actions Edit Add Appointment Recent Activity Send Email Show Past …" at bounding box center [685, 167] width 1045 height 59
click at [181, 178] on use at bounding box center [181, 174] width 5 height 9
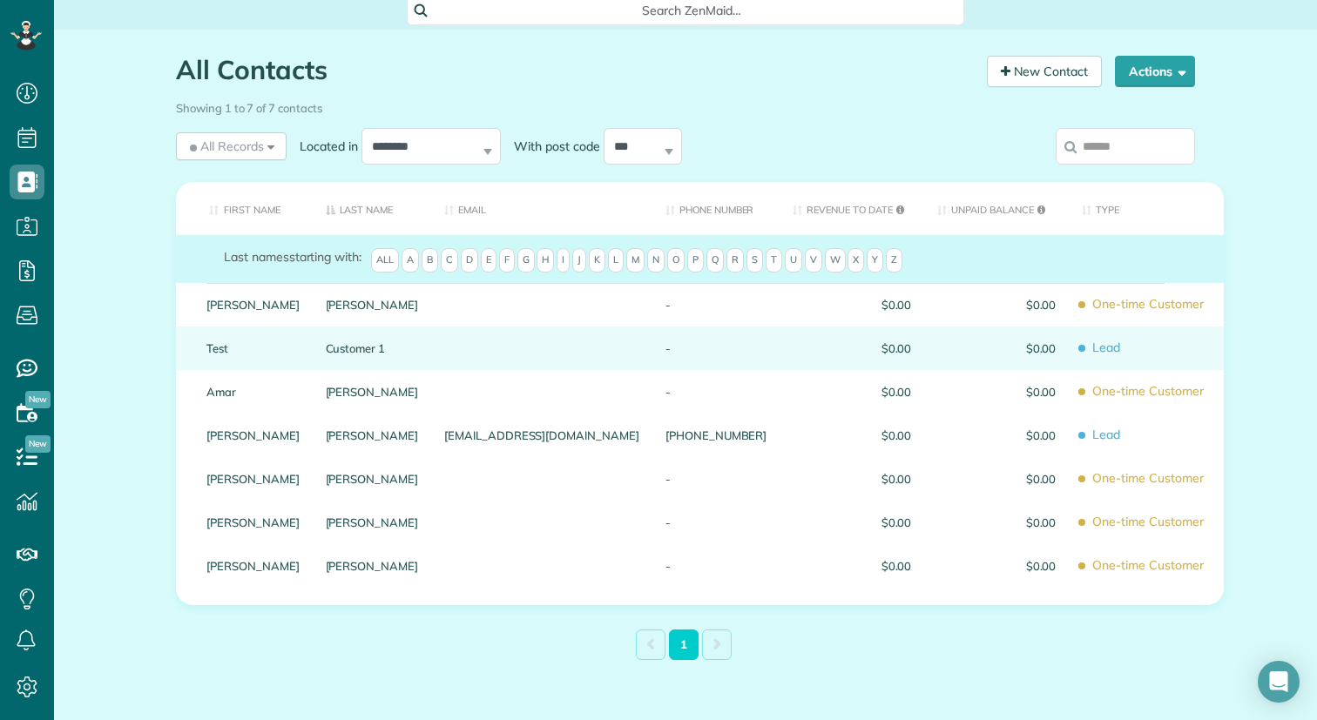
scroll to position [120, 0]
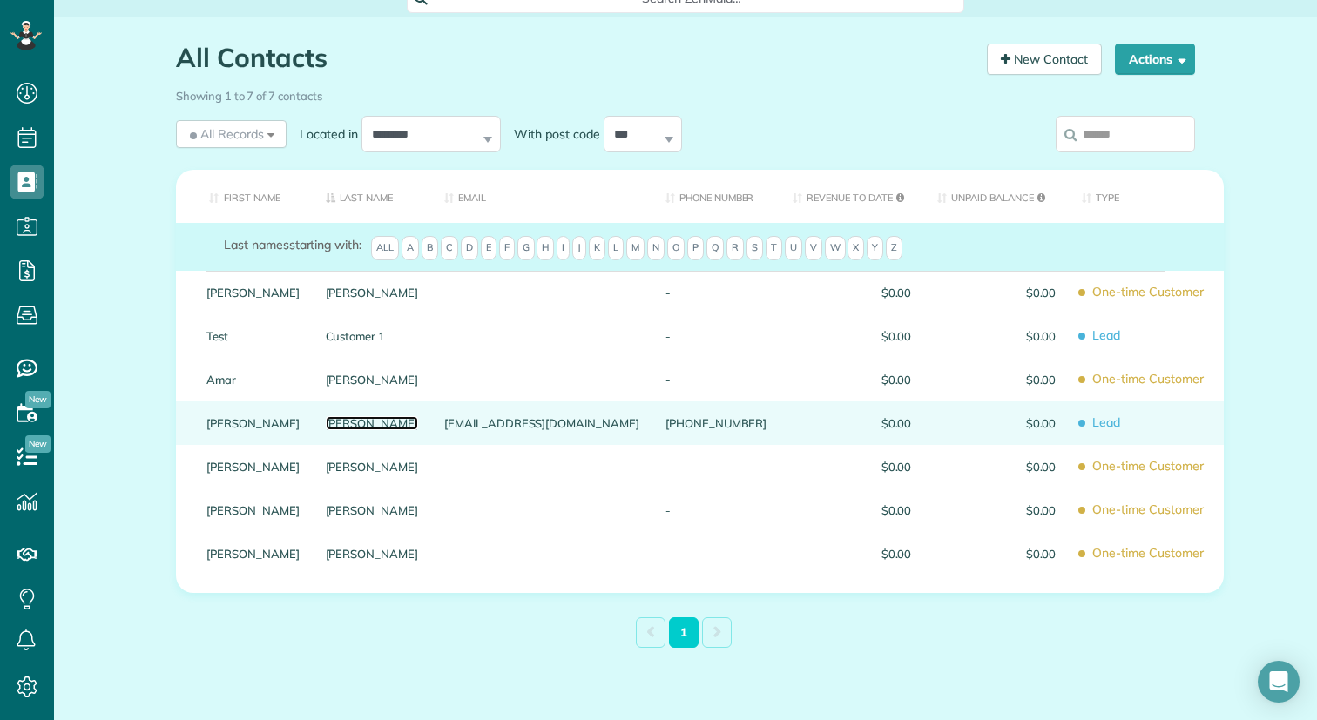
click at [395, 425] on link "[PERSON_NAME]" at bounding box center [372, 423] width 93 height 12
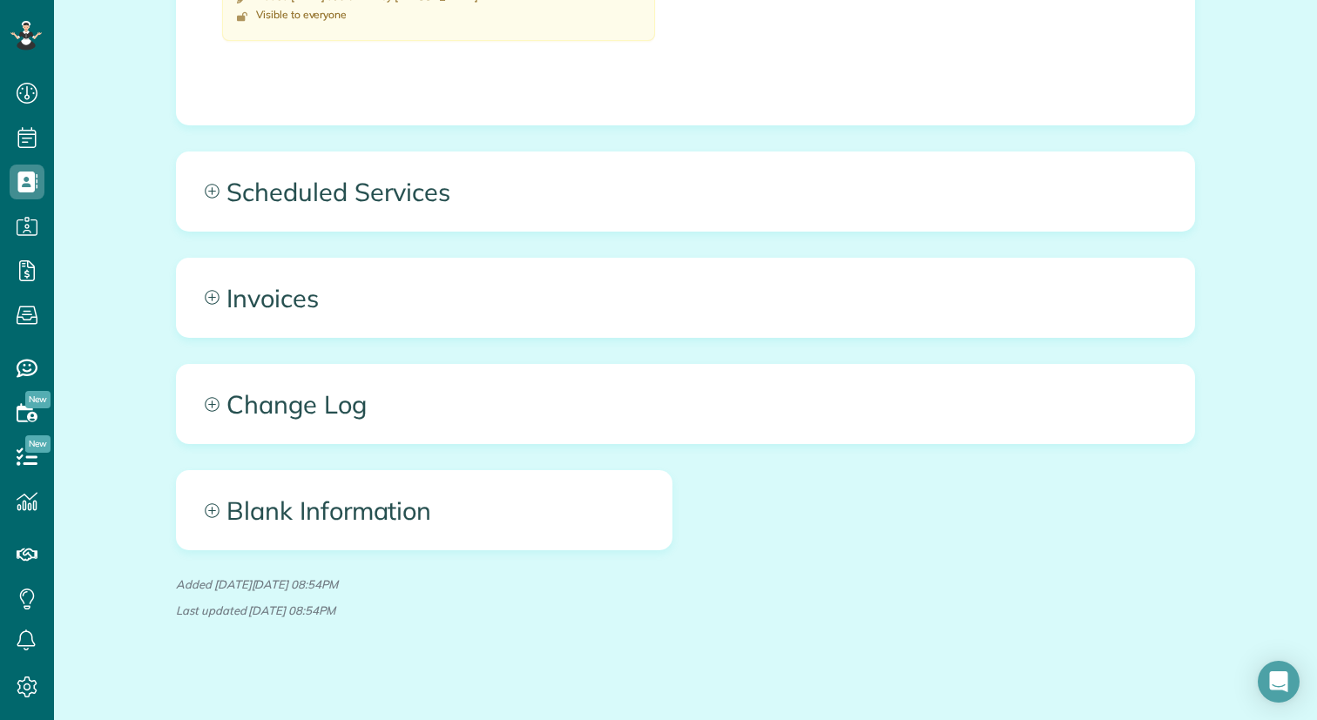
scroll to position [895, 0]
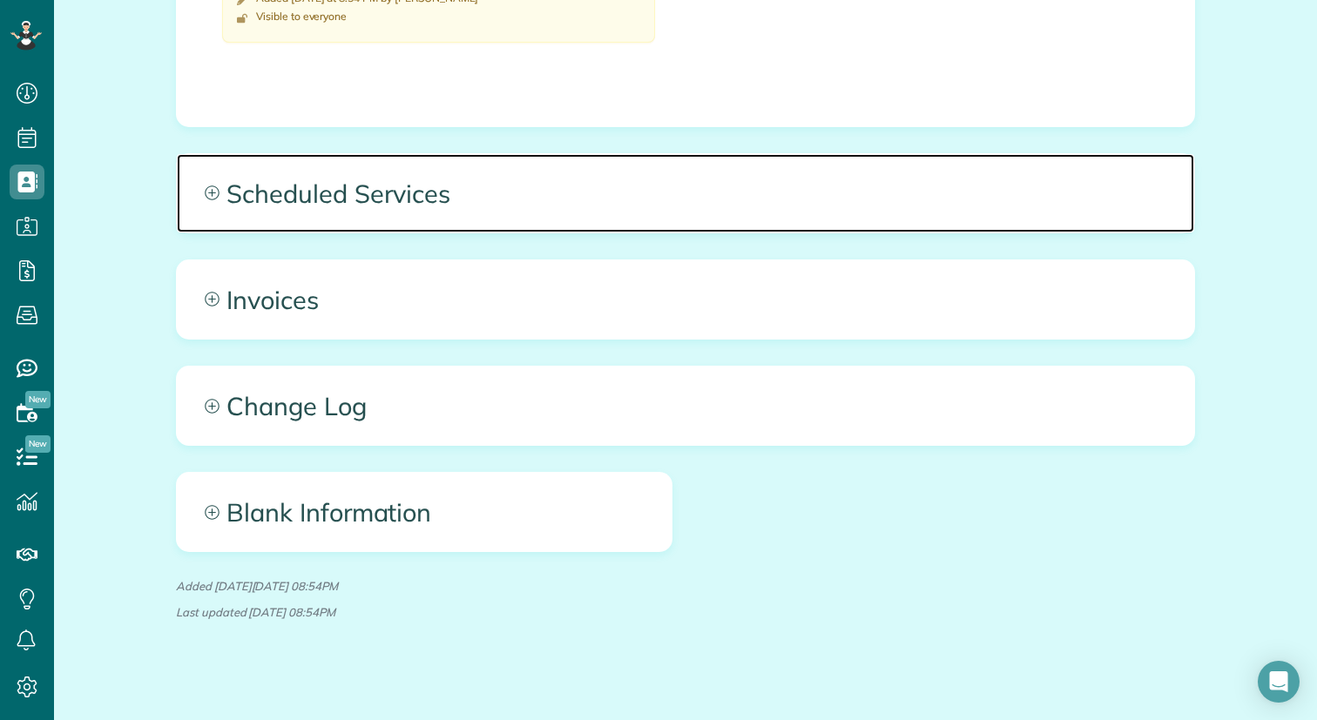
click at [381, 195] on span "Scheduled Services" at bounding box center [685, 193] width 1017 height 78
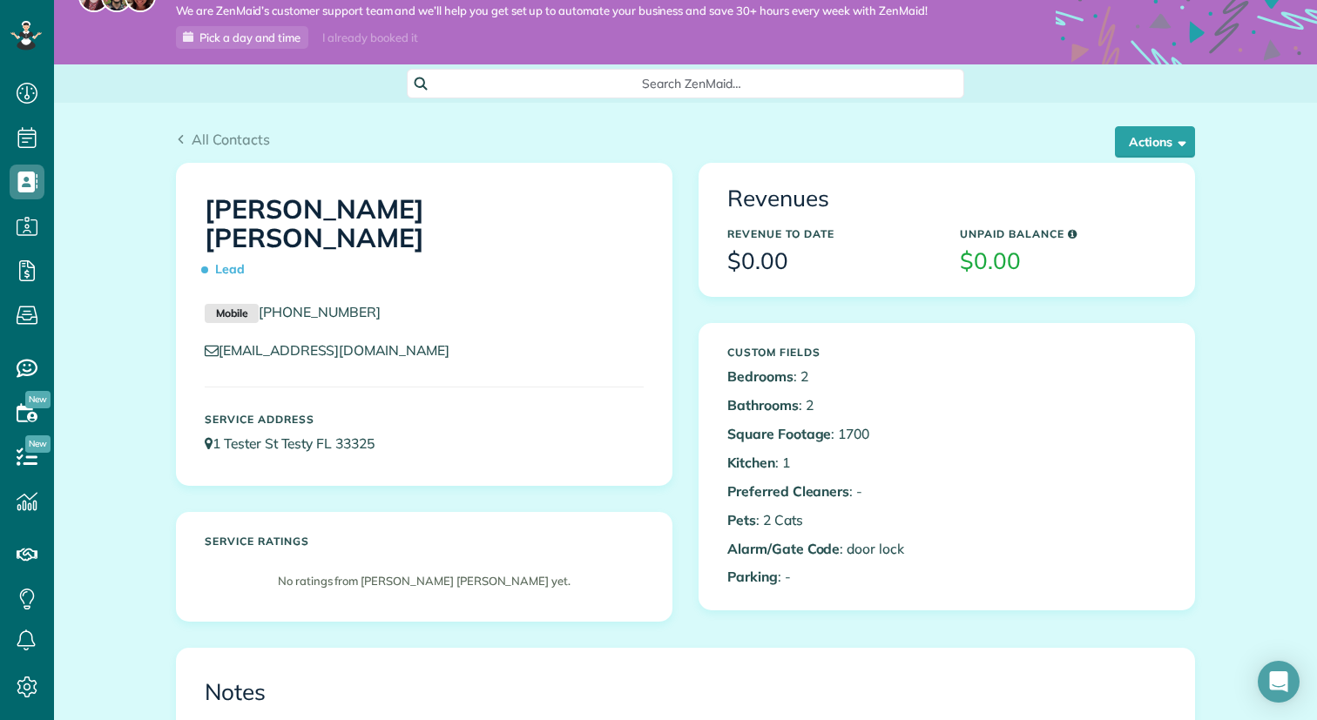
scroll to position [0, 0]
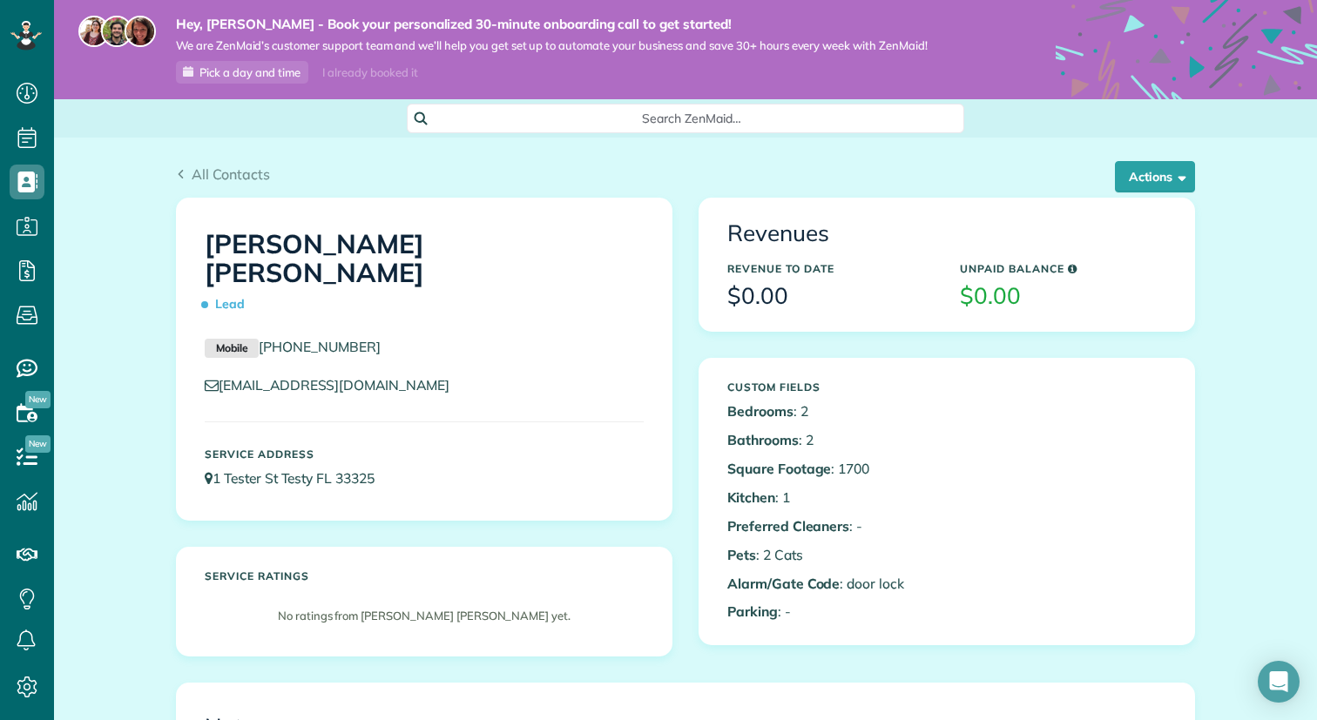
click at [754, 300] on h3 "$0.00" at bounding box center [830, 296] width 206 height 25
click at [930, 289] on h3 "$0.00" at bounding box center [830, 296] width 206 height 25
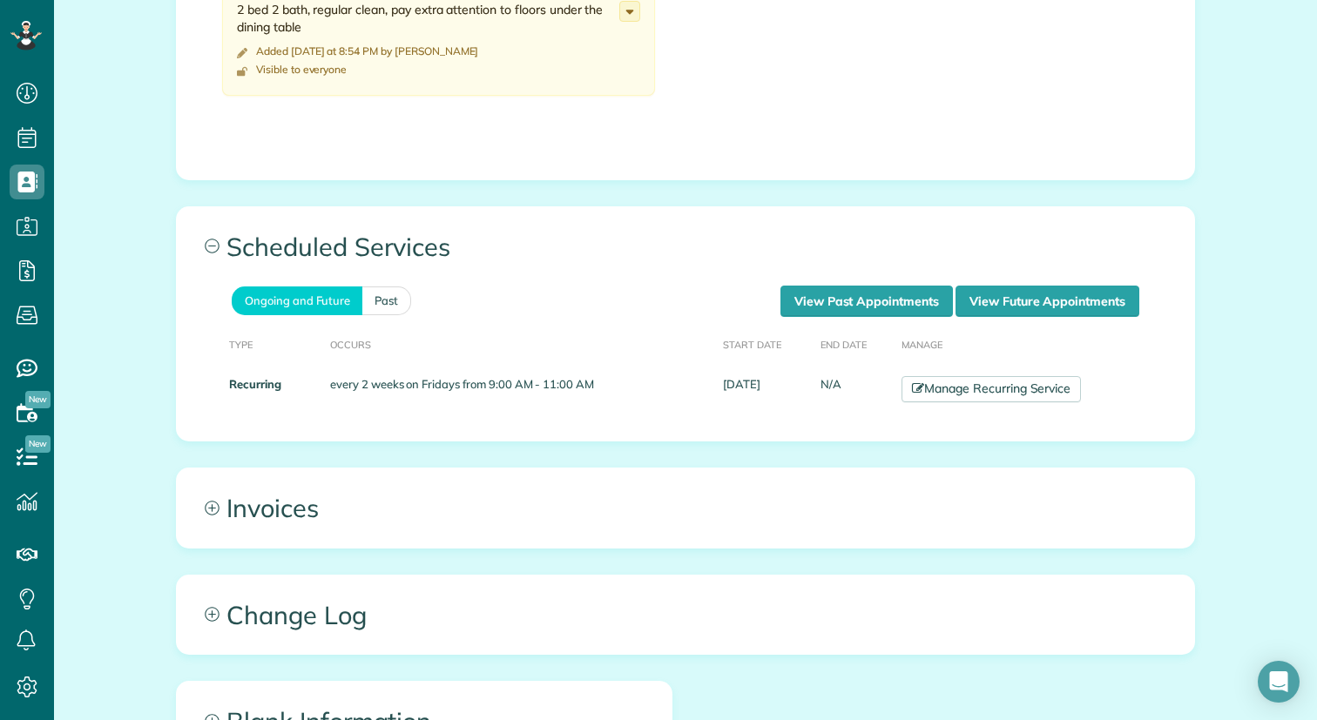
scroll to position [861, 0]
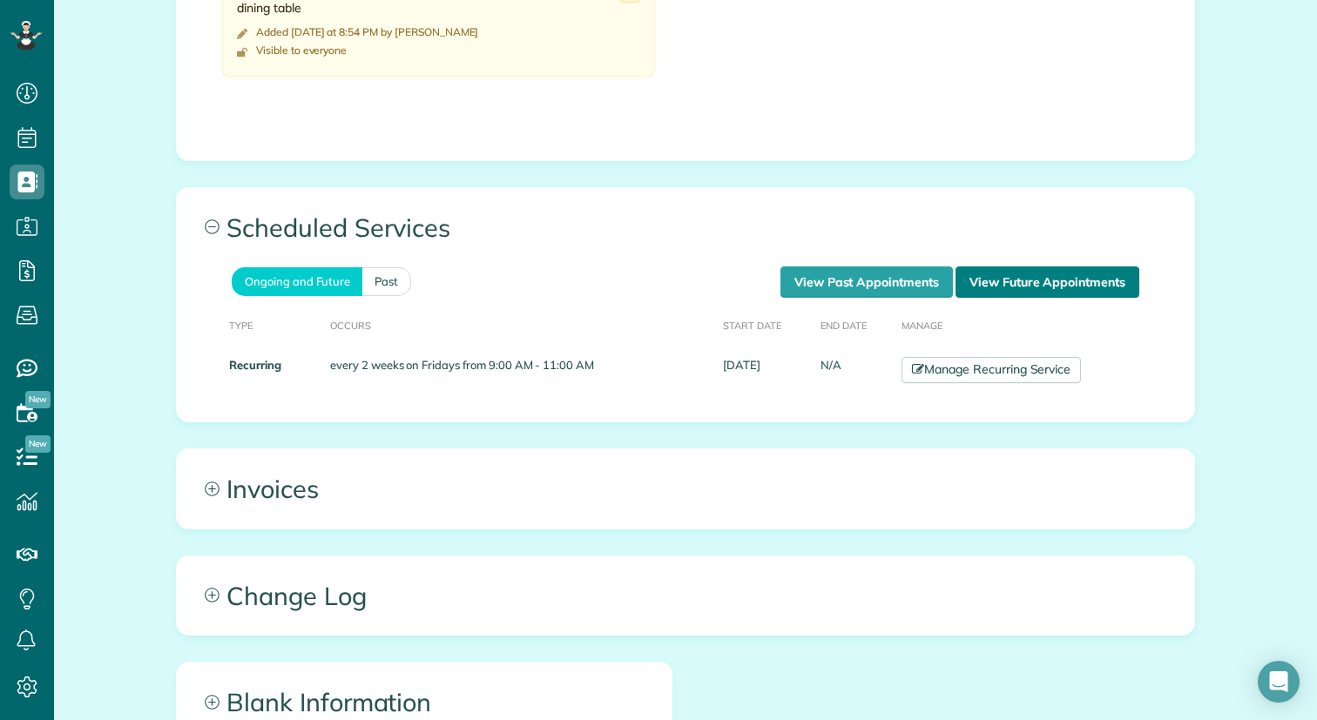
click at [1024, 269] on link "View Future Appointments" at bounding box center [1048, 282] width 184 height 31
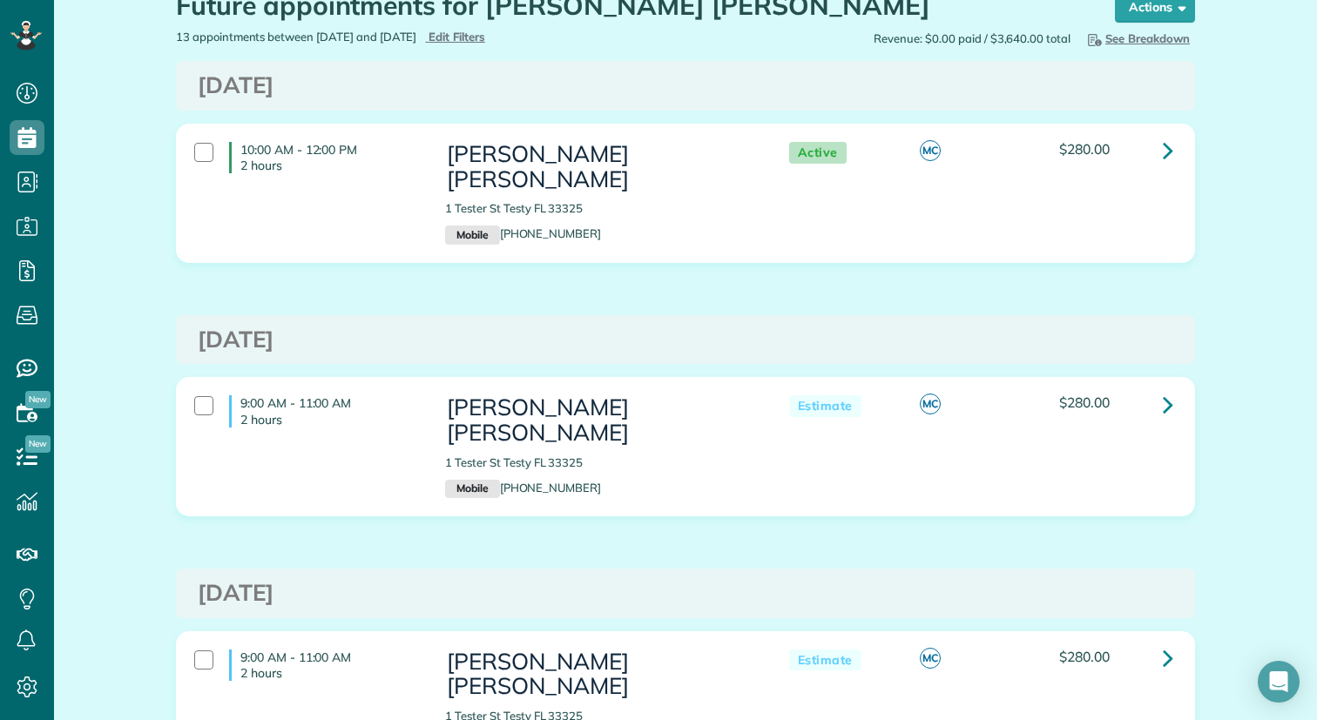
scroll to position [187, 0]
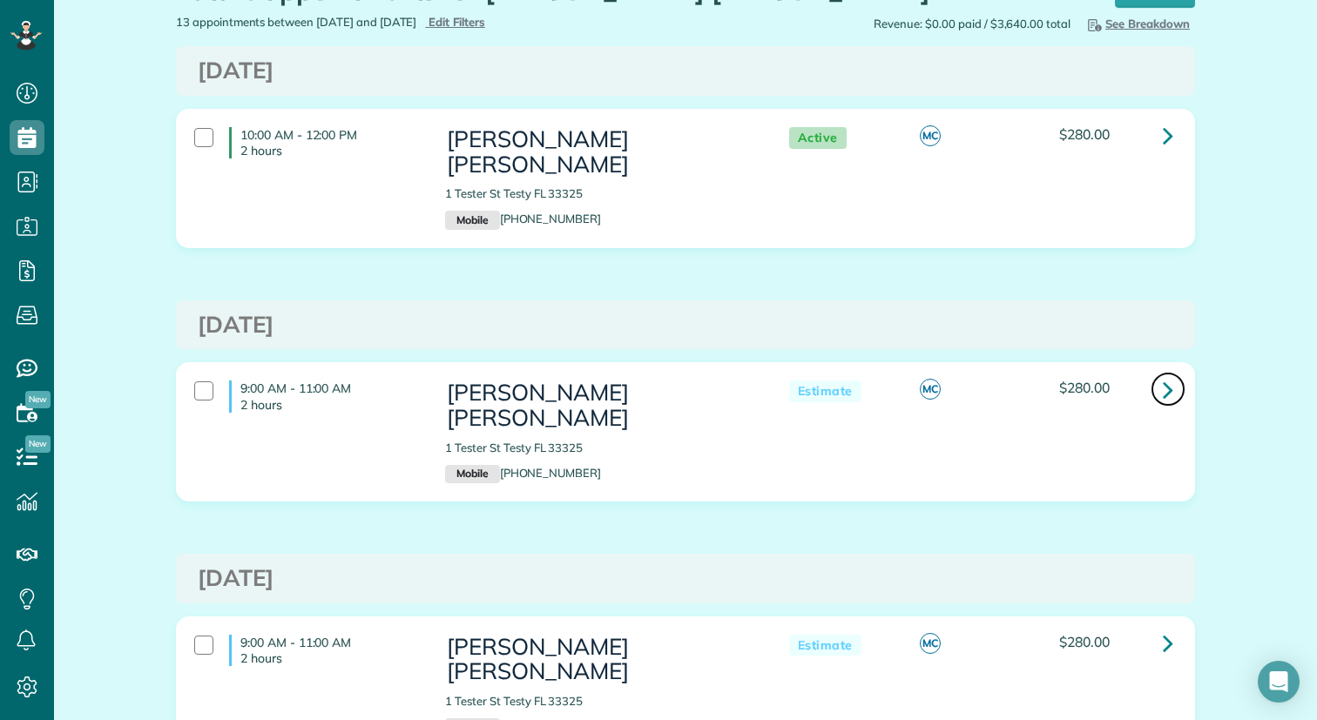
click at [1166, 375] on icon at bounding box center [1168, 390] width 10 height 30
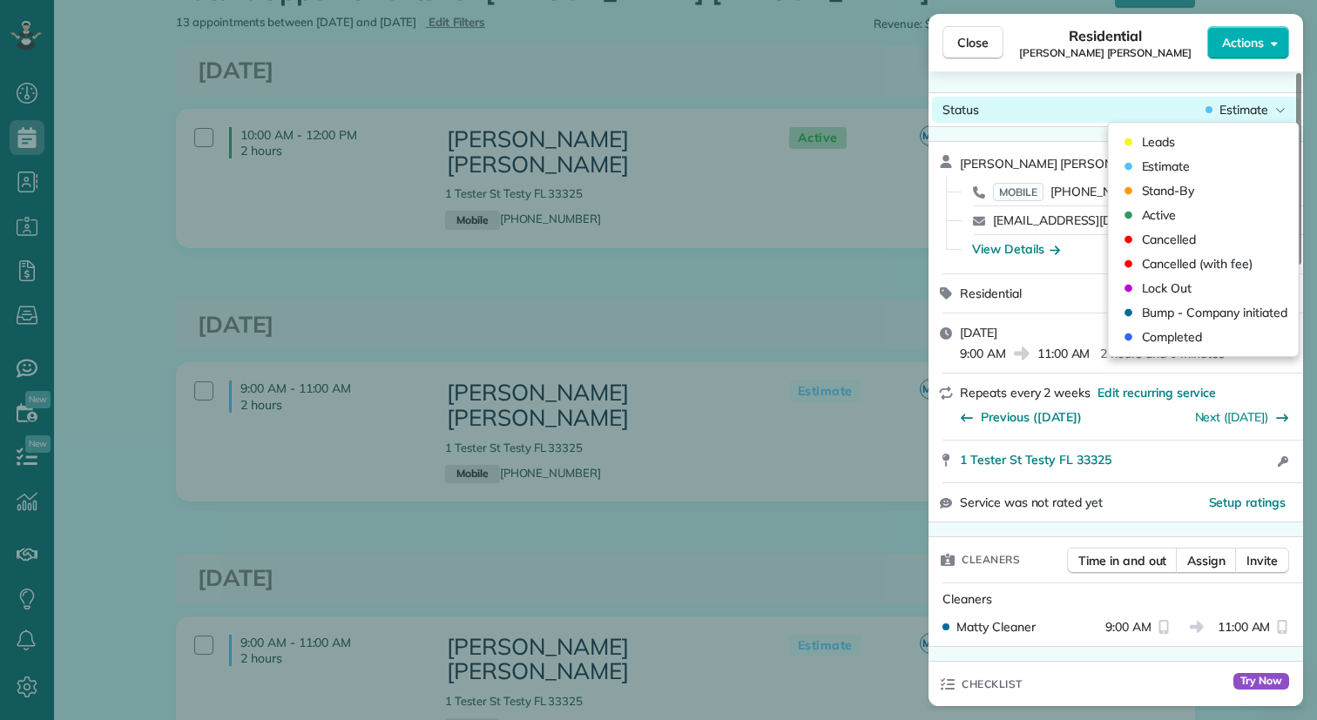
click at [1281, 111] on icon at bounding box center [1280, 110] width 9 height 4
click at [718, 280] on div "Close Residential [PERSON_NAME] [PERSON_NAME] Actions Status Estimate [PERSON_N…" at bounding box center [658, 360] width 1317 height 720
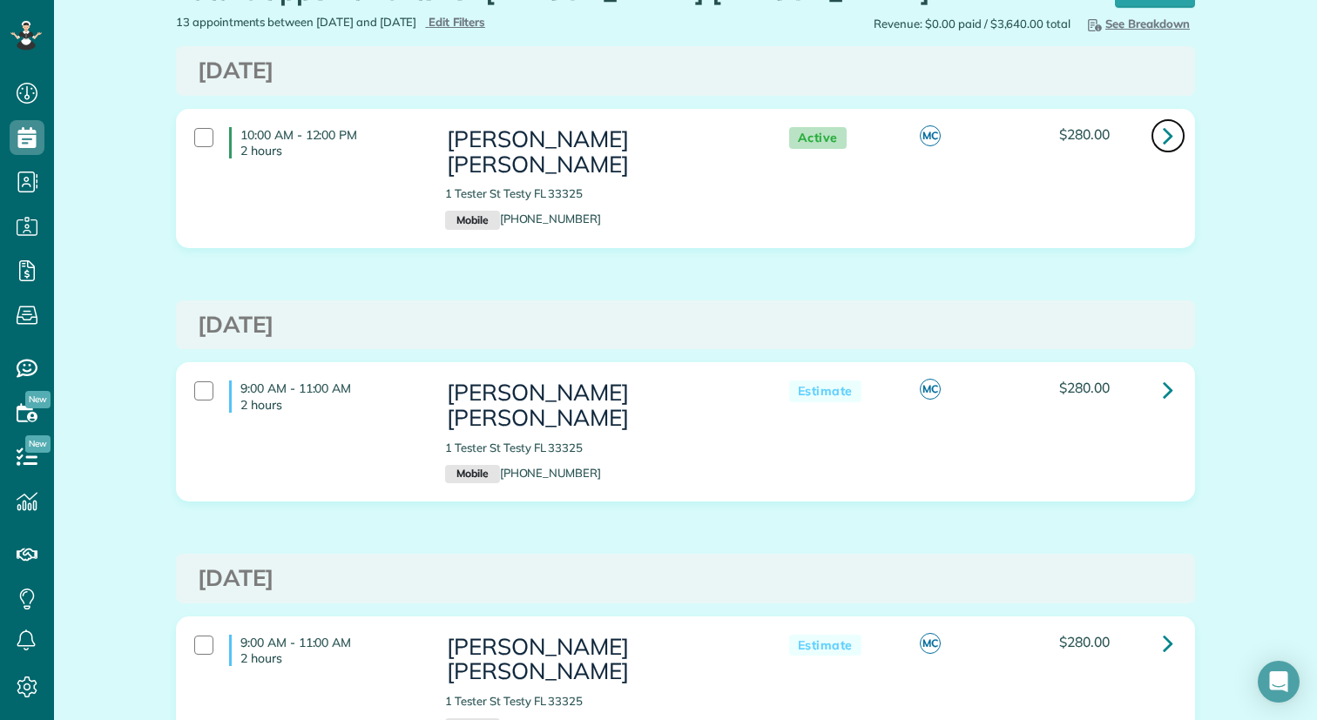
click at [1165, 140] on icon at bounding box center [1168, 135] width 10 height 30
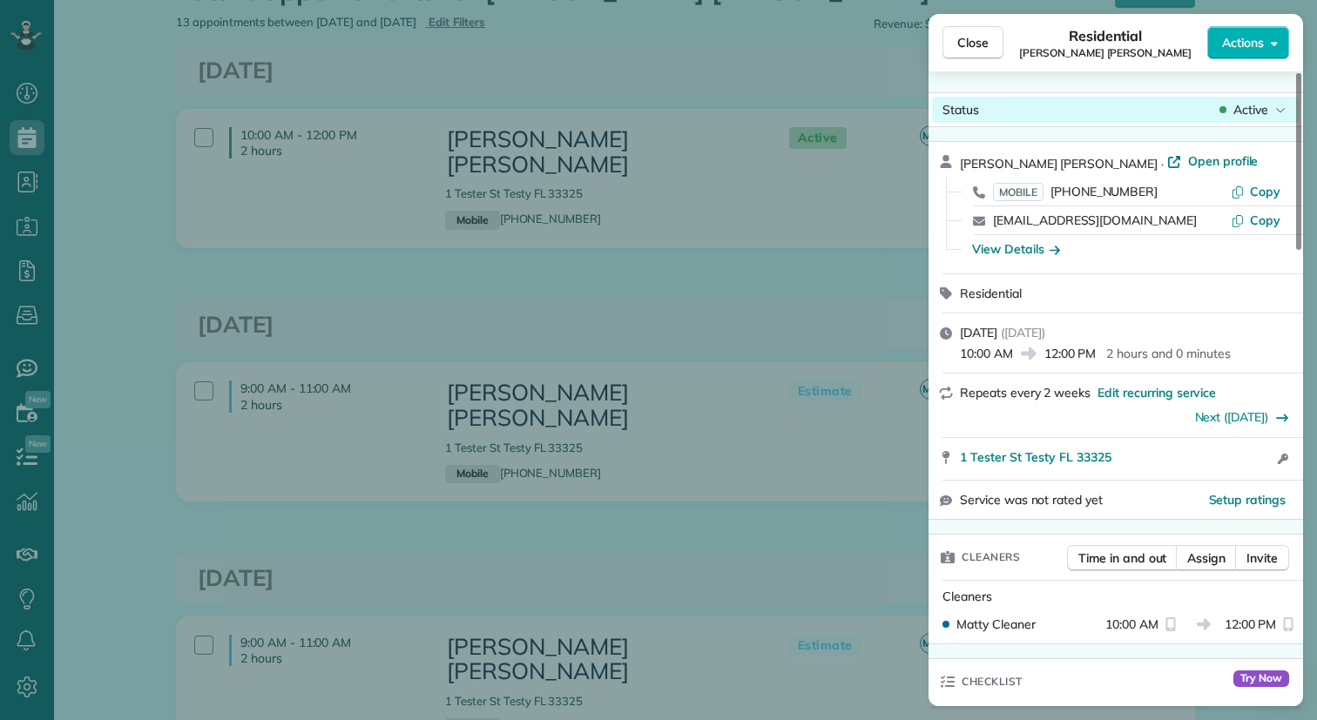
click at [1280, 101] on icon at bounding box center [1280, 109] width 10 height 17
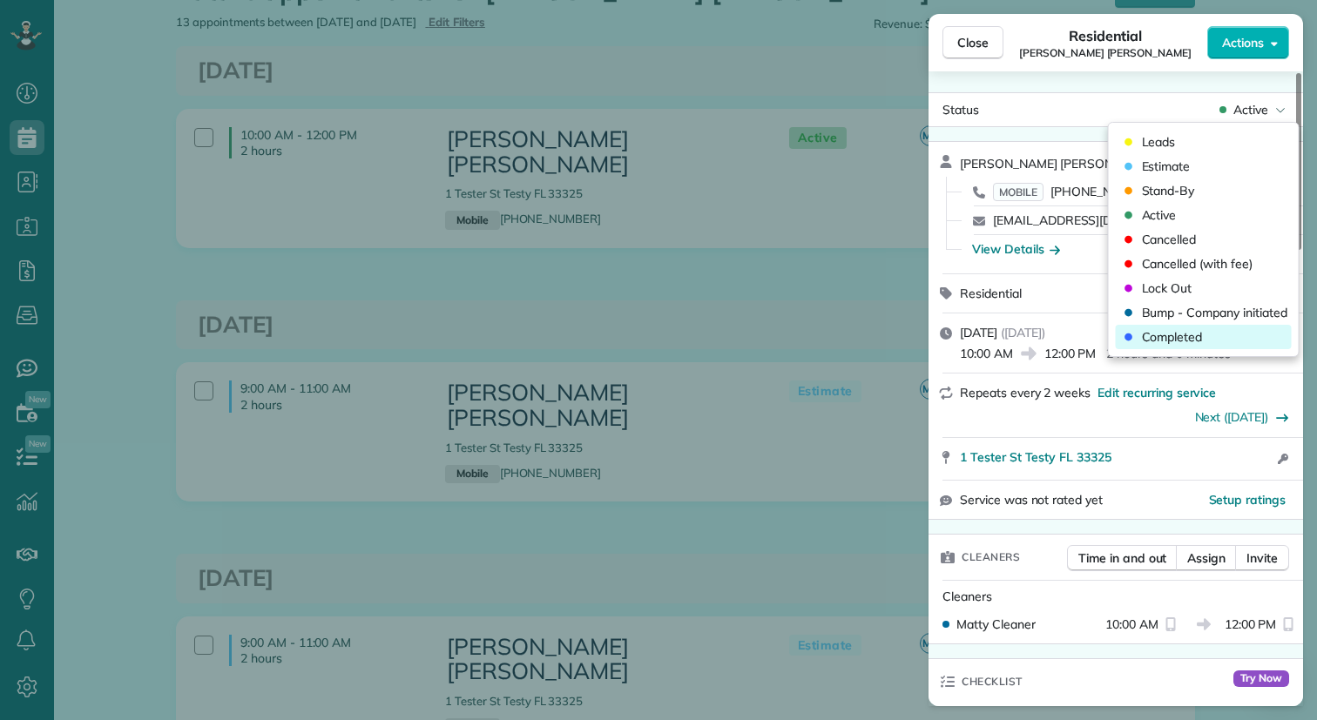
click at [1195, 335] on span "Completed" at bounding box center [1172, 336] width 61 height 17
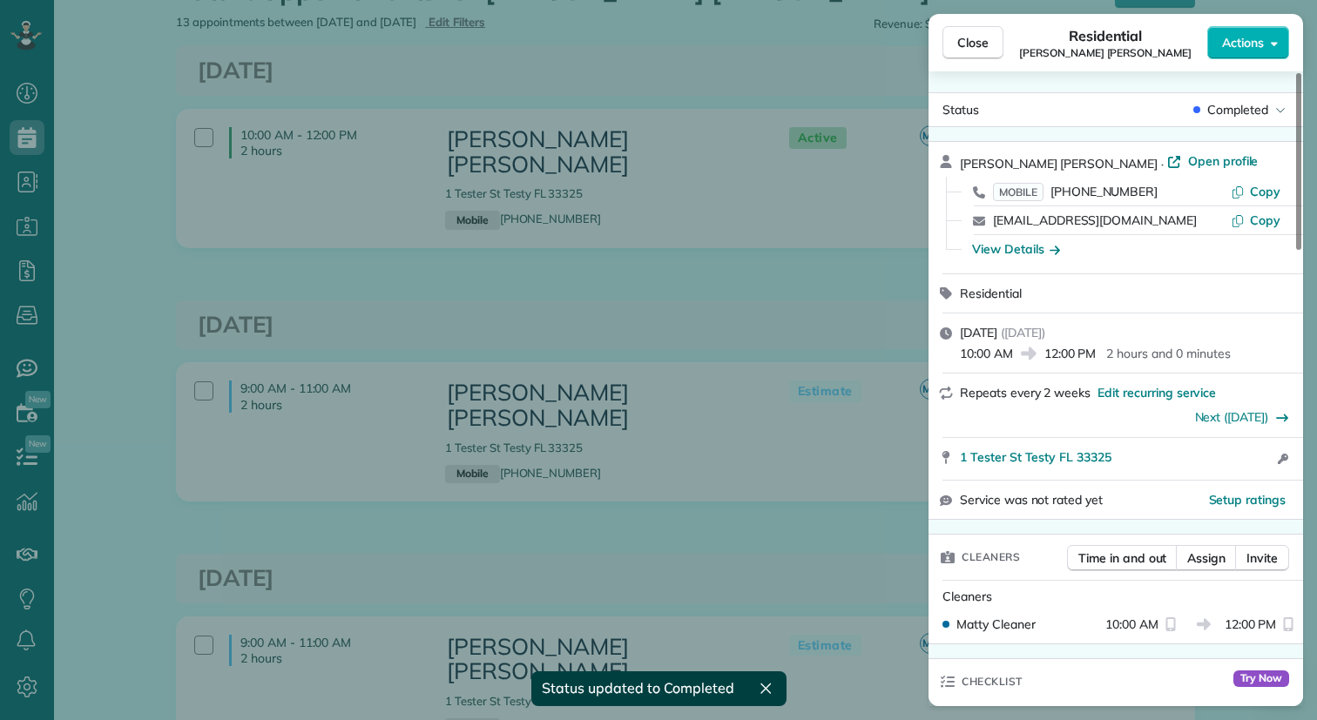
click at [823, 262] on div "Close Residential Matula Roberts Actions Status Completed Matula Roberts · Open…" at bounding box center [658, 360] width 1317 height 720
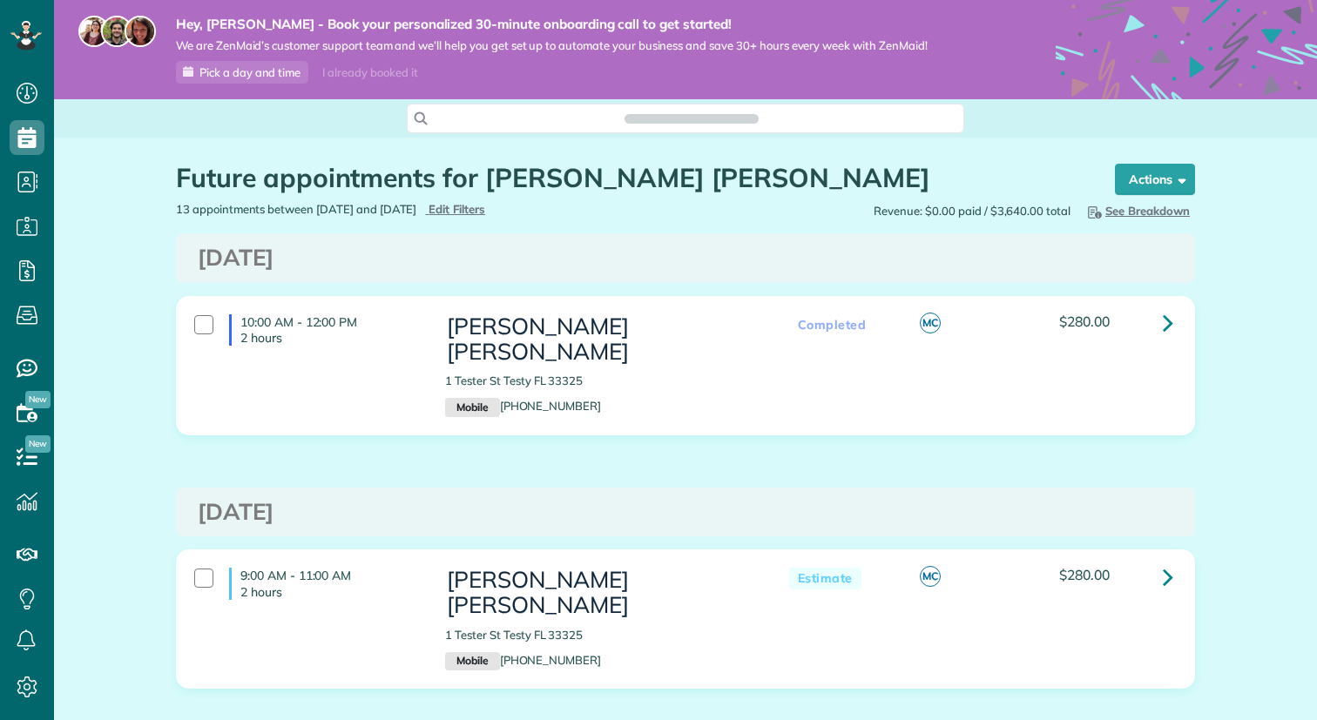
scroll to position [8, 8]
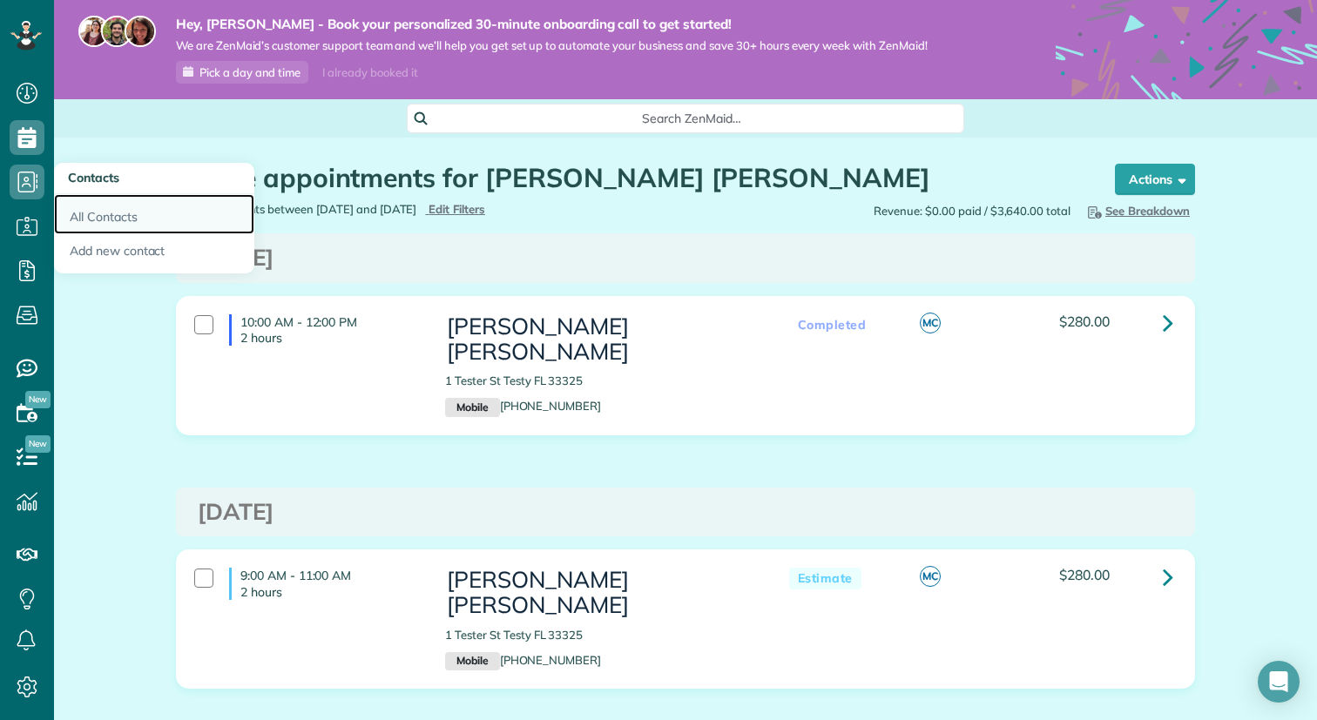
click at [127, 232] on link "All Contacts" at bounding box center [154, 214] width 200 height 40
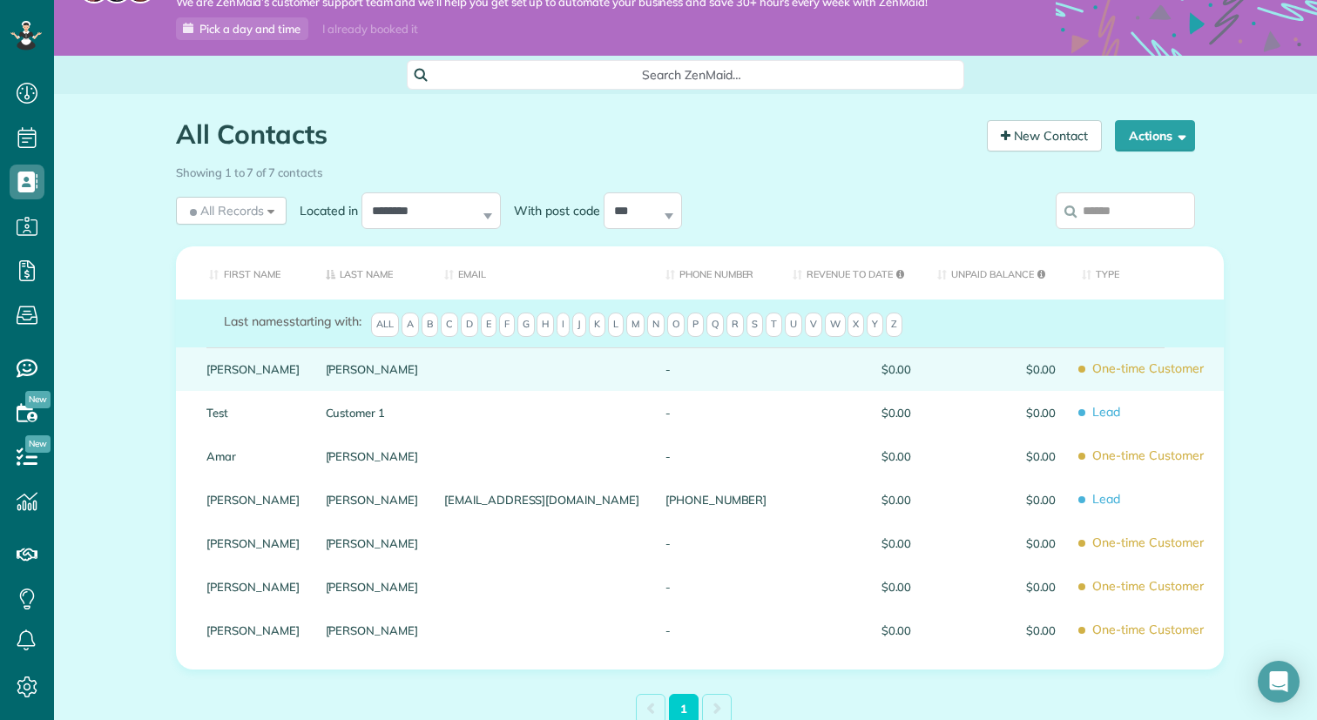
scroll to position [77, 0]
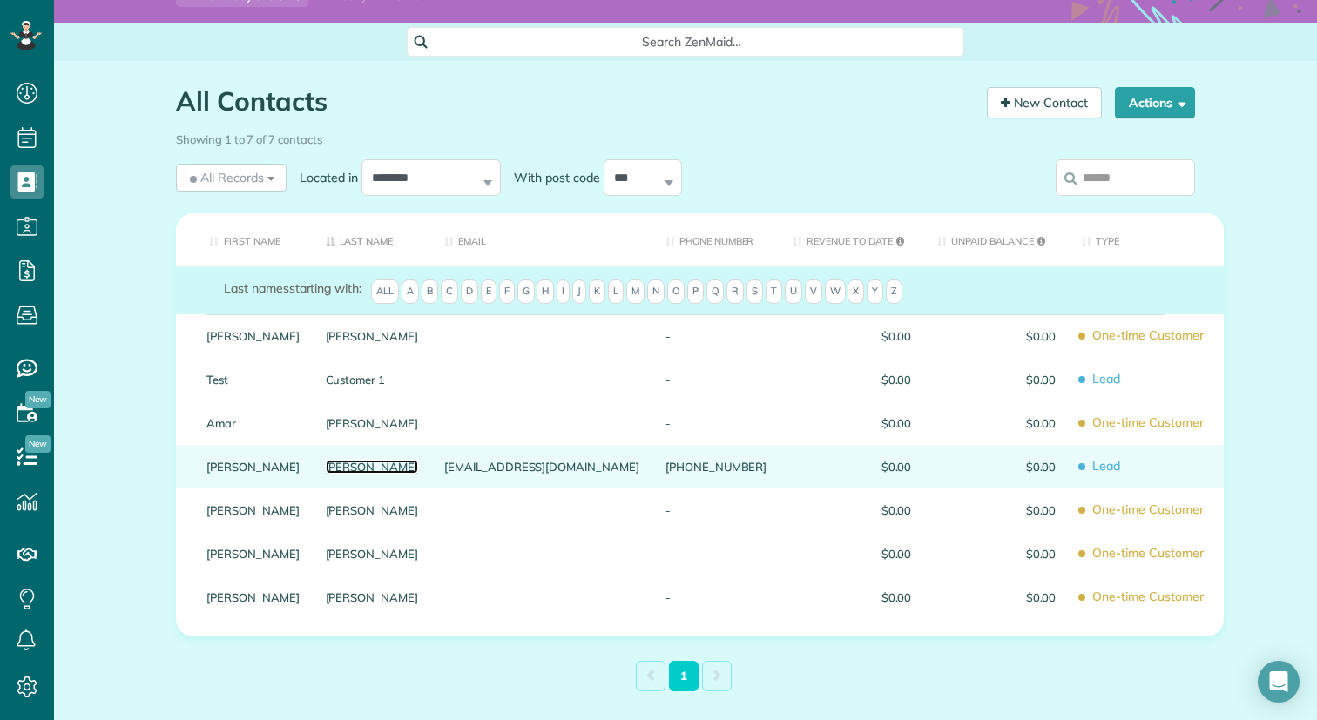
click at [393, 470] on link "[PERSON_NAME]" at bounding box center [372, 467] width 93 height 12
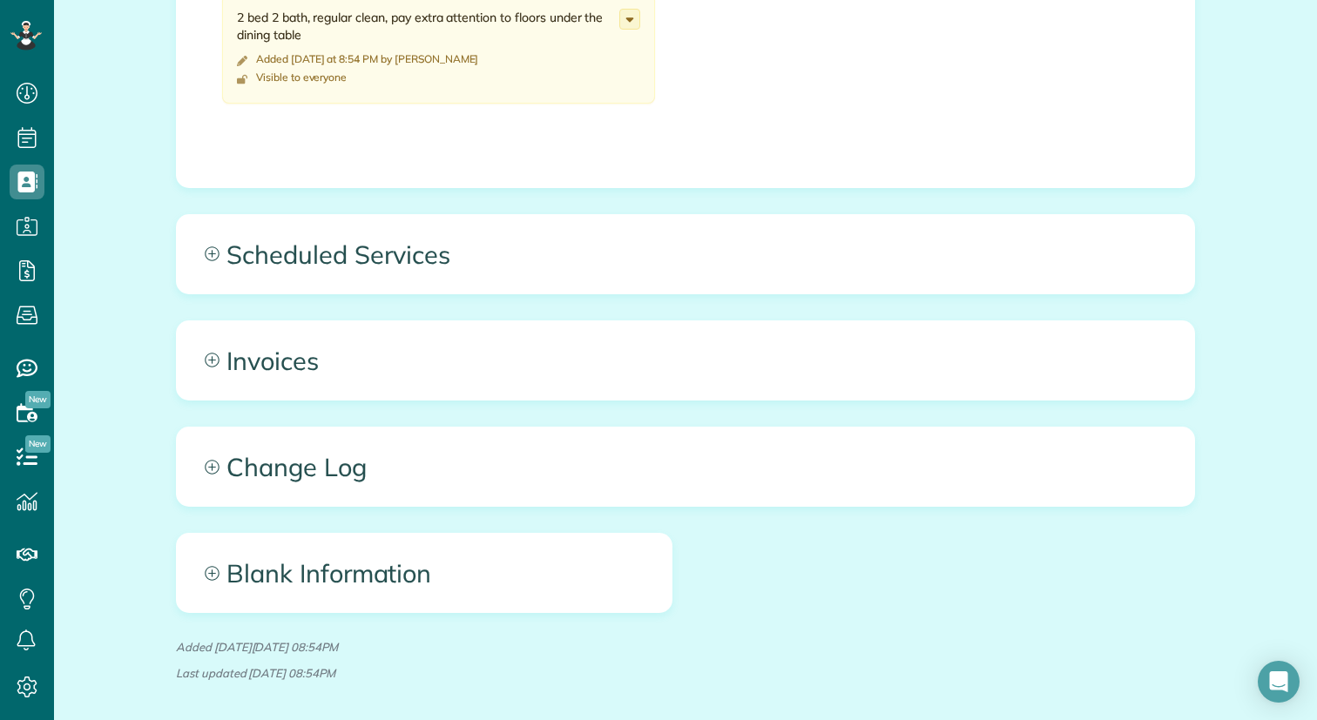
scroll to position [832, 0]
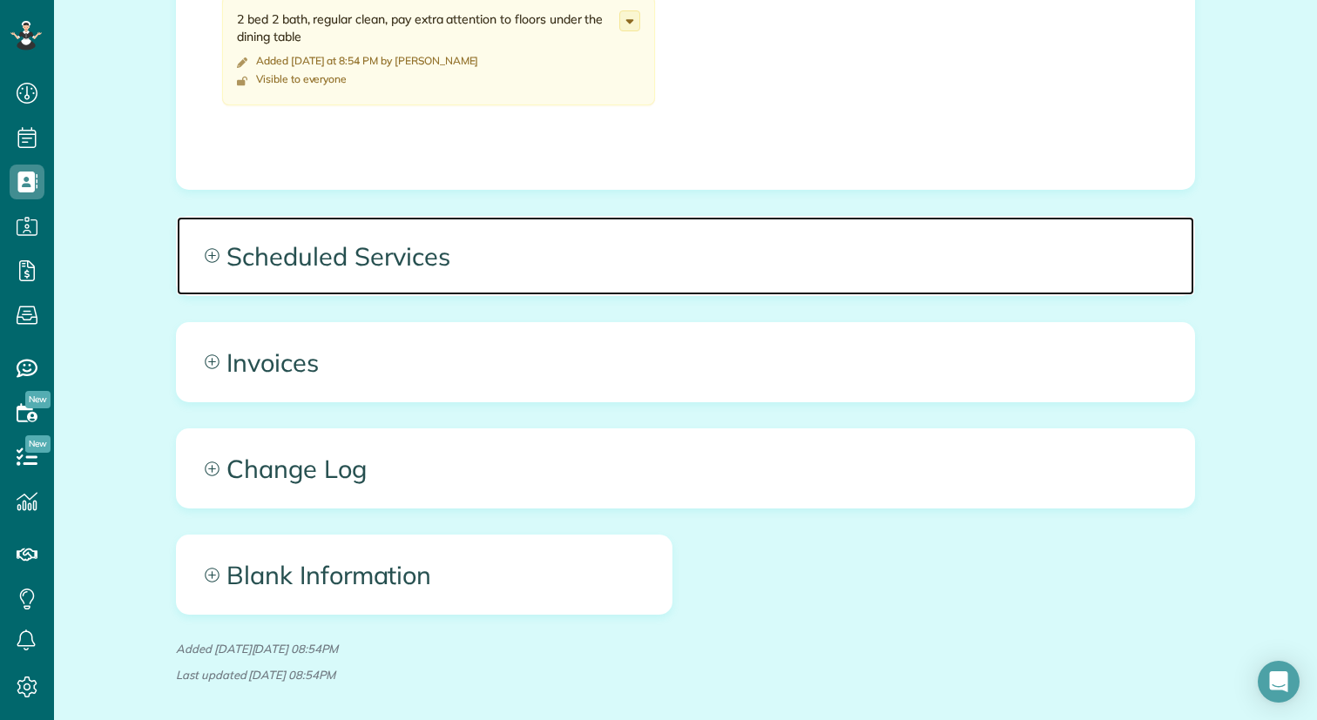
click at [597, 239] on span "Scheduled Services" at bounding box center [685, 256] width 1017 height 78
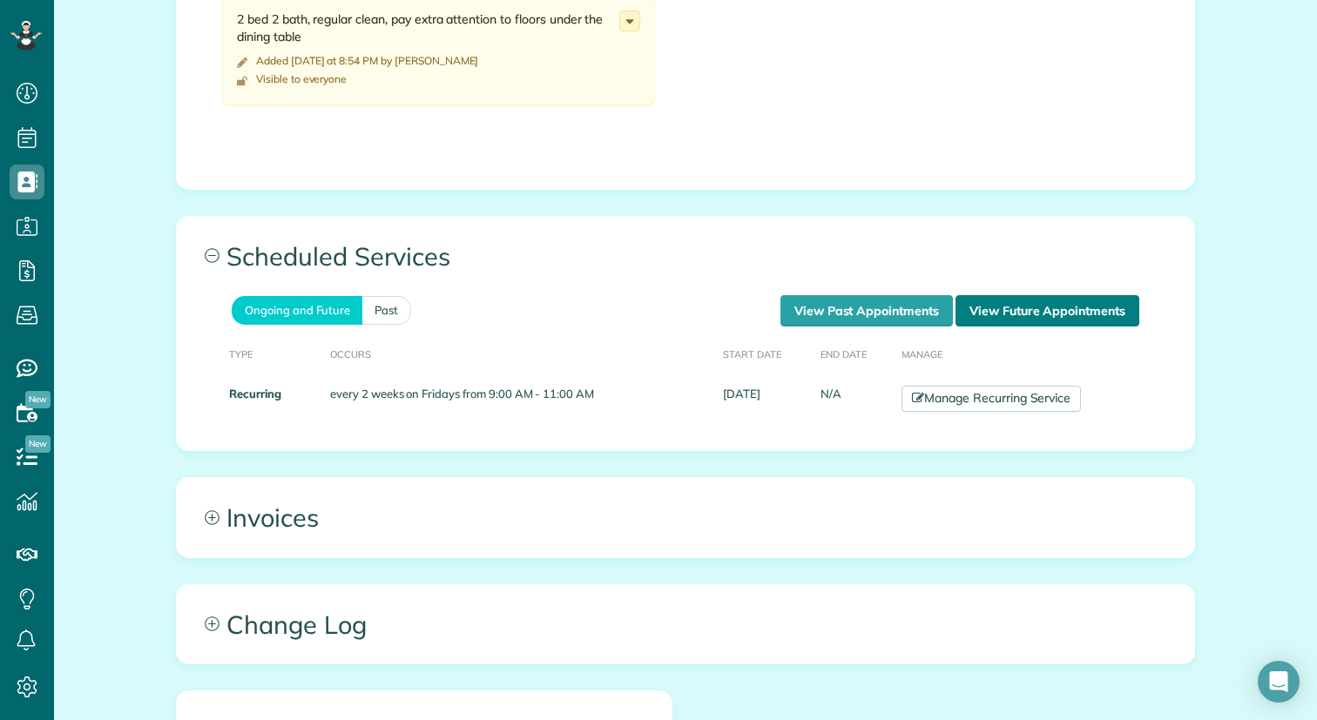
click at [1046, 295] on link "View Future Appointments" at bounding box center [1048, 310] width 184 height 31
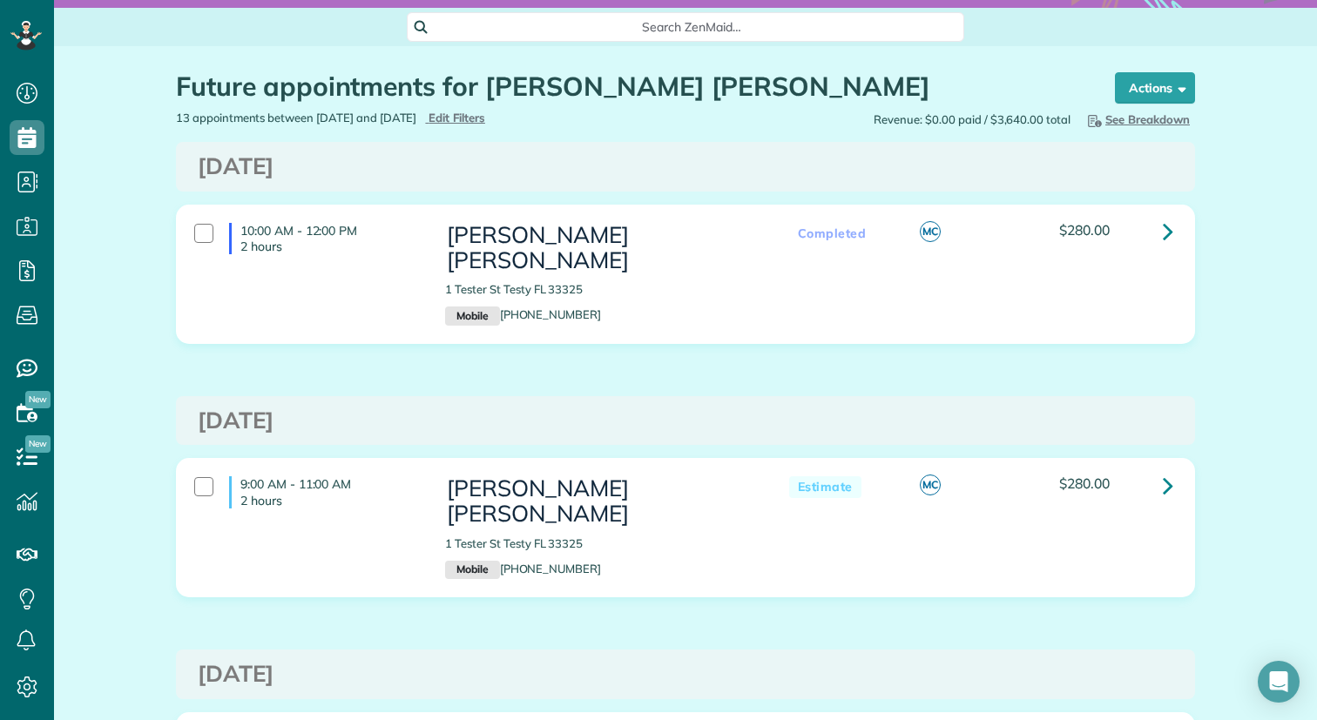
scroll to position [93, 0]
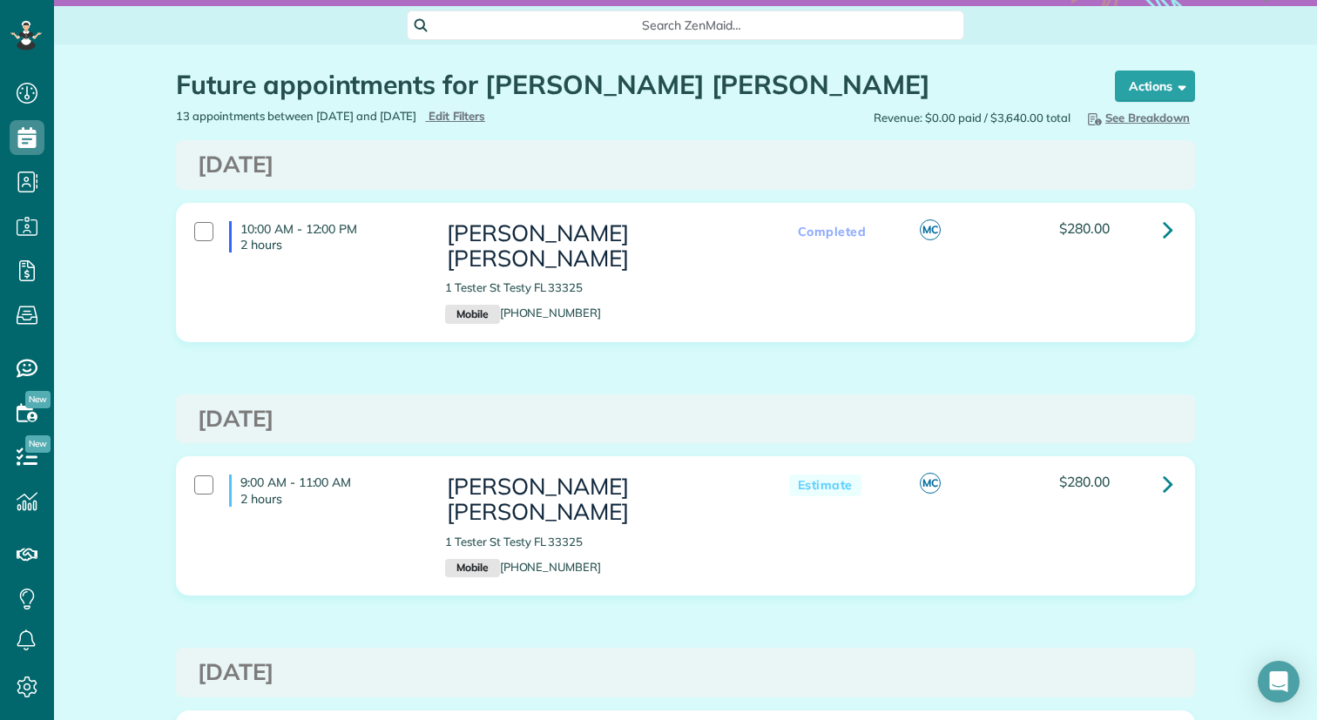
click at [857, 230] on span "Completed" at bounding box center [832, 232] width 86 height 22
click at [1173, 216] on link at bounding box center [1168, 230] width 35 height 35
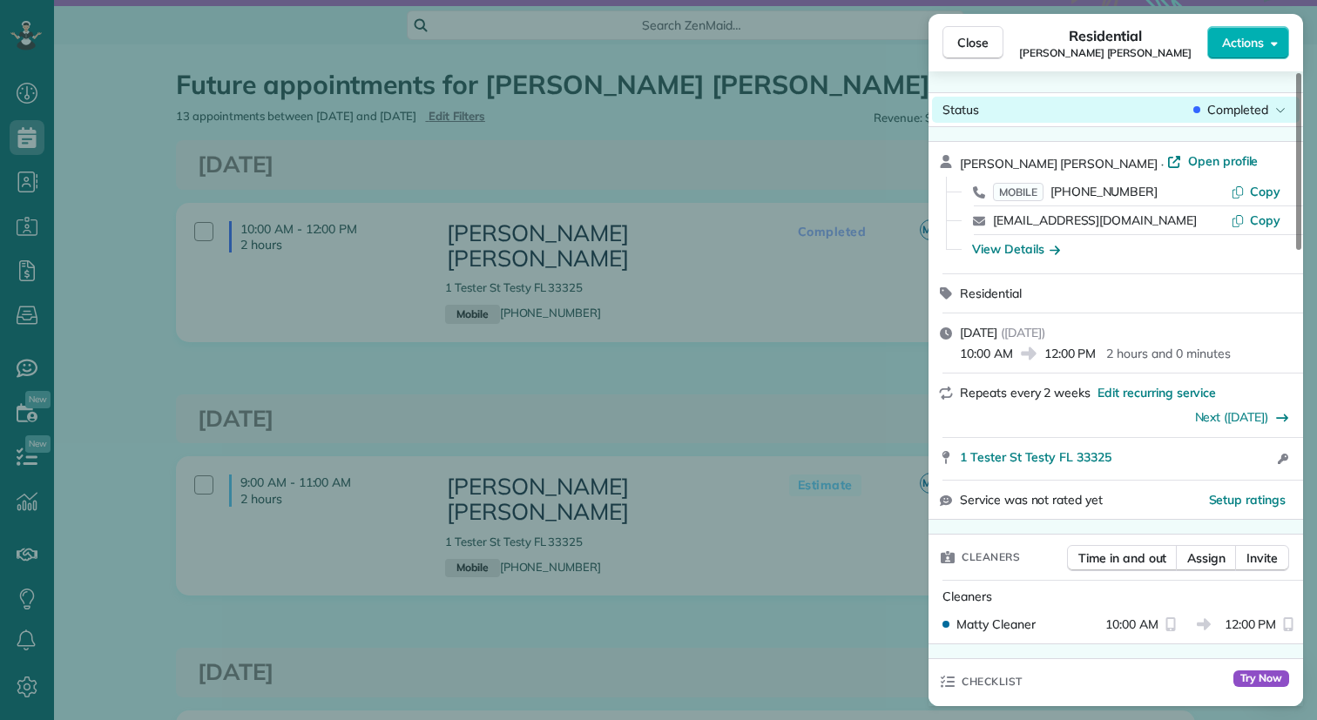
click at [1262, 112] on span "Completed" at bounding box center [1237, 109] width 61 height 17
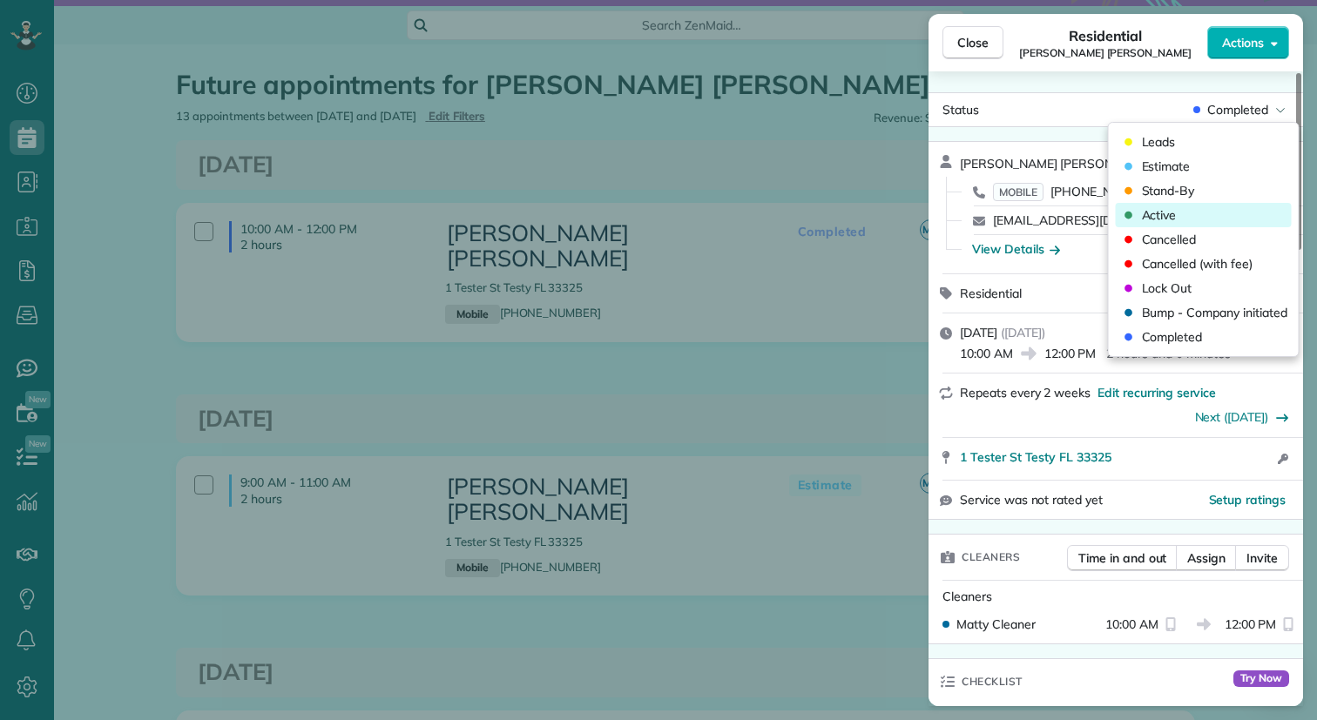
click at [1213, 211] on div "Active" at bounding box center [1204, 215] width 176 height 24
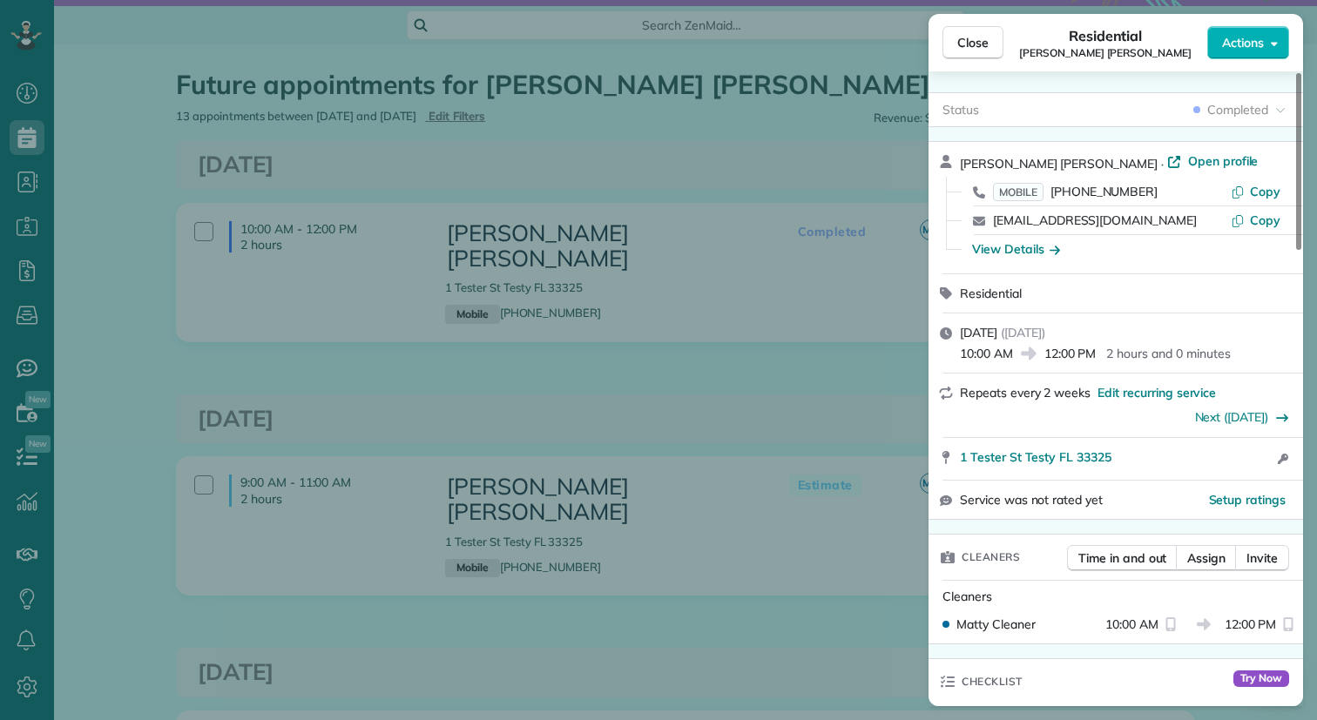
click at [762, 383] on div "Close Residential Matula Roberts Actions Status Completed Matula Roberts · Open…" at bounding box center [658, 360] width 1317 height 720
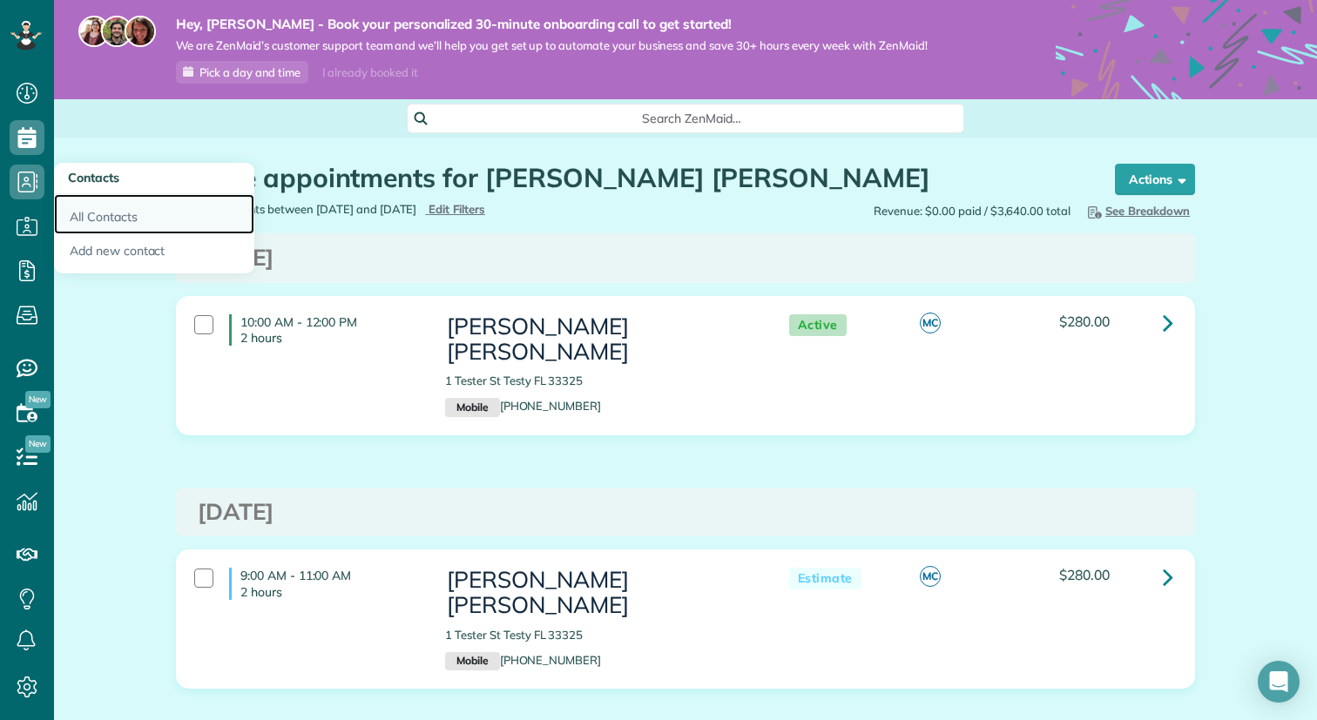
click at [87, 221] on link "All Contacts" at bounding box center [154, 214] width 200 height 40
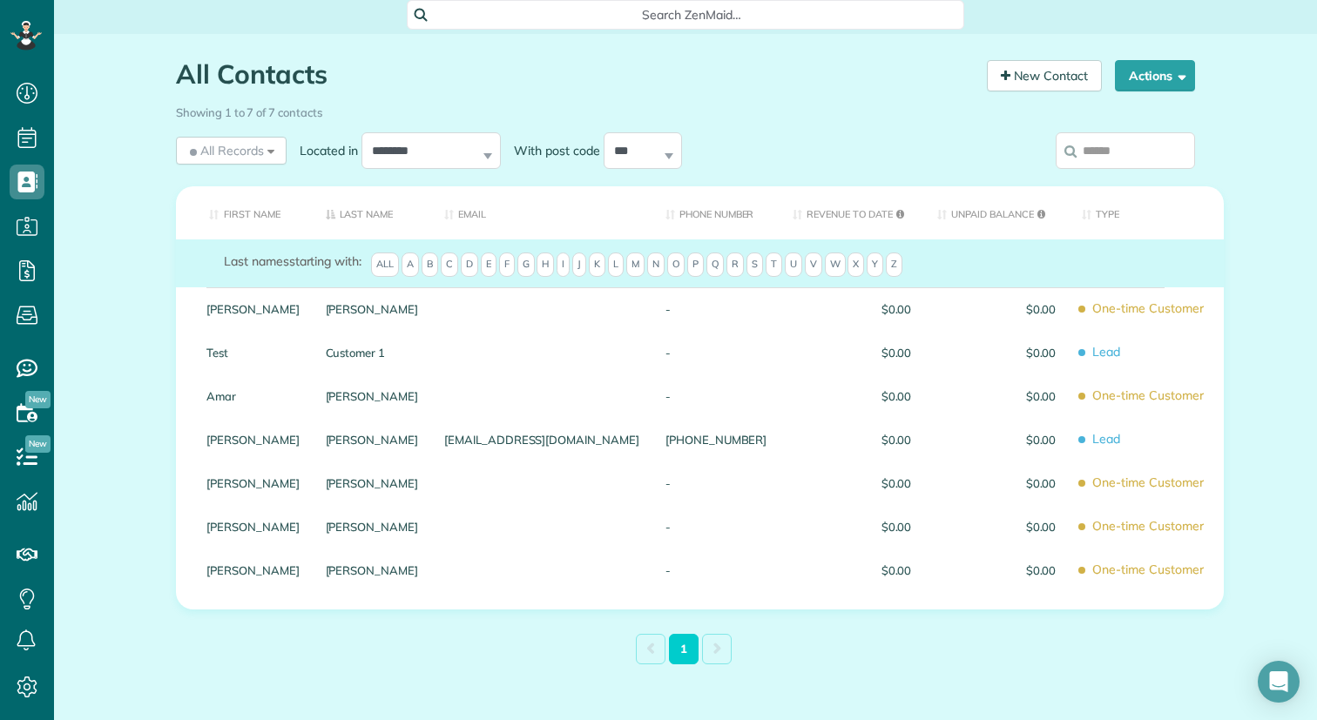
scroll to position [128, 0]
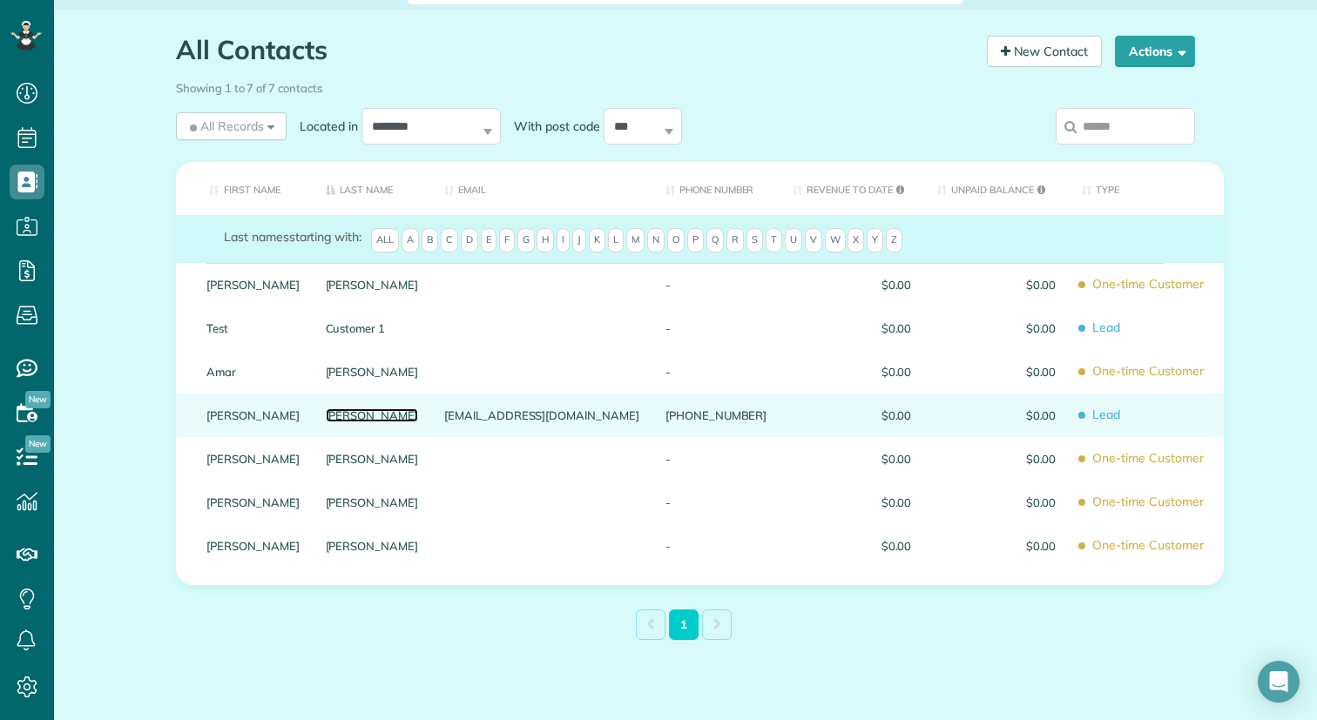
click at [389, 414] on link "Roberts" at bounding box center [372, 415] width 93 height 12
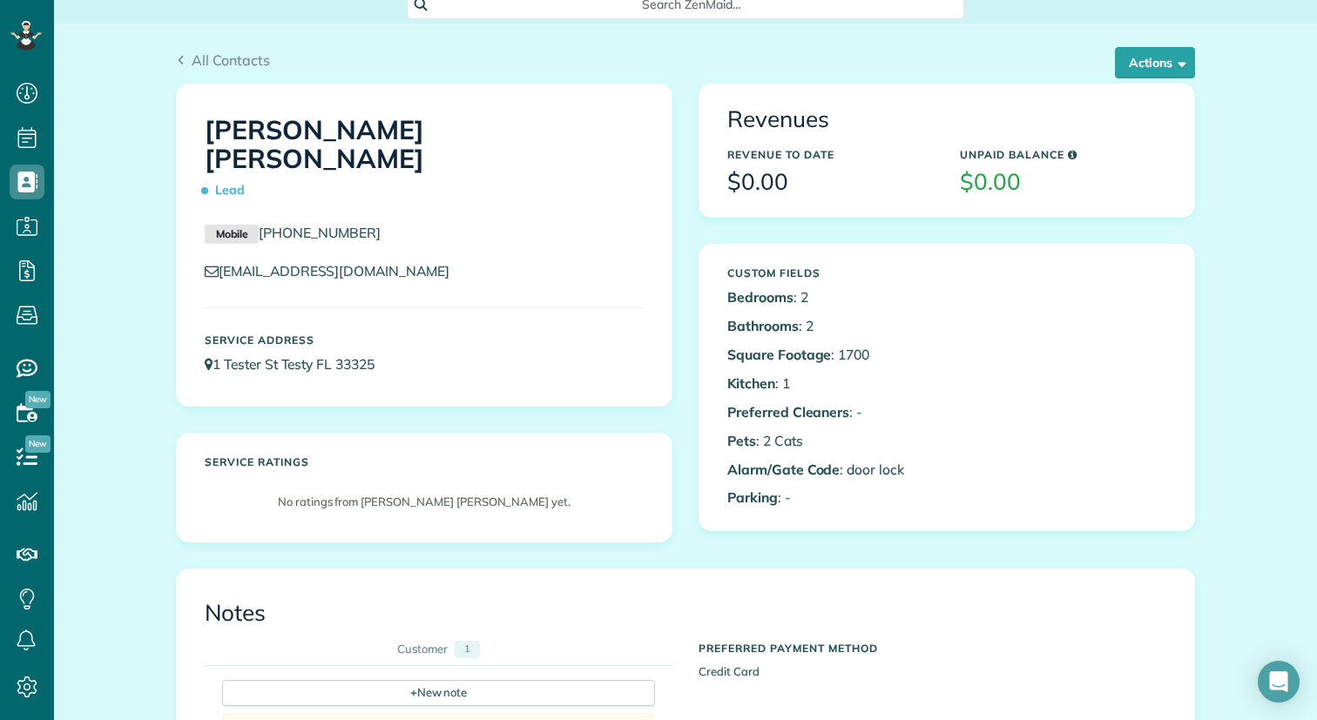
scroll to position [97, 0]
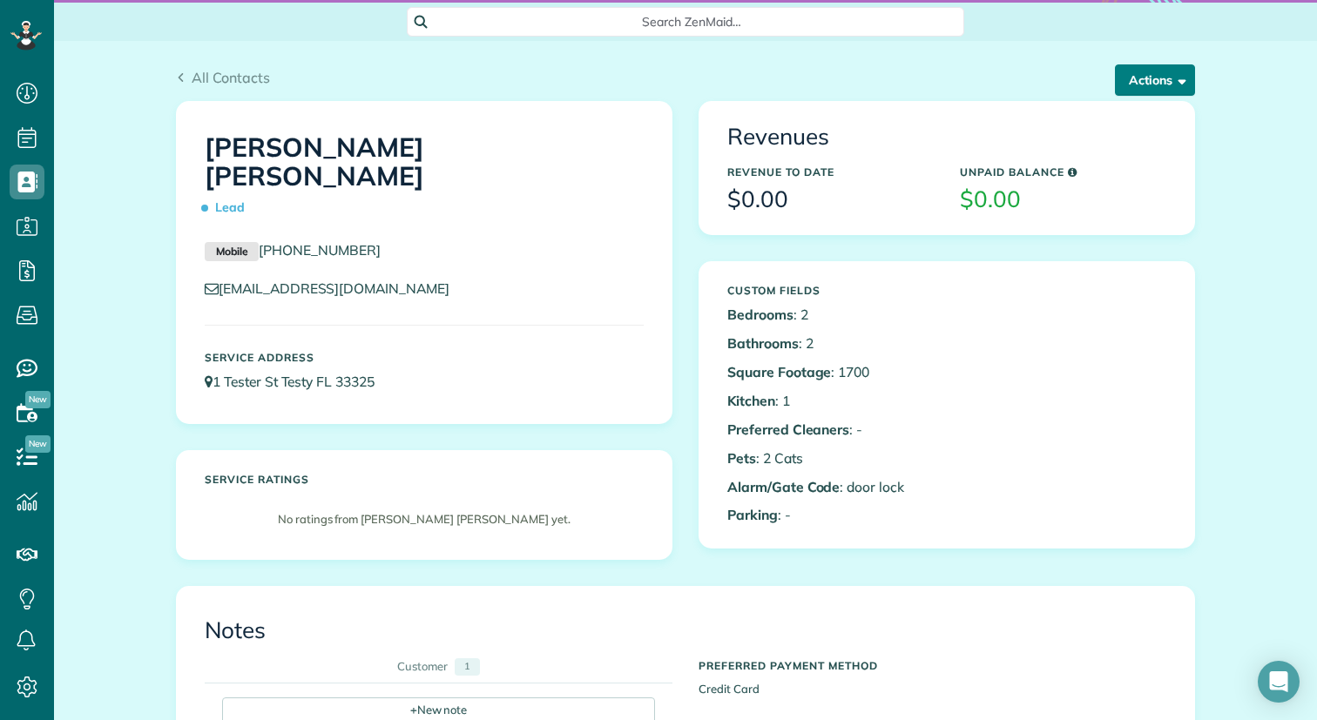
click at [1166, 77] on button "Actions" at bounding box center [1155, 79] width 80 height 31
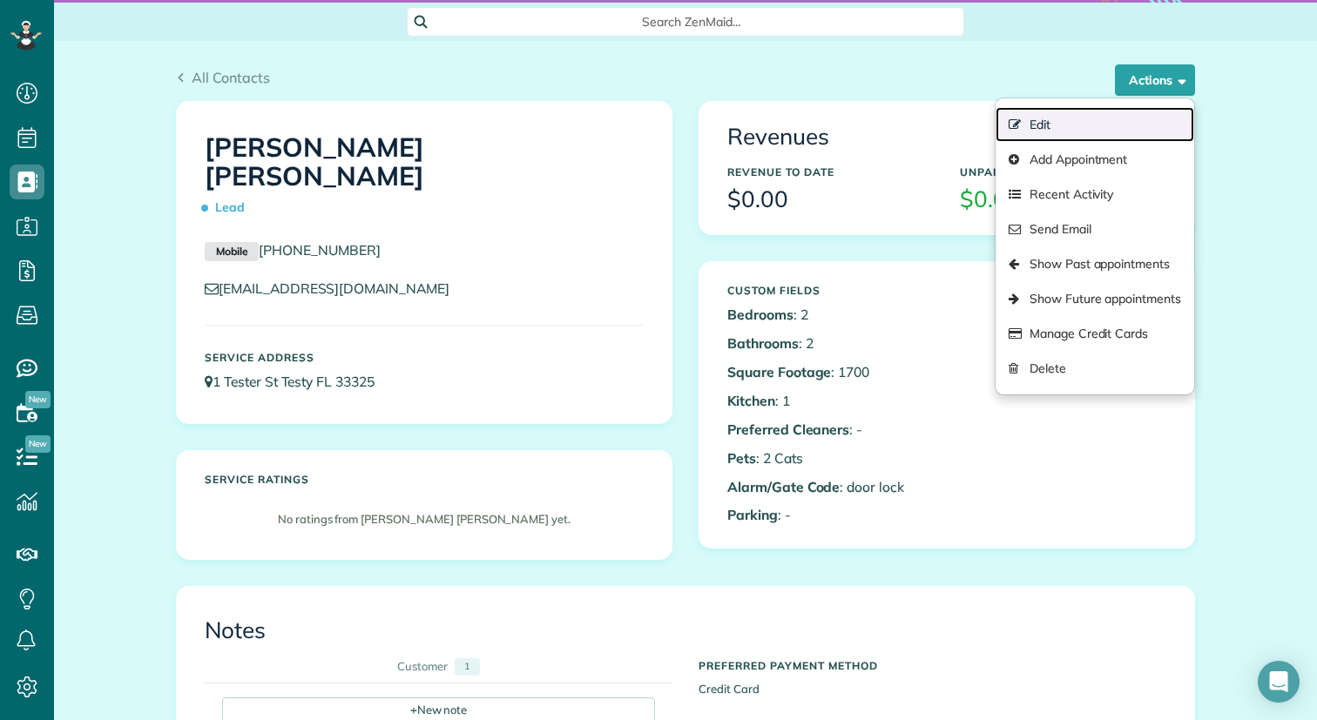
click at [1094, 121] on link "Edit" at bounding box center [1095, 124] width 199 height 35
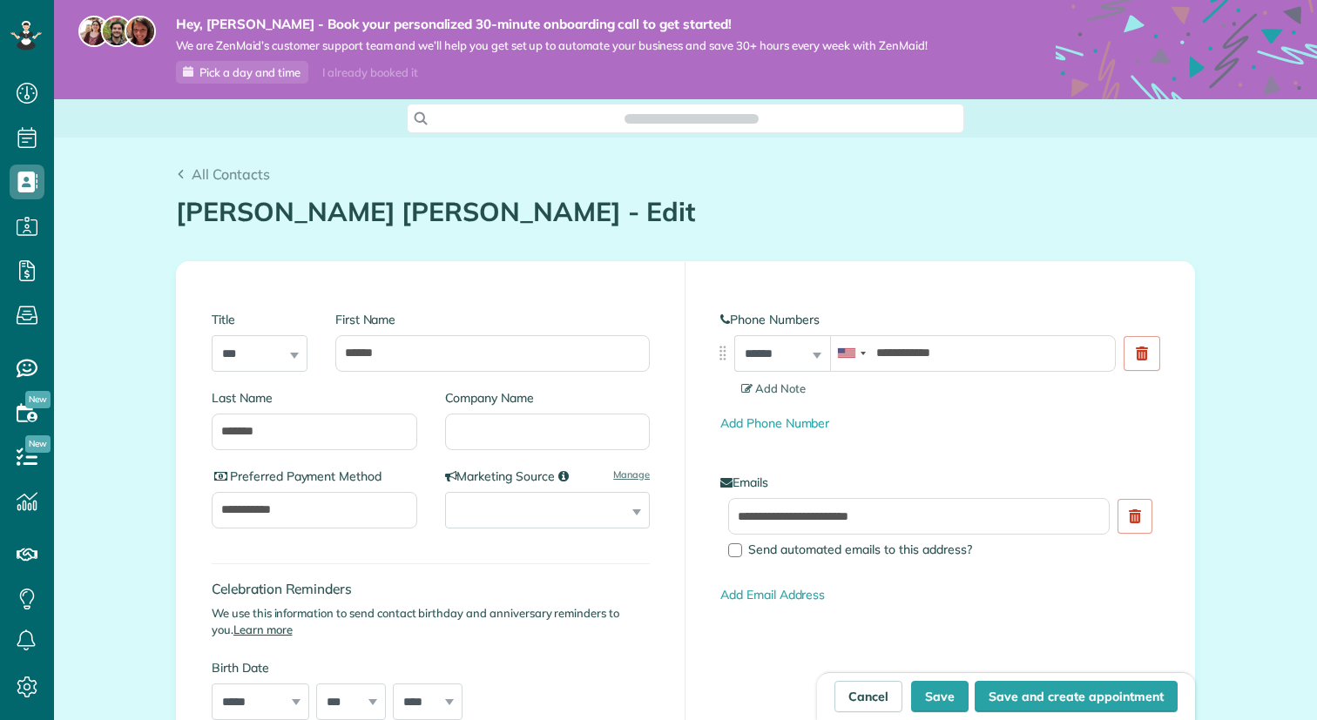
scroll to position [8, 8]
type input "**********"
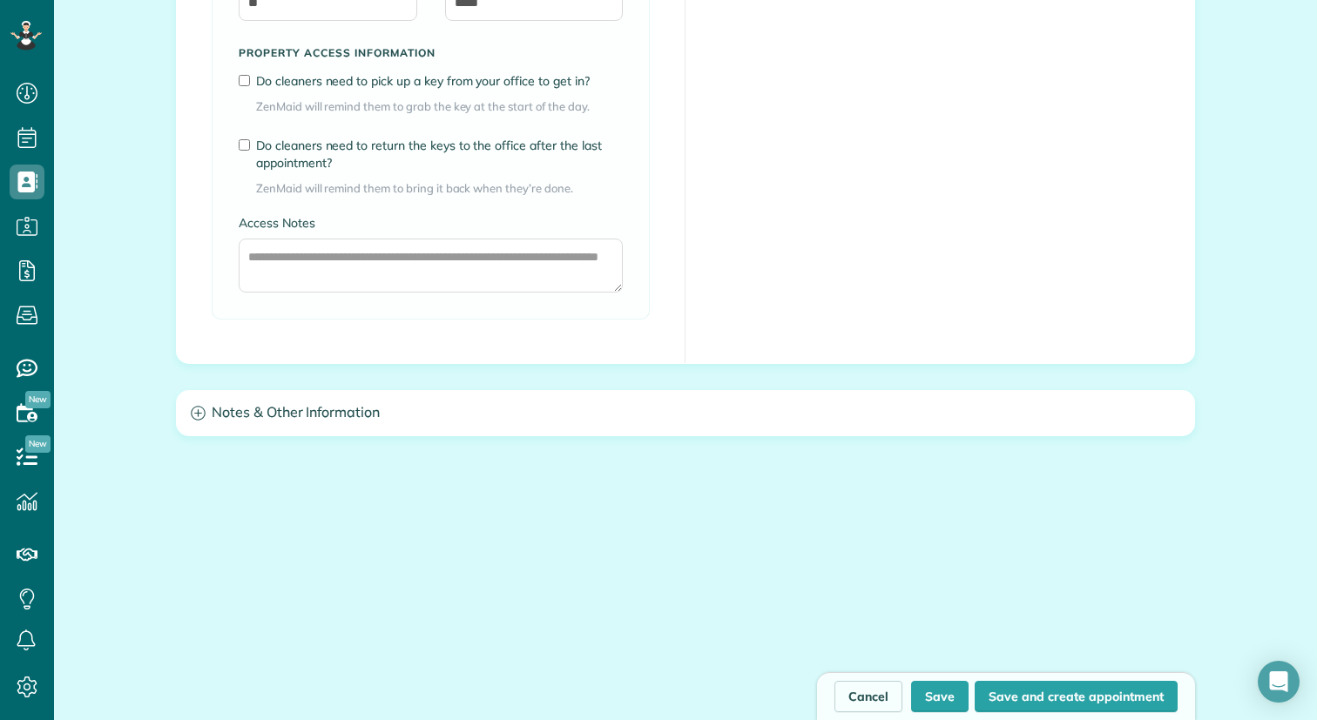
scroll to position [1423, 0]
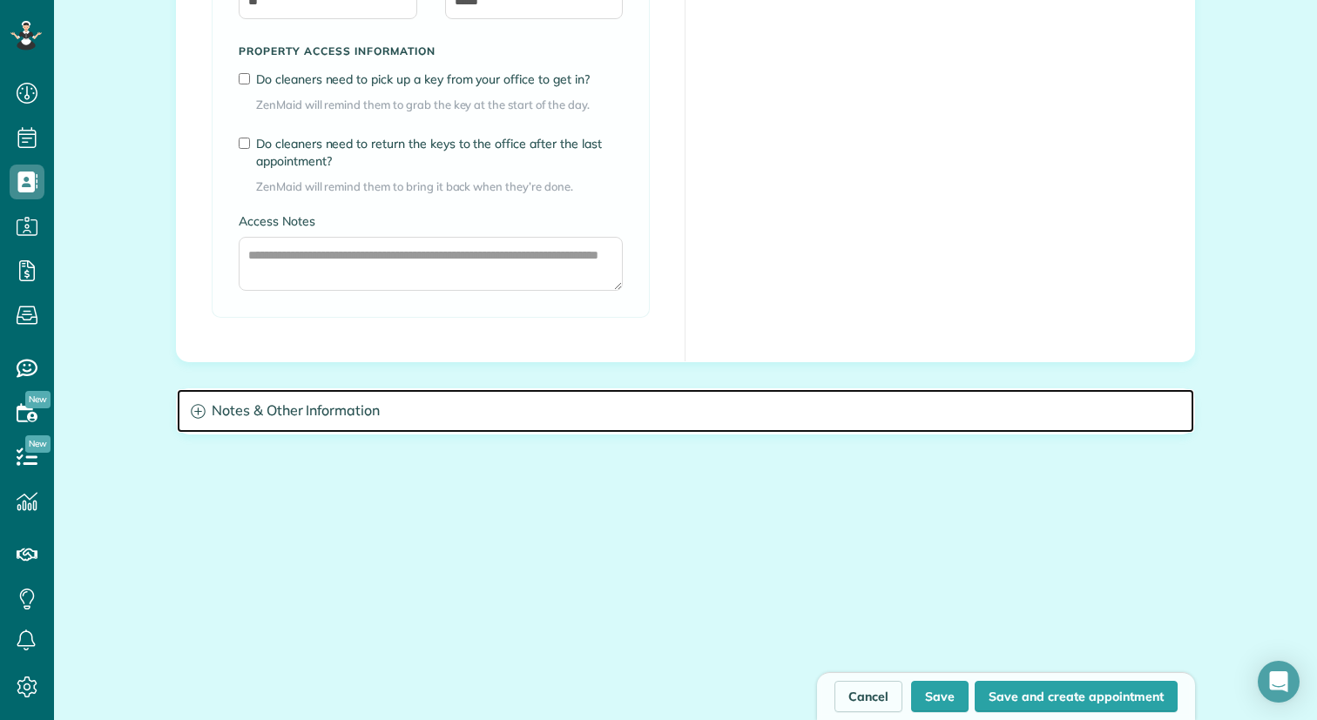
click at [191, 416] on icon at bounding box center [198, 411] width 15 height 15
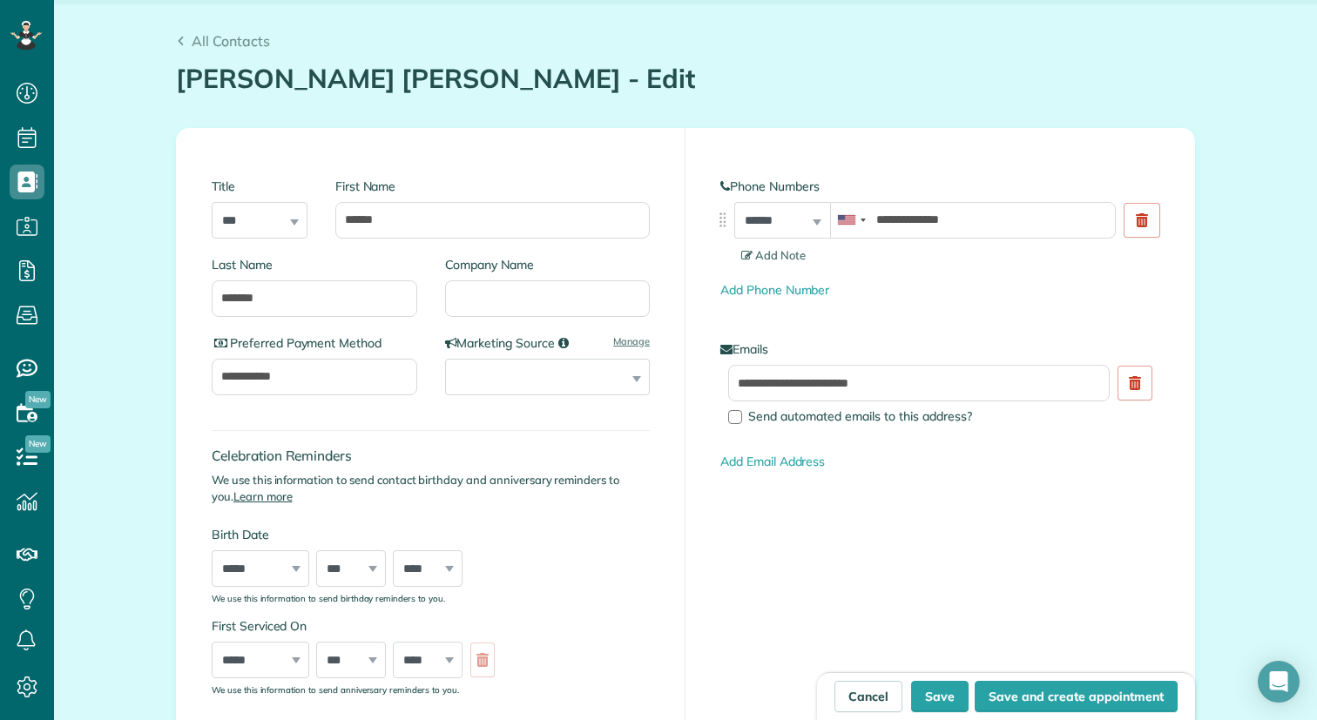
scroll to position [130, 0]
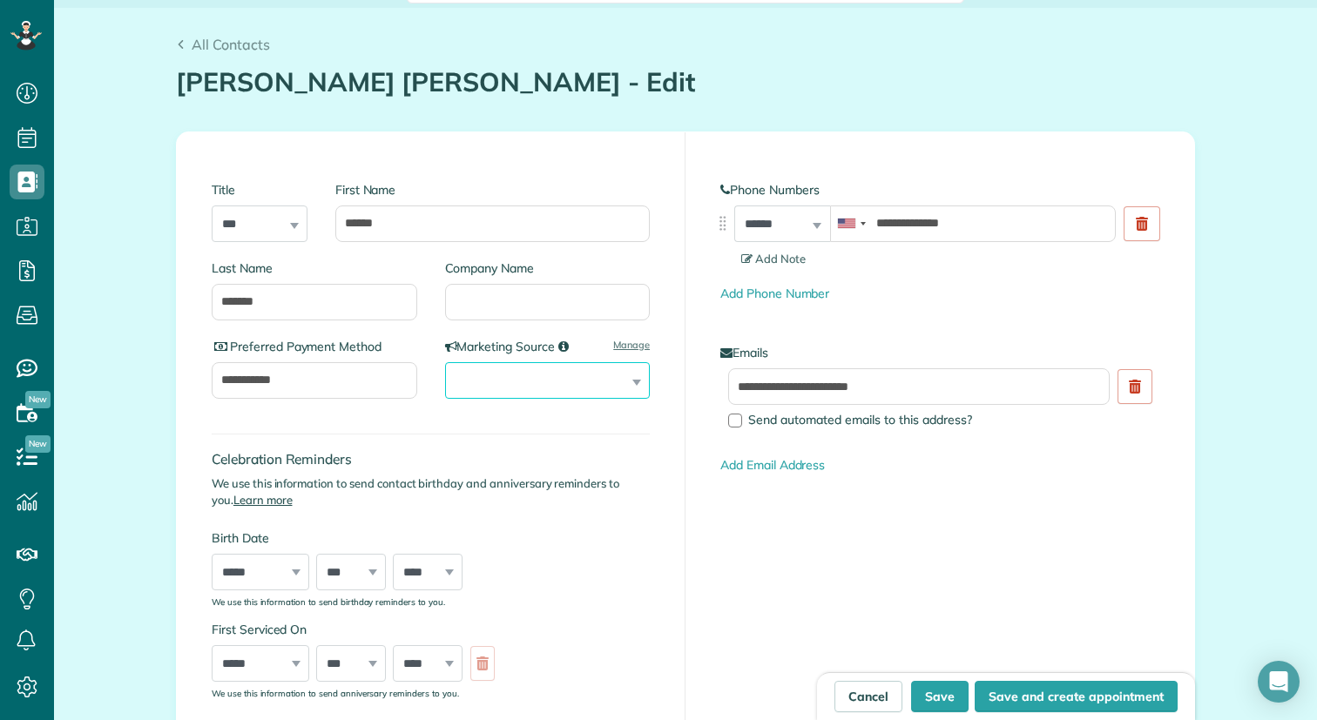
click at [635, 377] on select "**********" at bounding box center [548, 380] width 206 height 37
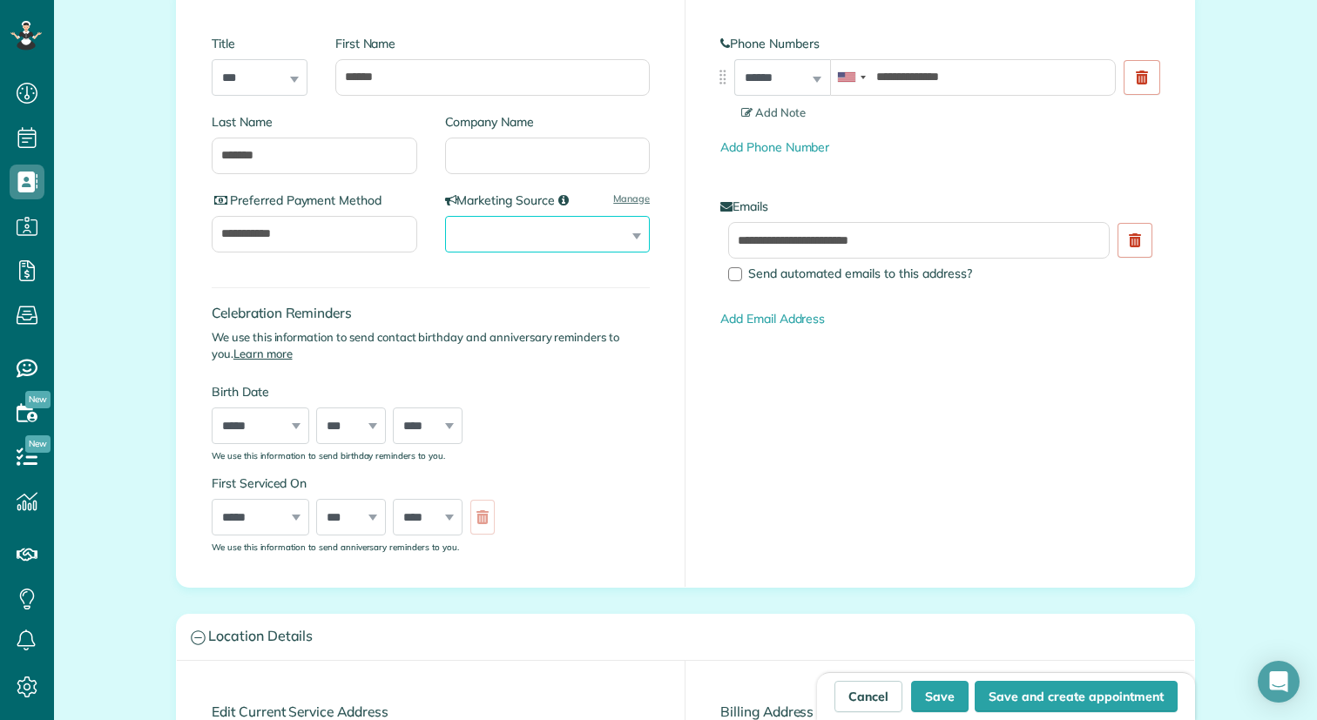
scroll to position [0, 0]
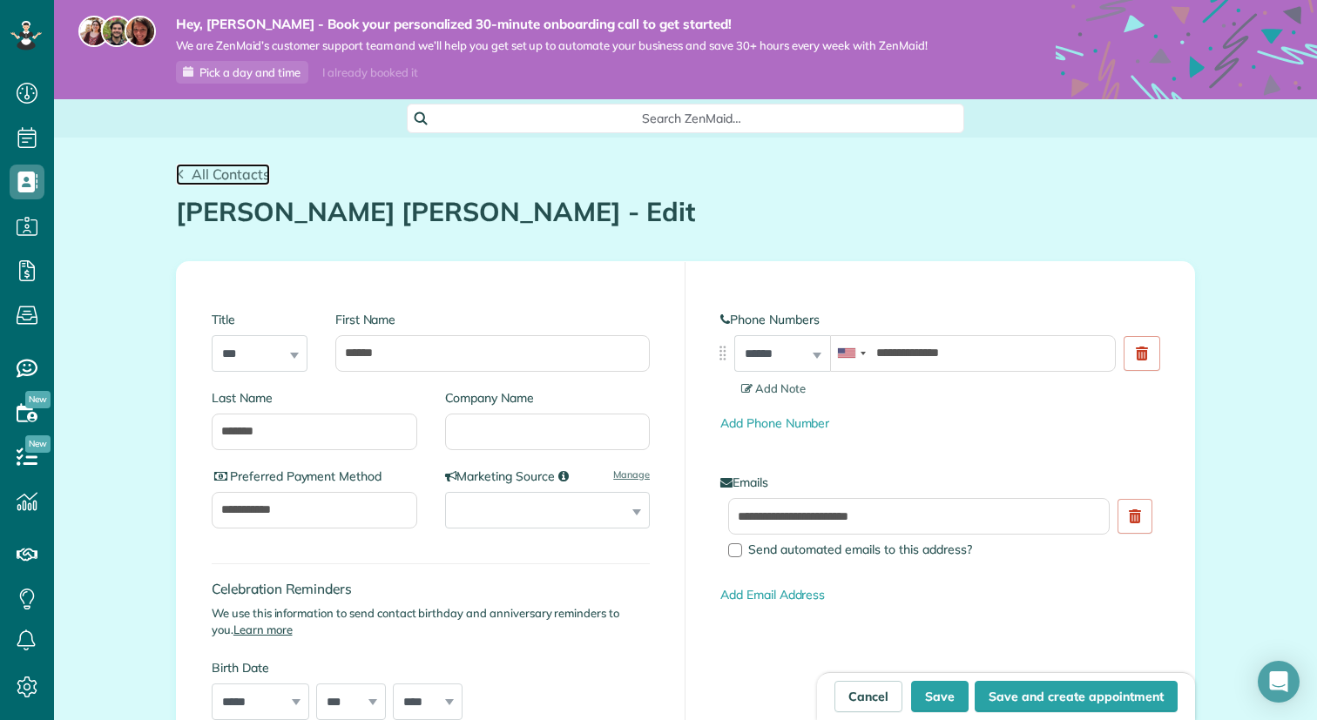
click at [185, 178] on icon at bounding box center [181, 175] width 10 height 10
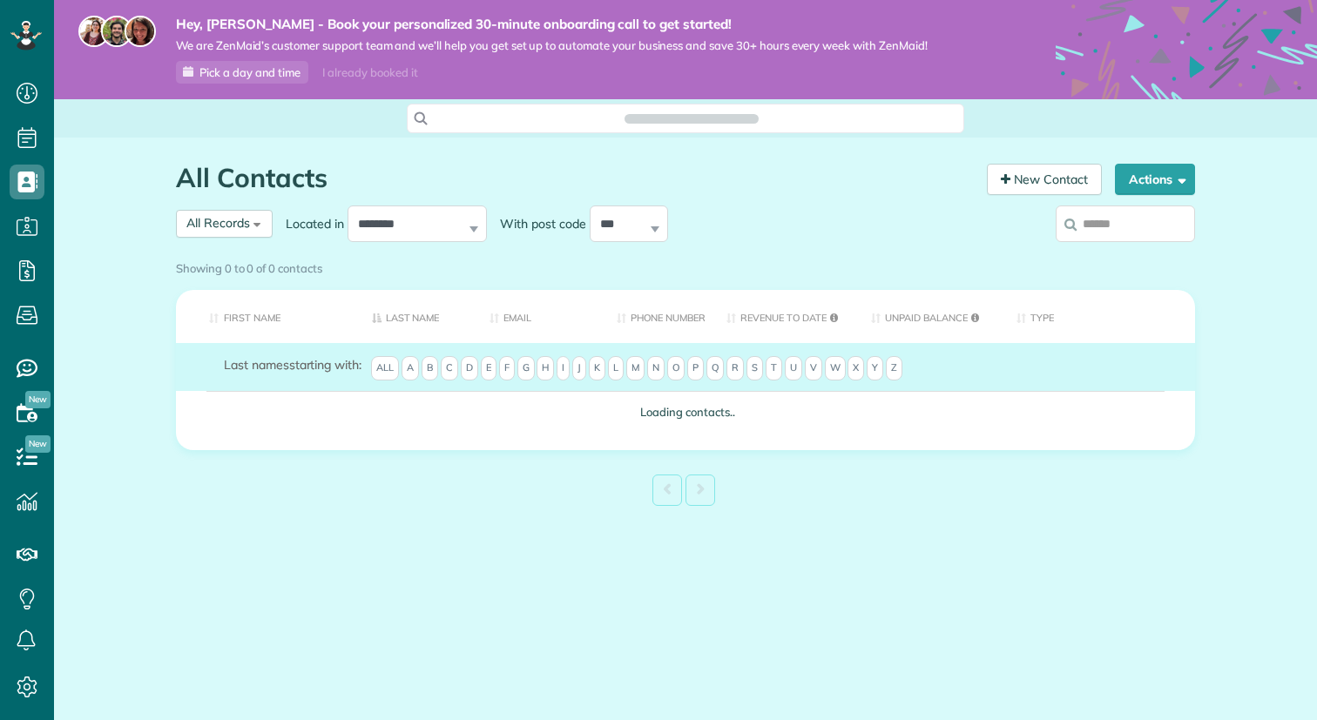
scroll to position [8, 8]
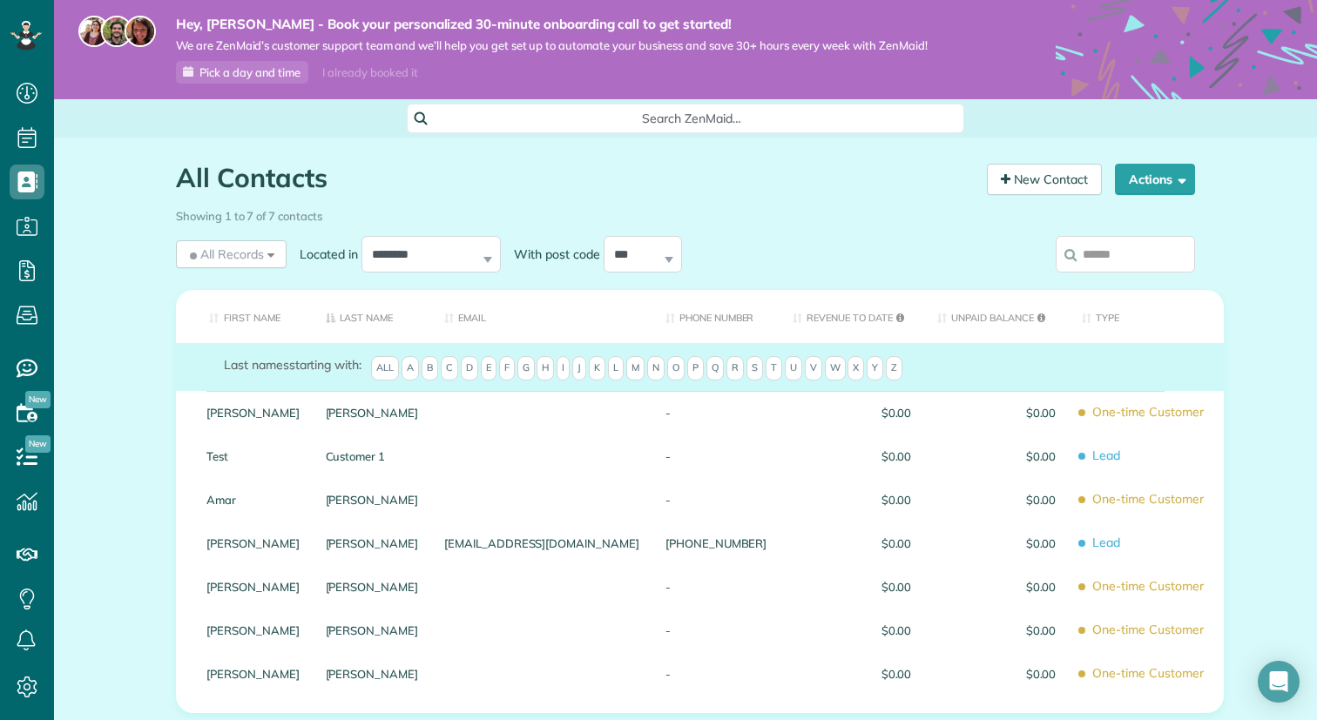
click at [1069, 321] on th "Type" at bounding box center [1146, 316] width 155 height 53
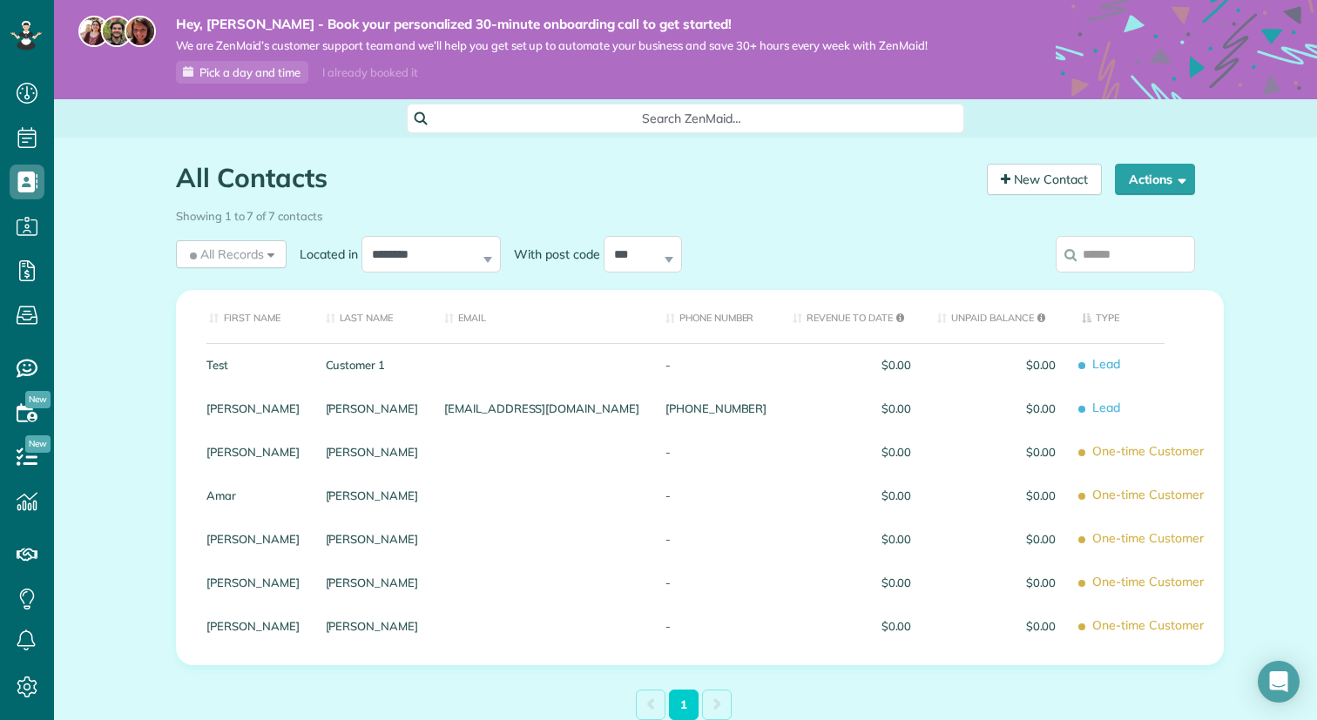
click at [1069, 319] on th "Type" at bounding box center [1146, 316] width 155 height 53
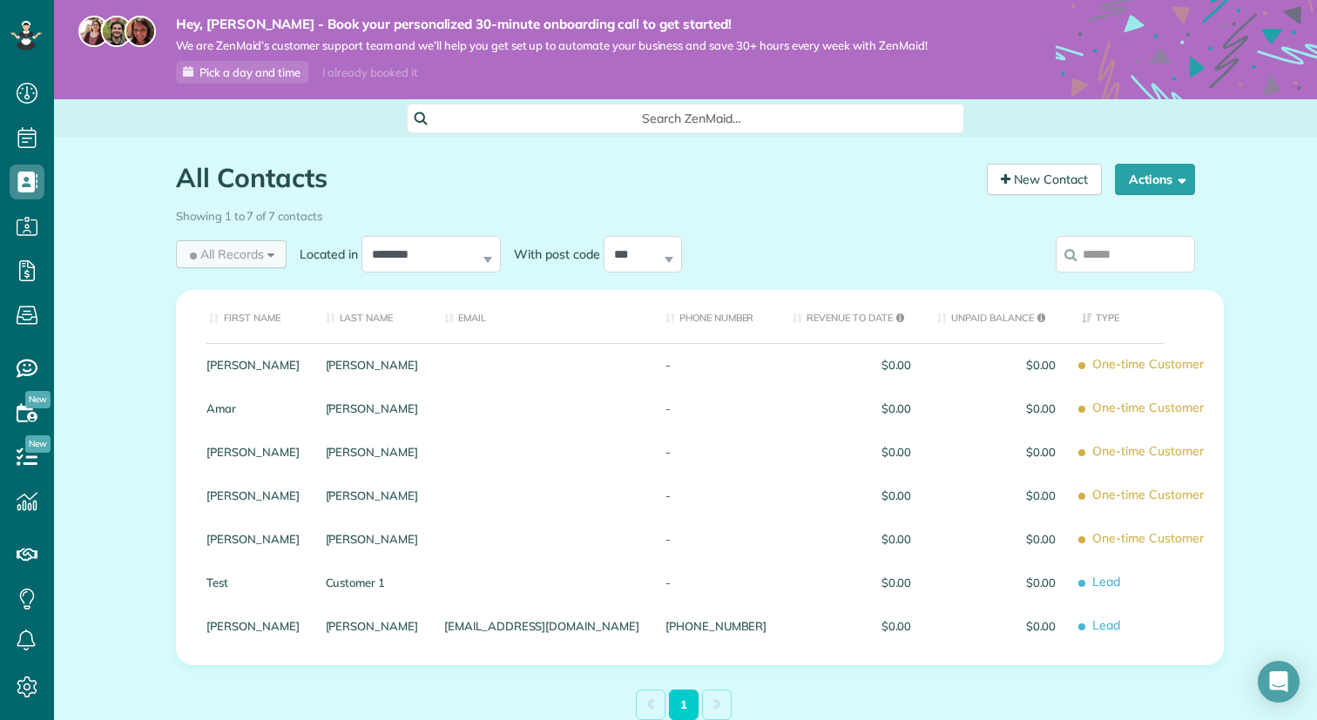
click at [275, 257] on div "All Records All Records All Customers Leads Former Customers Recurring Customer…" at bounding box center [231, 254] width 111 height 28
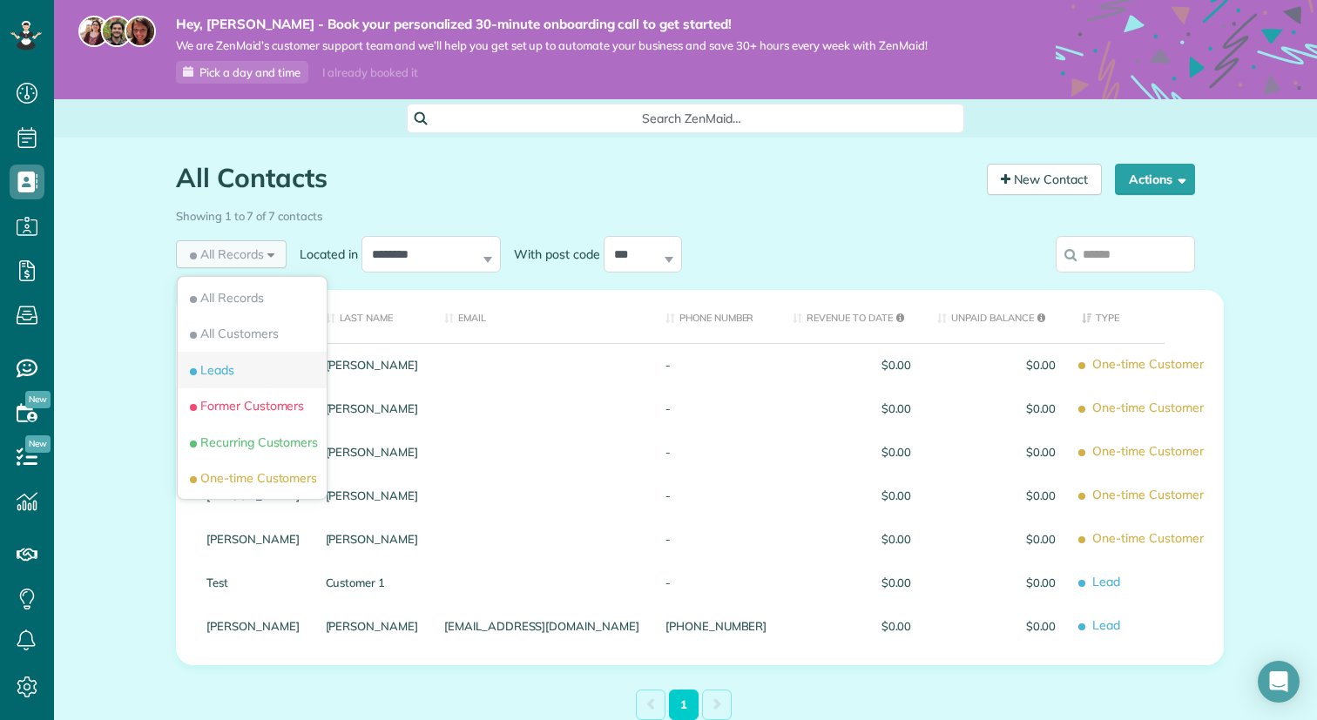
click at [229, 379] on span "Leads" at bounding box center [210, 370] width 48 height 17
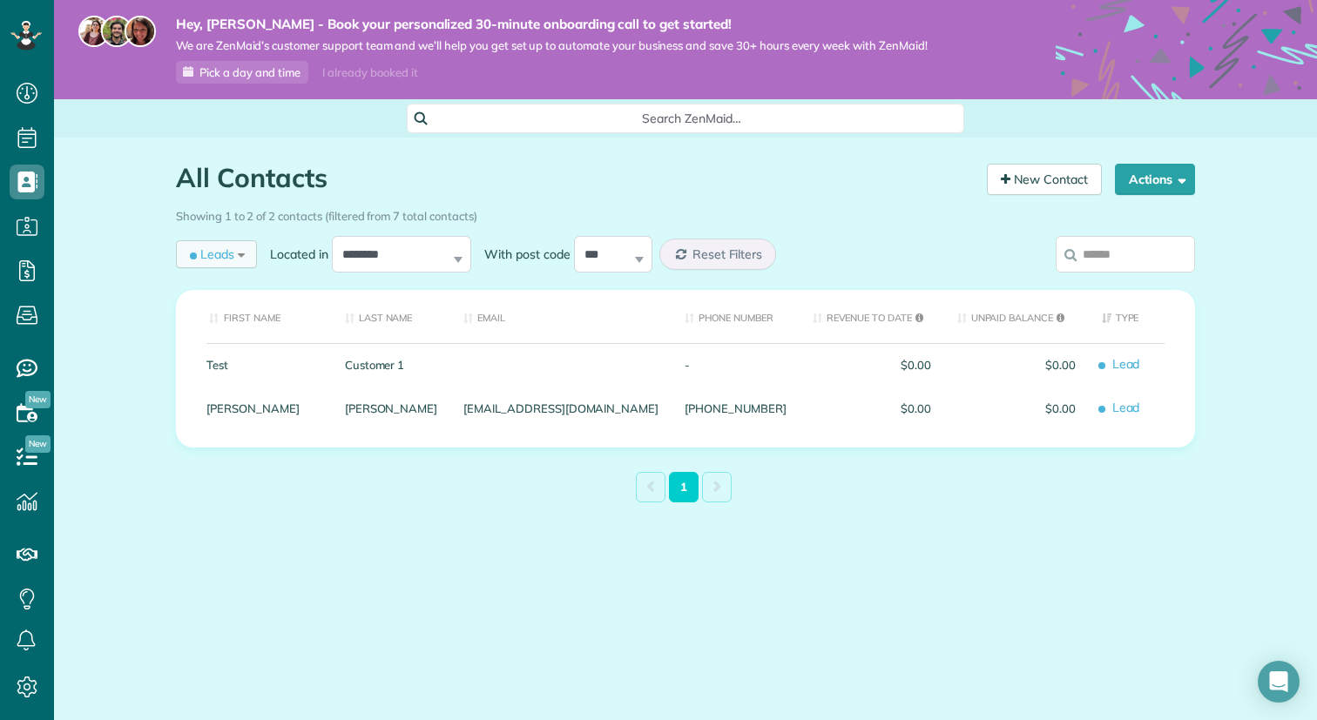
click at [245, 254] on div "Leads All Records All Customers Leads Former Customers Recurring Customers One-…" at bounding box center [216, 254] width 81 height 28
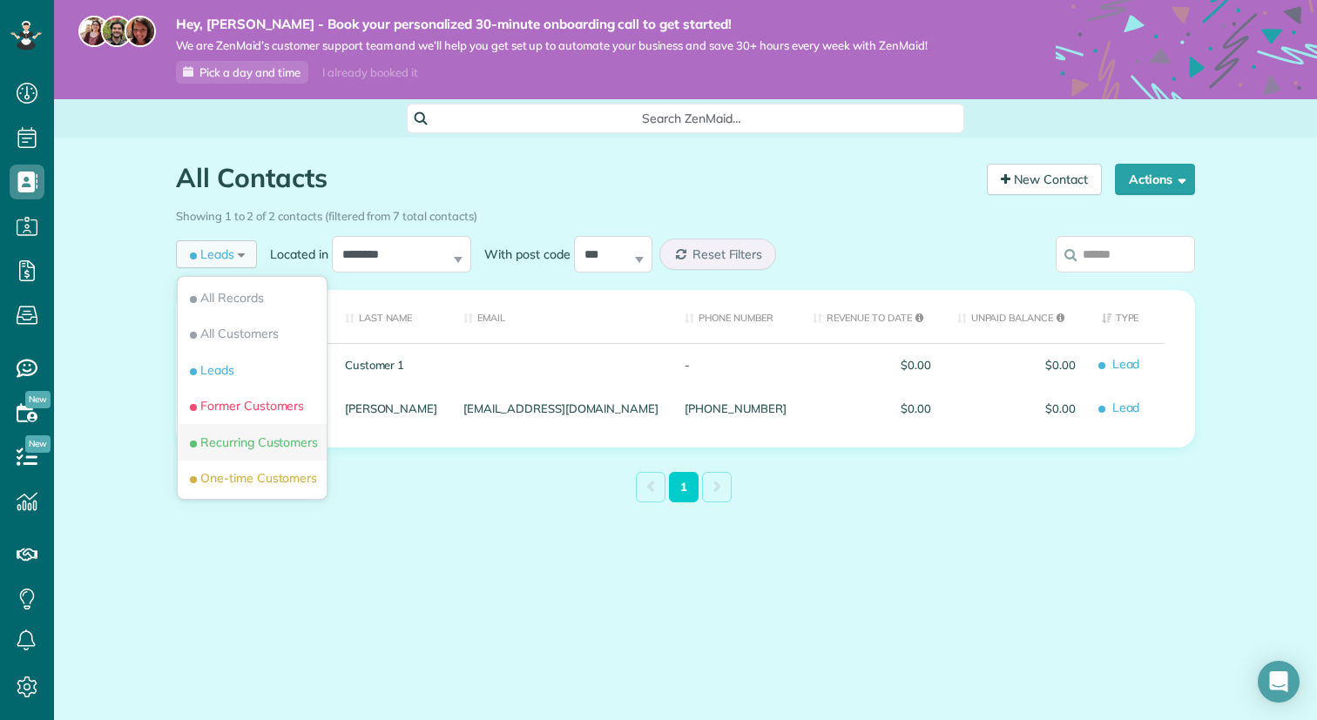
click at [230, 444] on span "Recurring Customers" at bounding box center [252, 442] width 132 height 17
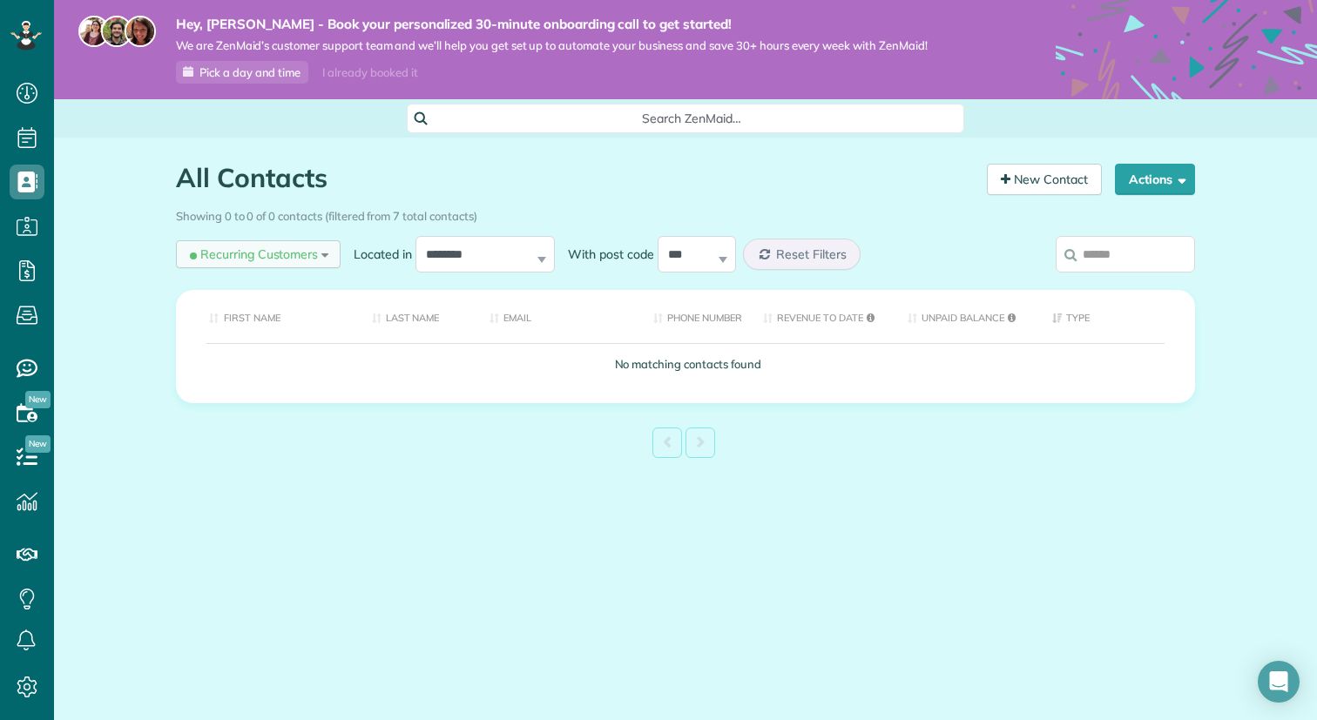
click at [266, 261] on span "Recurring Customers" at bounding box center [252, 254] width 132 height 17
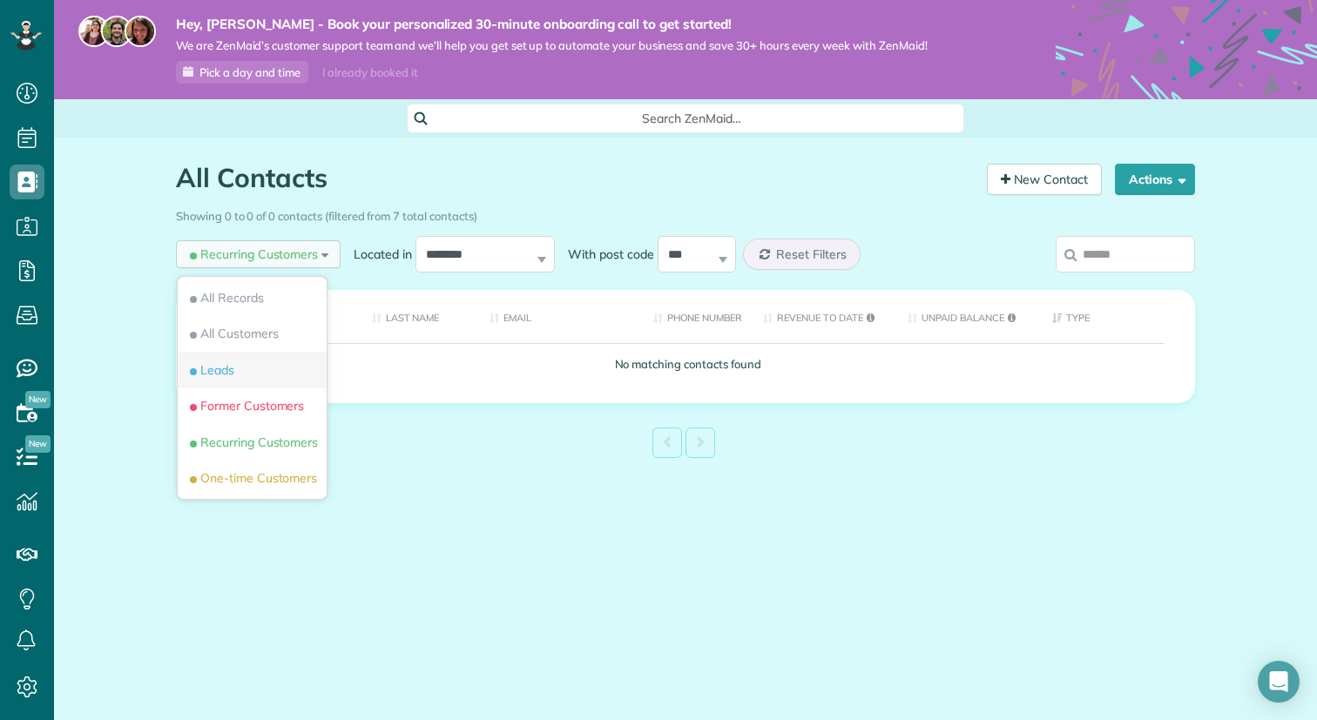
click at [252, 367] on li "Leads" at bounding box center [252, 370] width 149 height 37
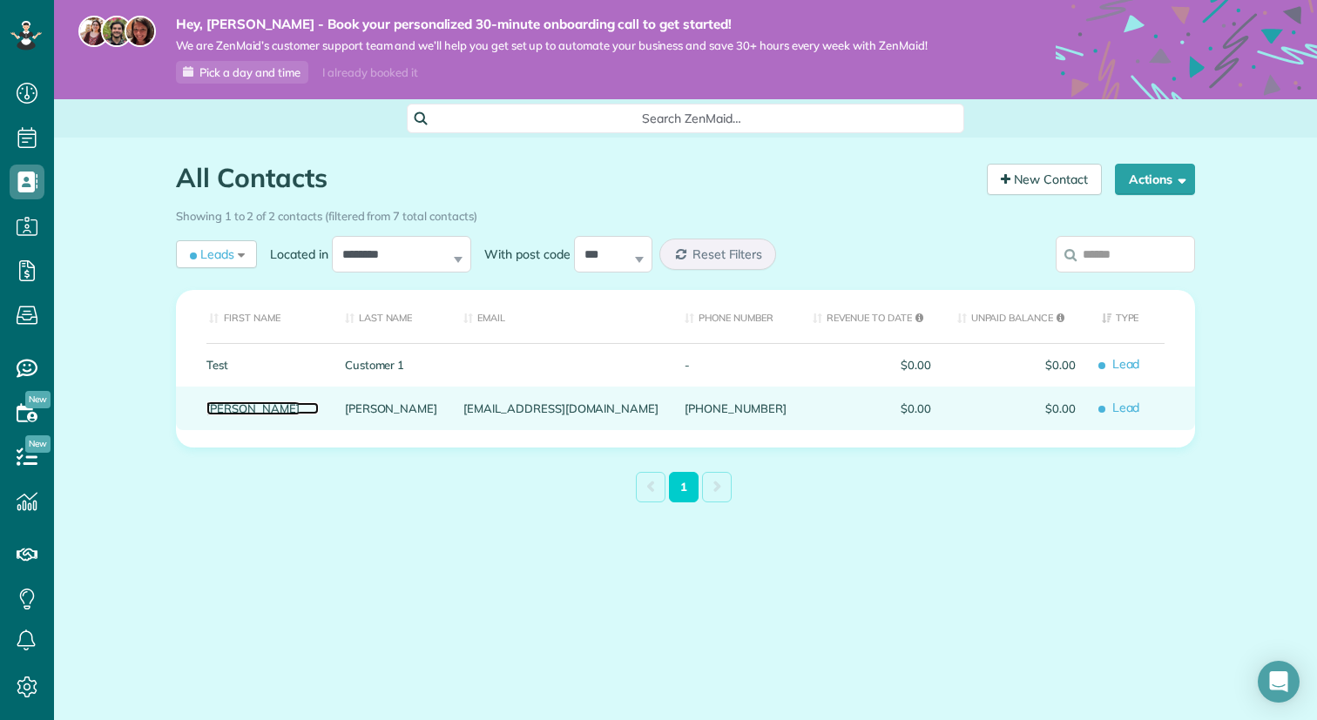
click at [231, 409] on link "Matula" at bounding box center [262, 408] width 112 height 12
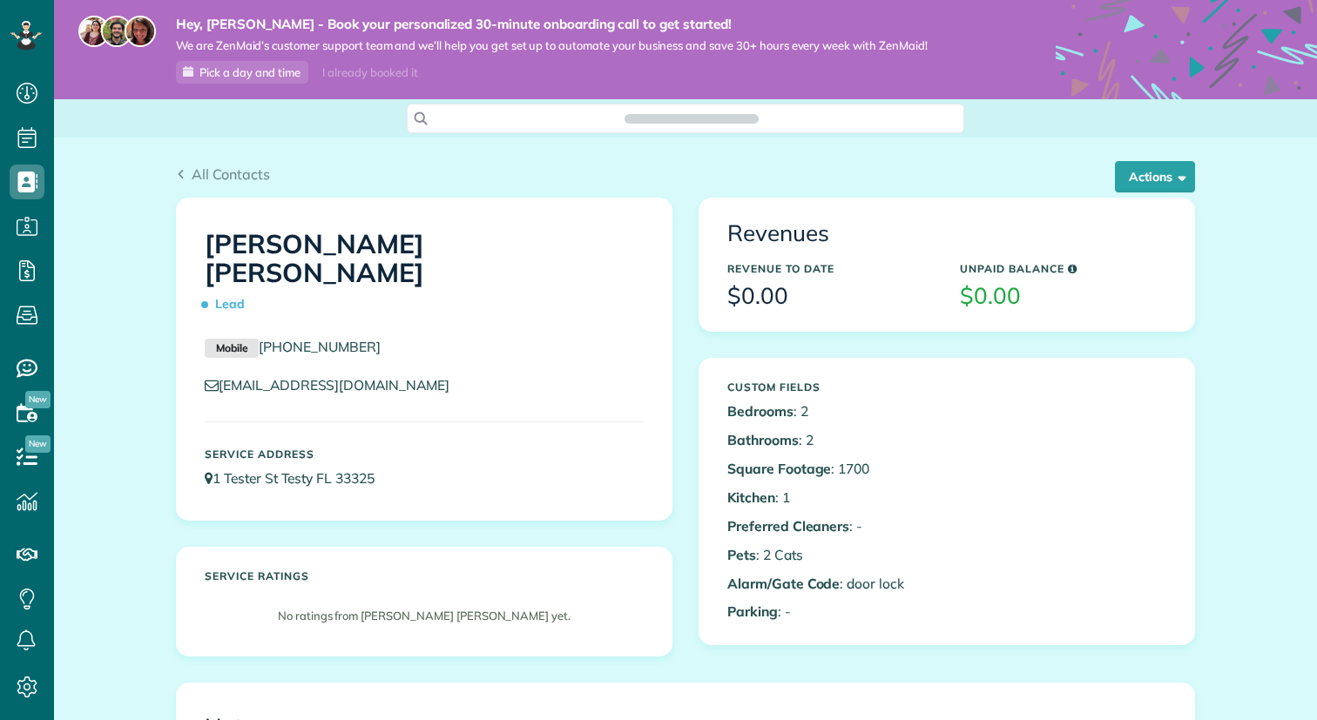
scroll to position [8, 8]
click at [363, 440] on div "Service Address [STREET_ADDRESS]" at bounding box center [424, 468] width 465 height 57
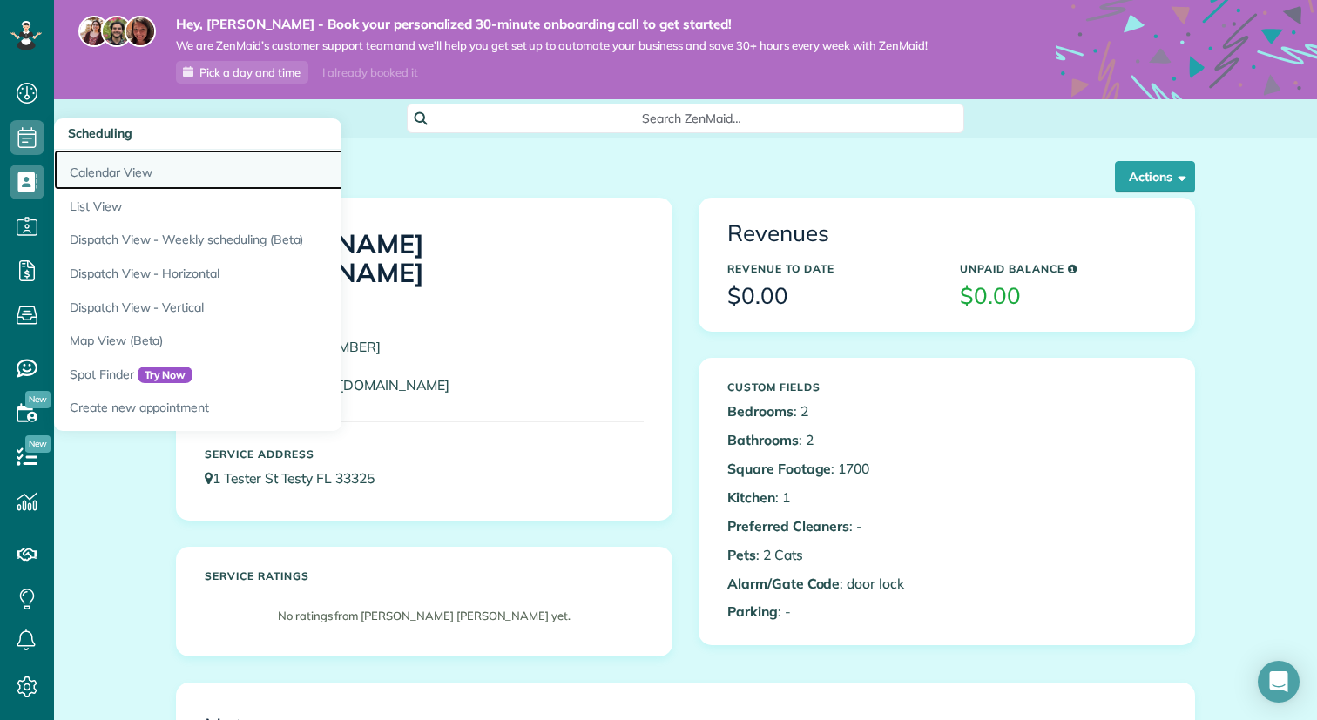
click at [118, 173] on link "Calendar View" at bounding box center [272, 170] width 436 height 40
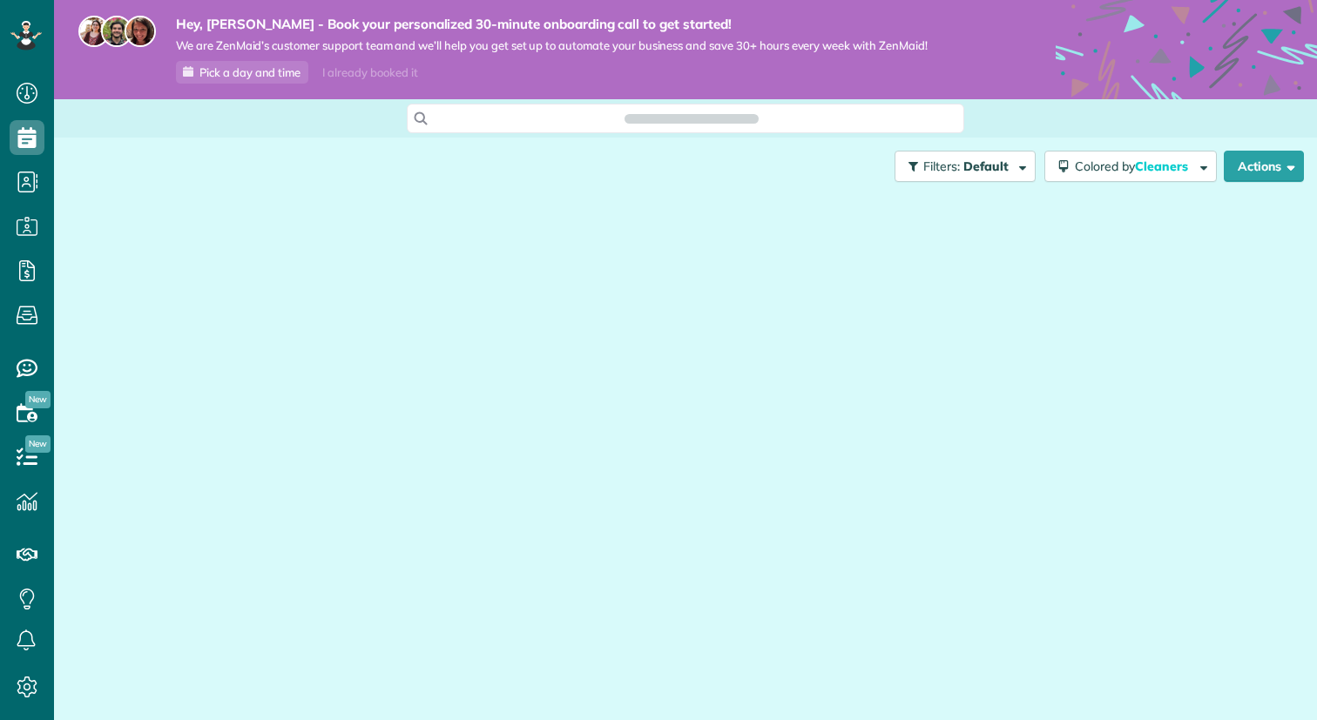
scroll to position [8, 8]
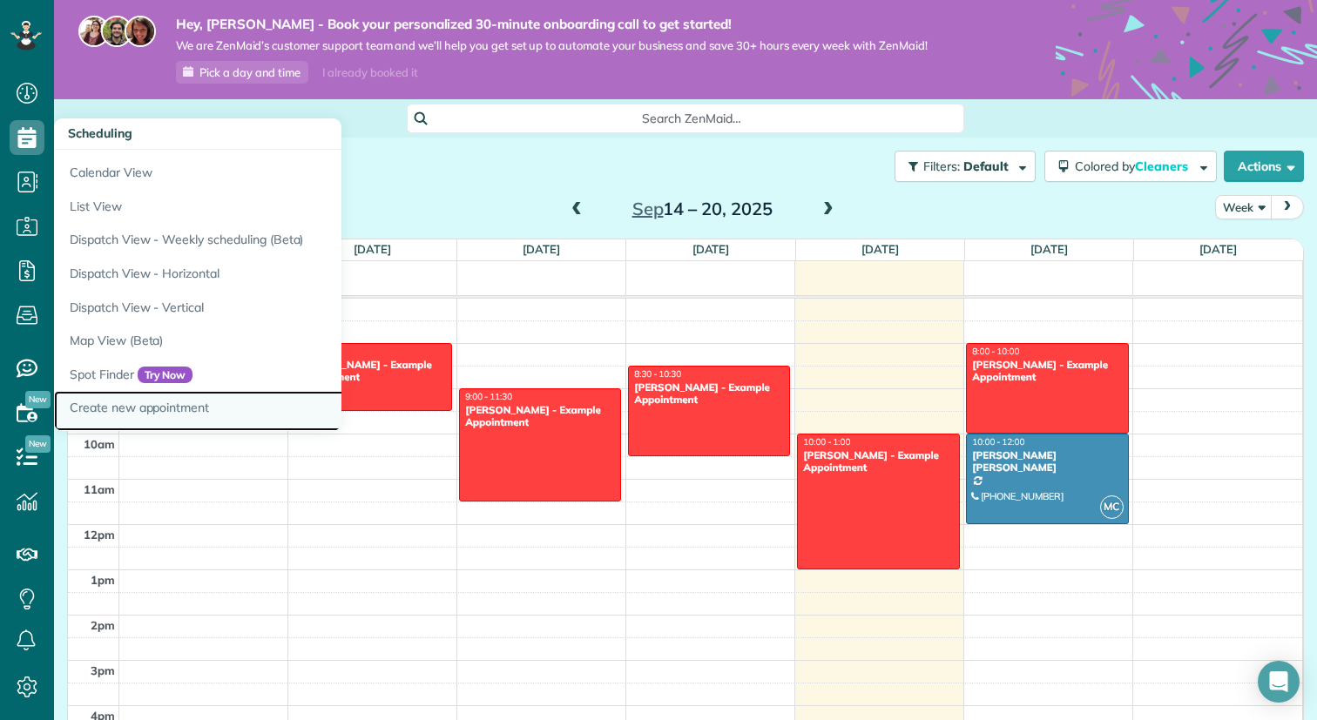
click at [115, 407] on link "Create new appointment" at bounding box center [272, 411] width 436 height 40
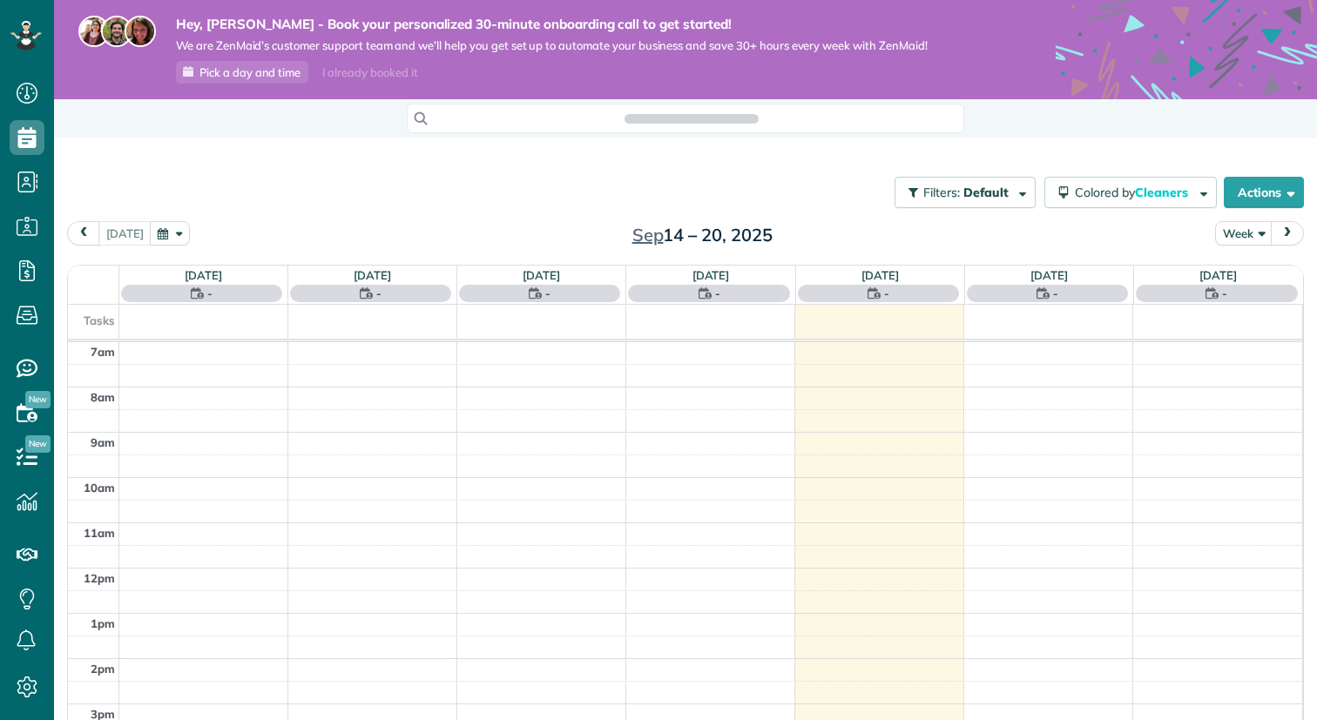
scroll to position [8, 8]
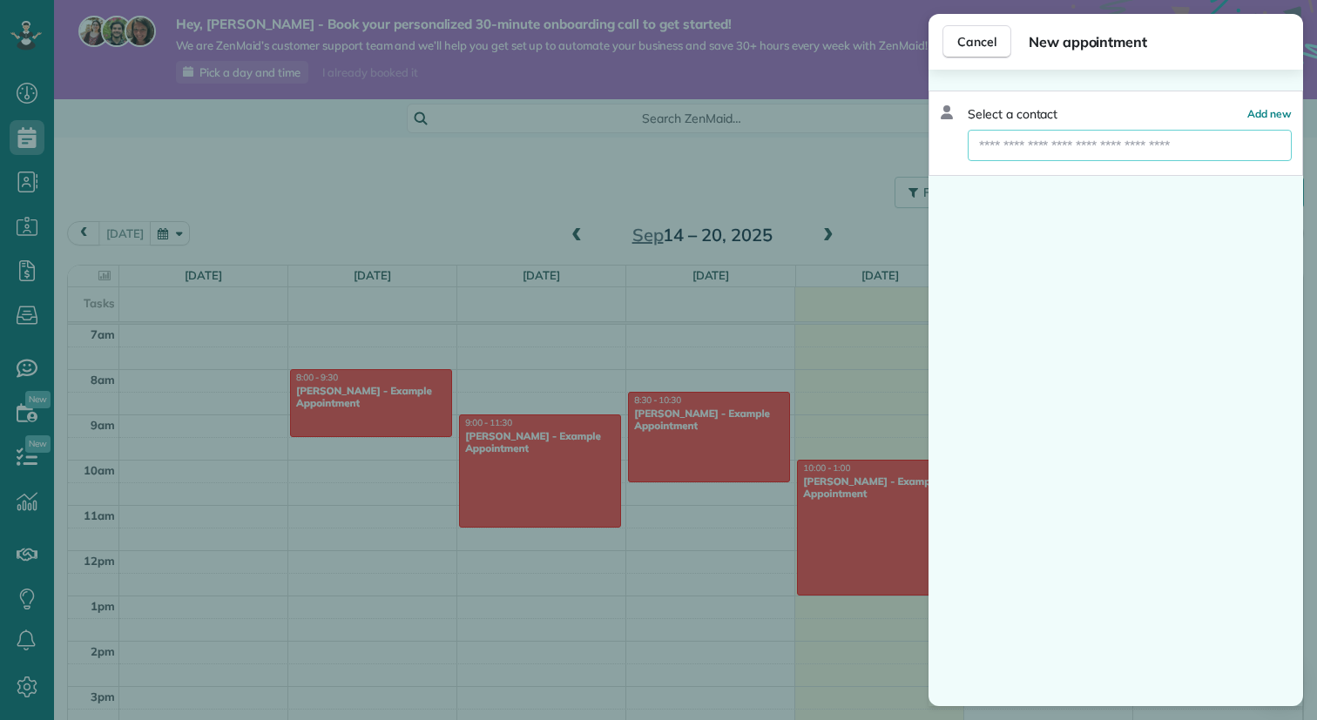
click at [1226, 149] on input "text" at bounding box center [1130, 145] width 324 height 31
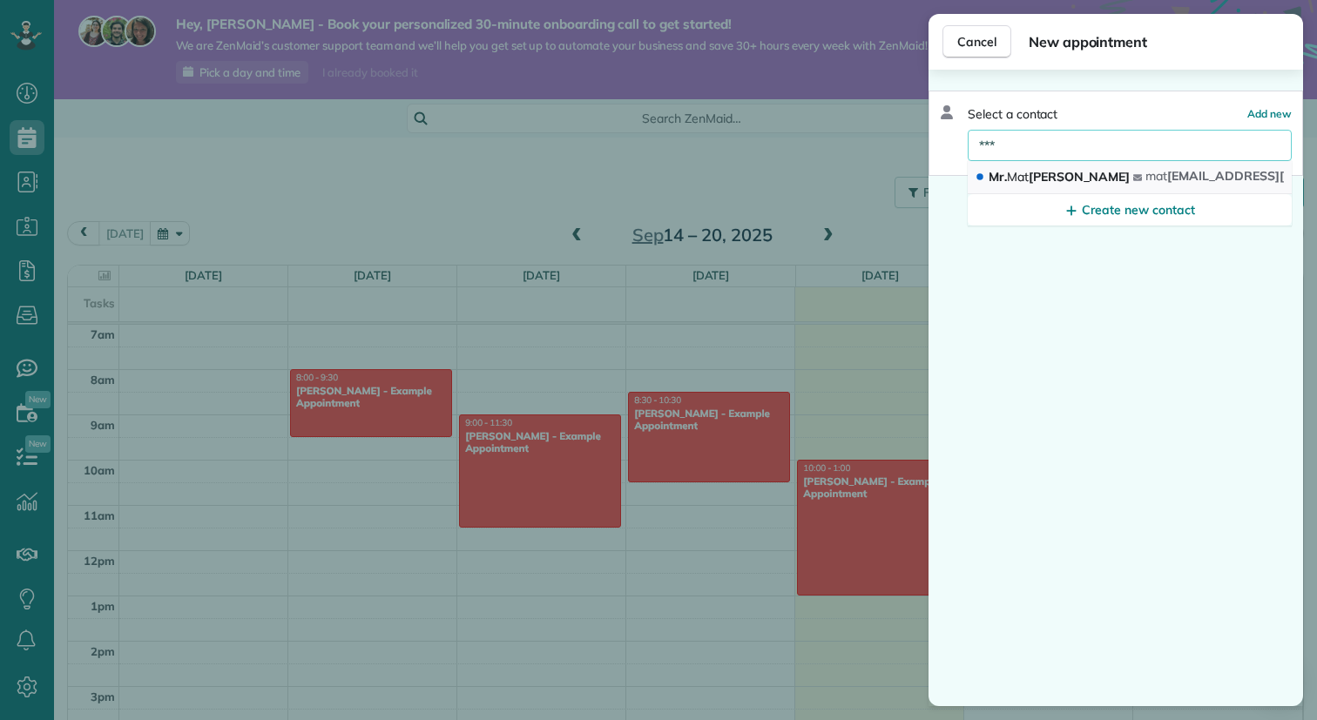
type input "***"
click at [1206, 180] on span "mat [EMAIL_ADDRESS][DOMAIN_NAME]" at bounding box center [1264, 176] width 237 height 16
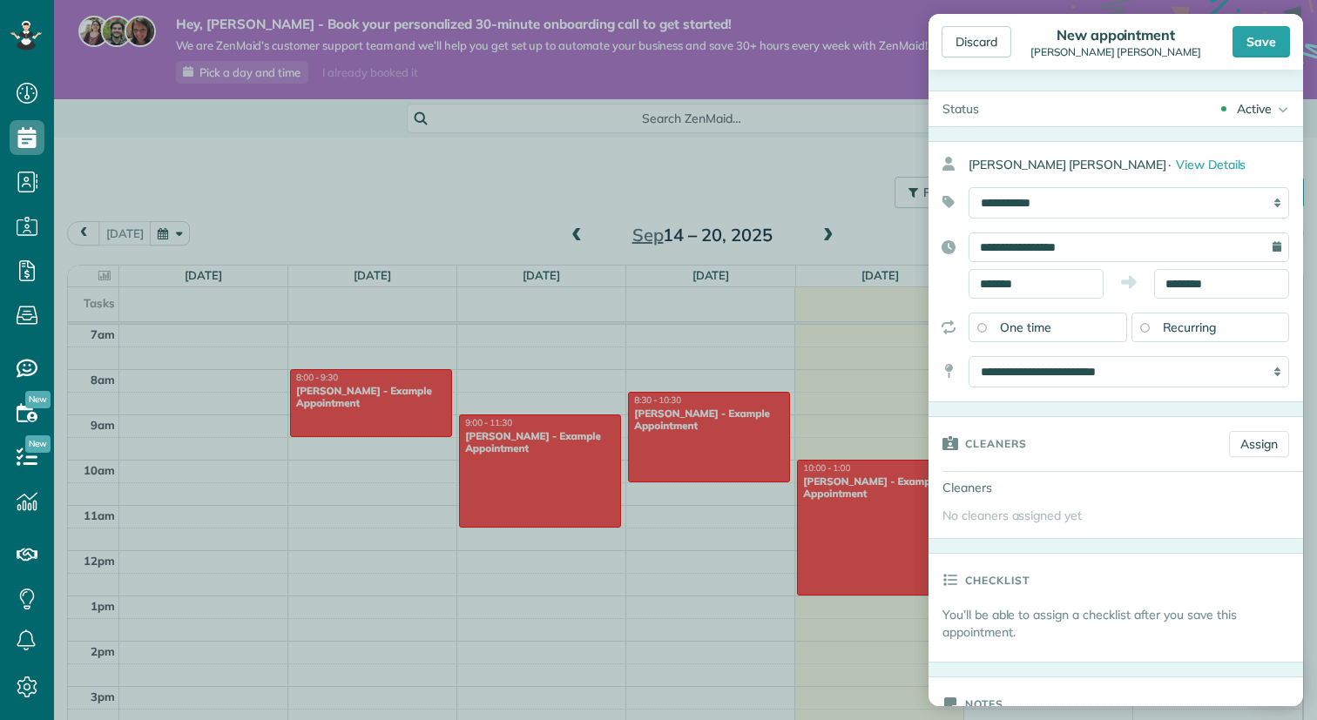
click at [1273, 109] on icon at bounding box center [1280, 108] width 17 height 35
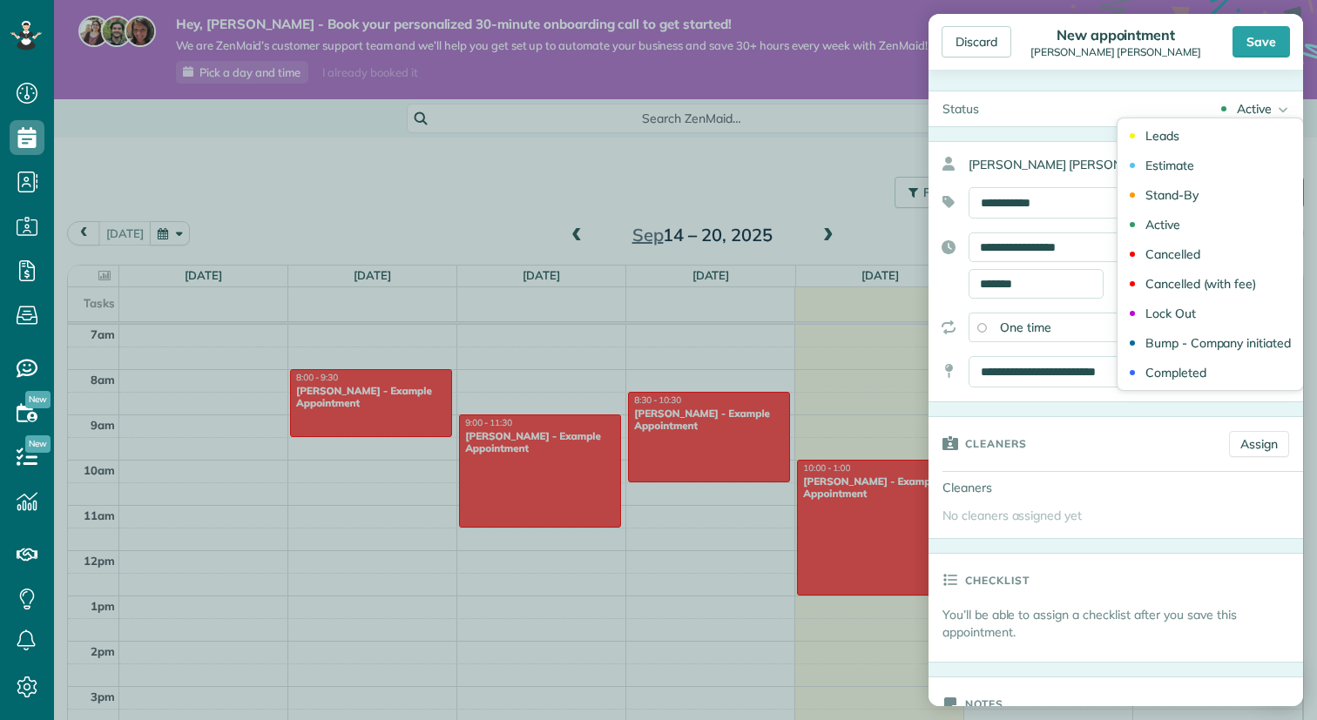
click at [1273, 108] on icon at bounding box center [1280, 108] width 17 height 35
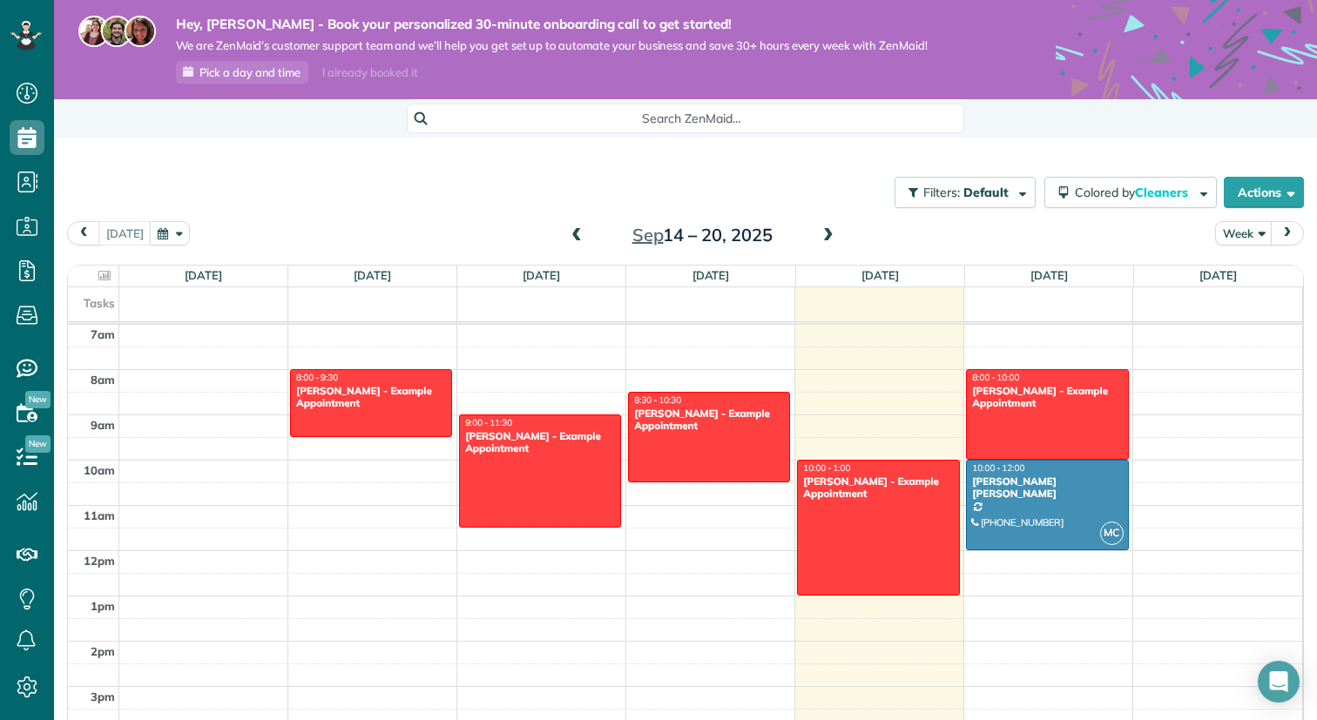
click at [808, 155] on div "Discard New appointment [PERSON_NAME] [PERSON_NAME] Save Status Active Leads Es…" at bounding box center [658, 360] width 1317 height 720
click at [25, 679] on icon at bounding box center [27, 687] width 35 height 35
